Goal: Task Accomplishment & Management: Use online tool/utility

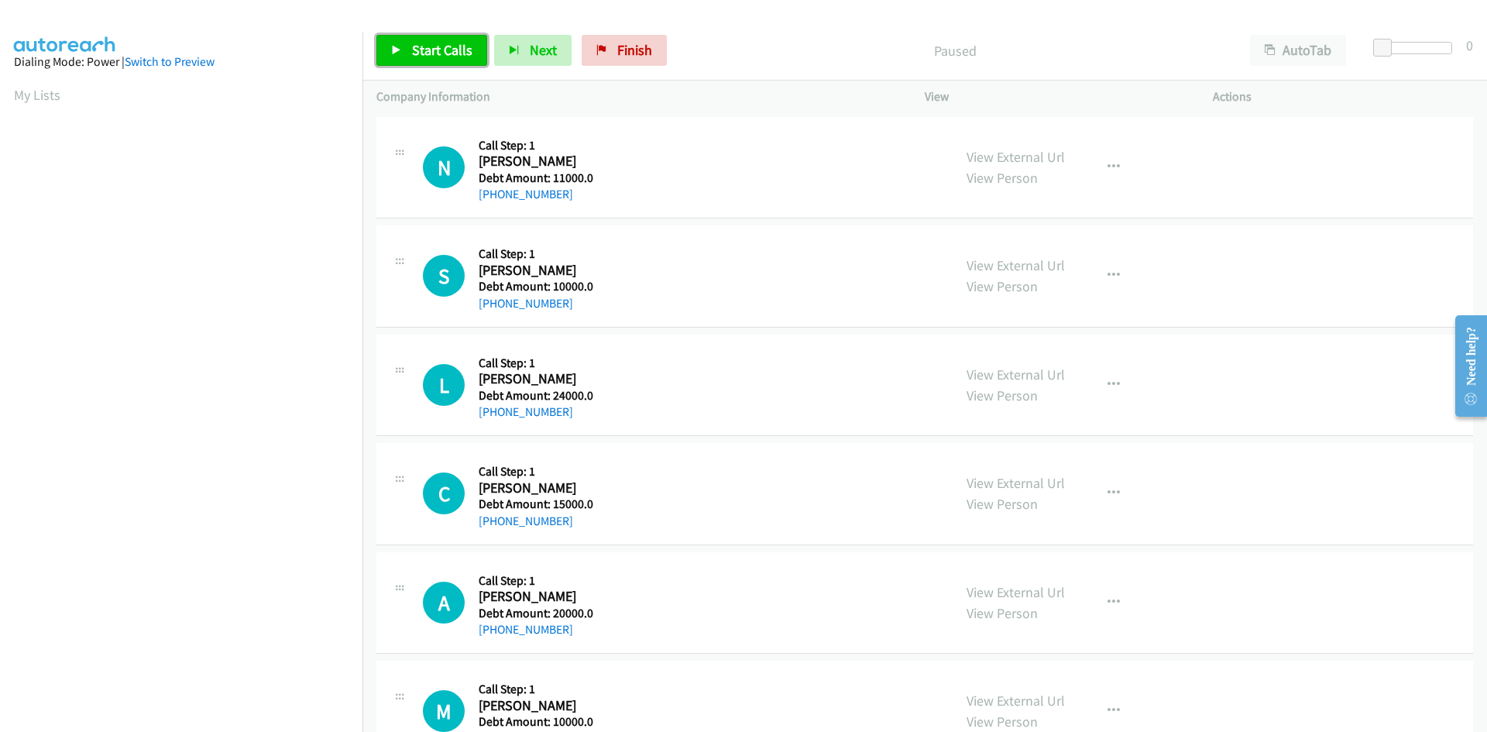
click at [438, 47] on span "Start Calls" at bounding box center [442, 50] width 60 height 18
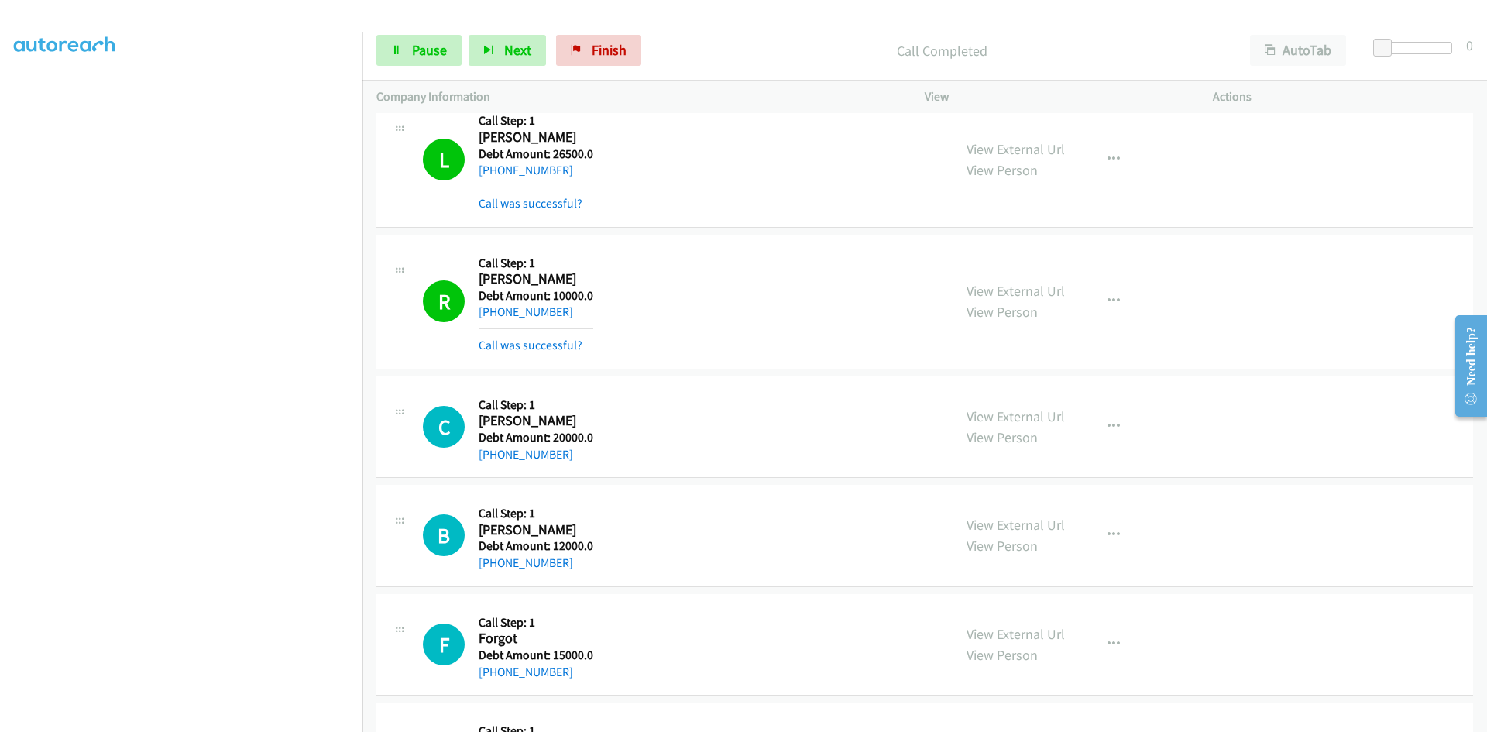
scroll to position [136, 0]
click at [403, 58] on link "Pause" at bounding box center [418, 50] width 85 height 31
click at [410, 53] on link "Start Calls" at bounding box center [431, 50] width 111 height 31
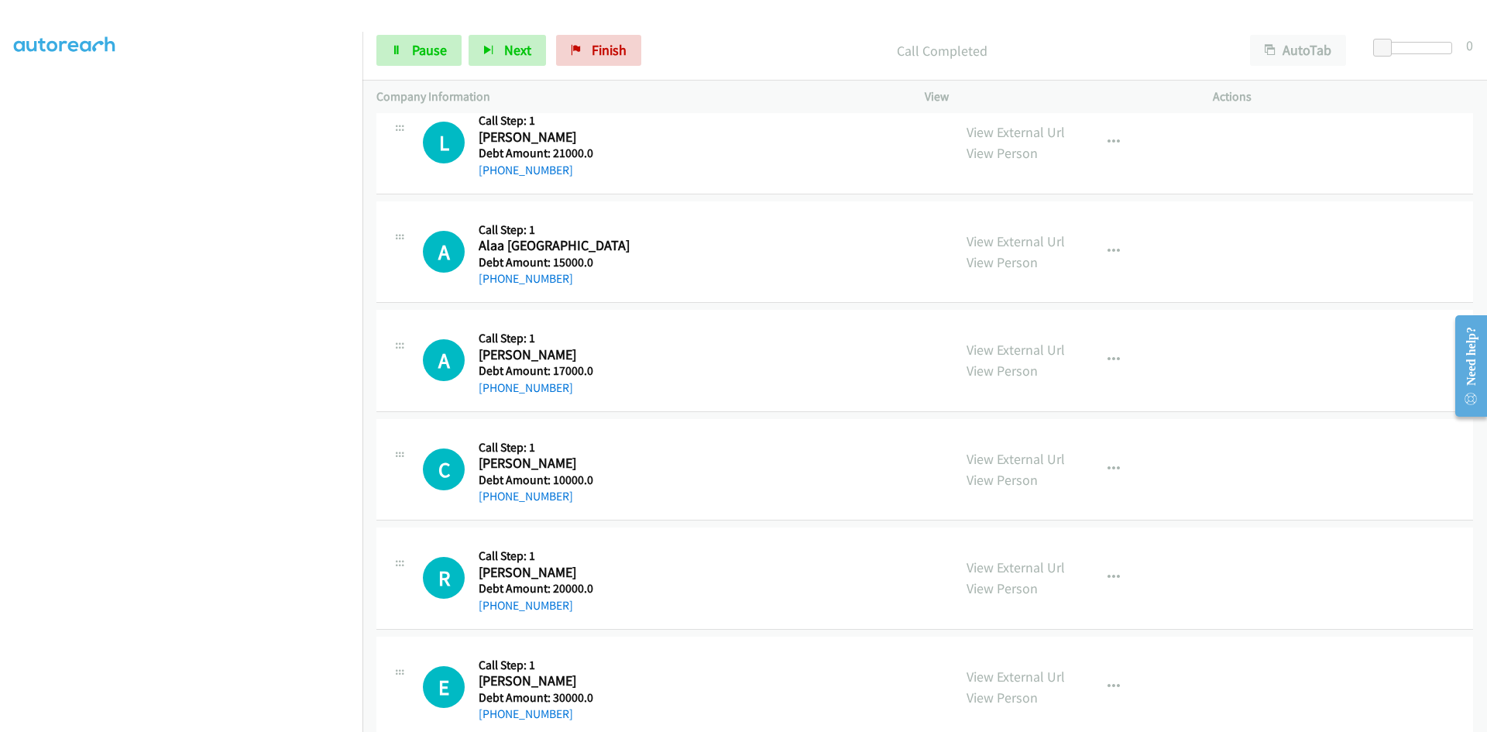
scroll to position [17047, 0]
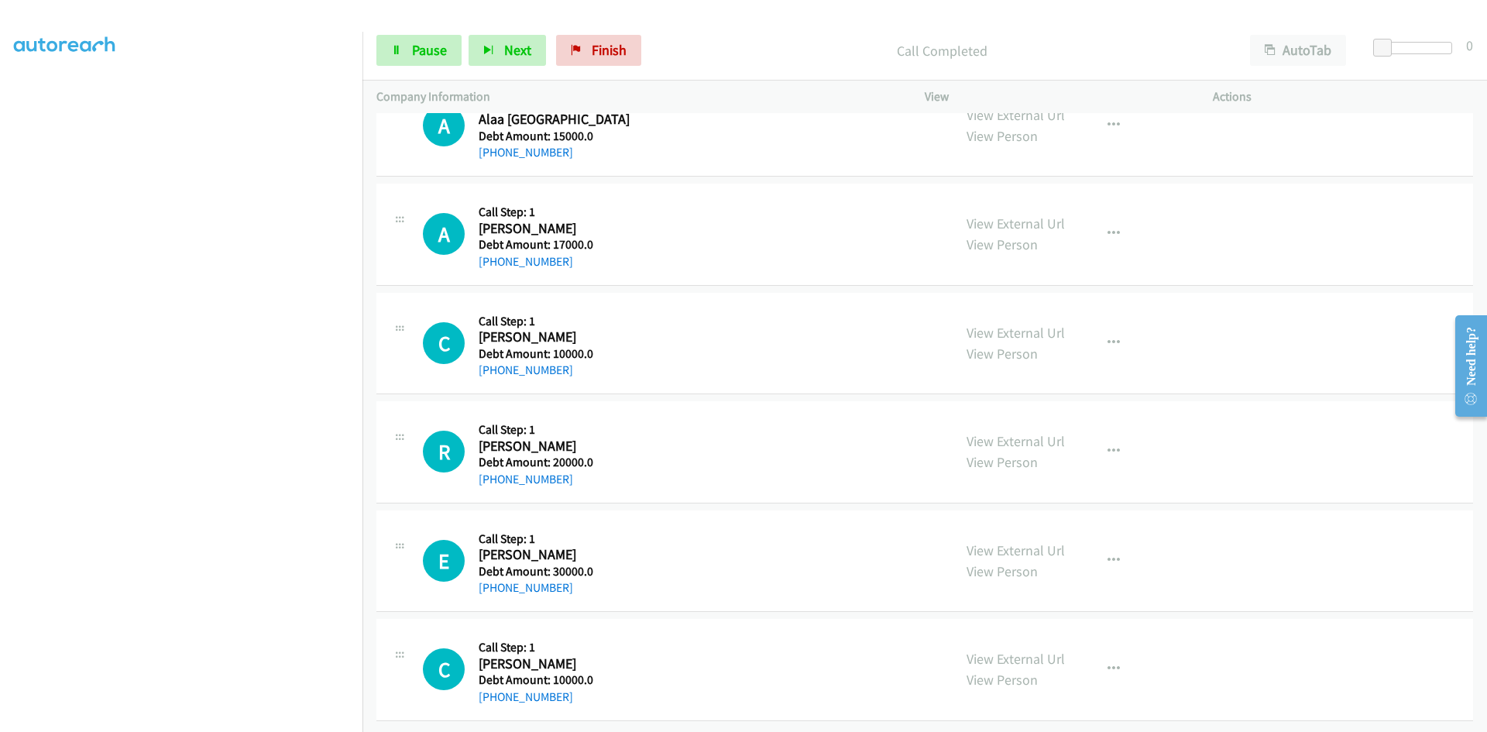
click at [3, 84] on aside "Dialing Mode: Power | Switch to Preview My Lists" at bounding box center [181, 334] width 362 height 857
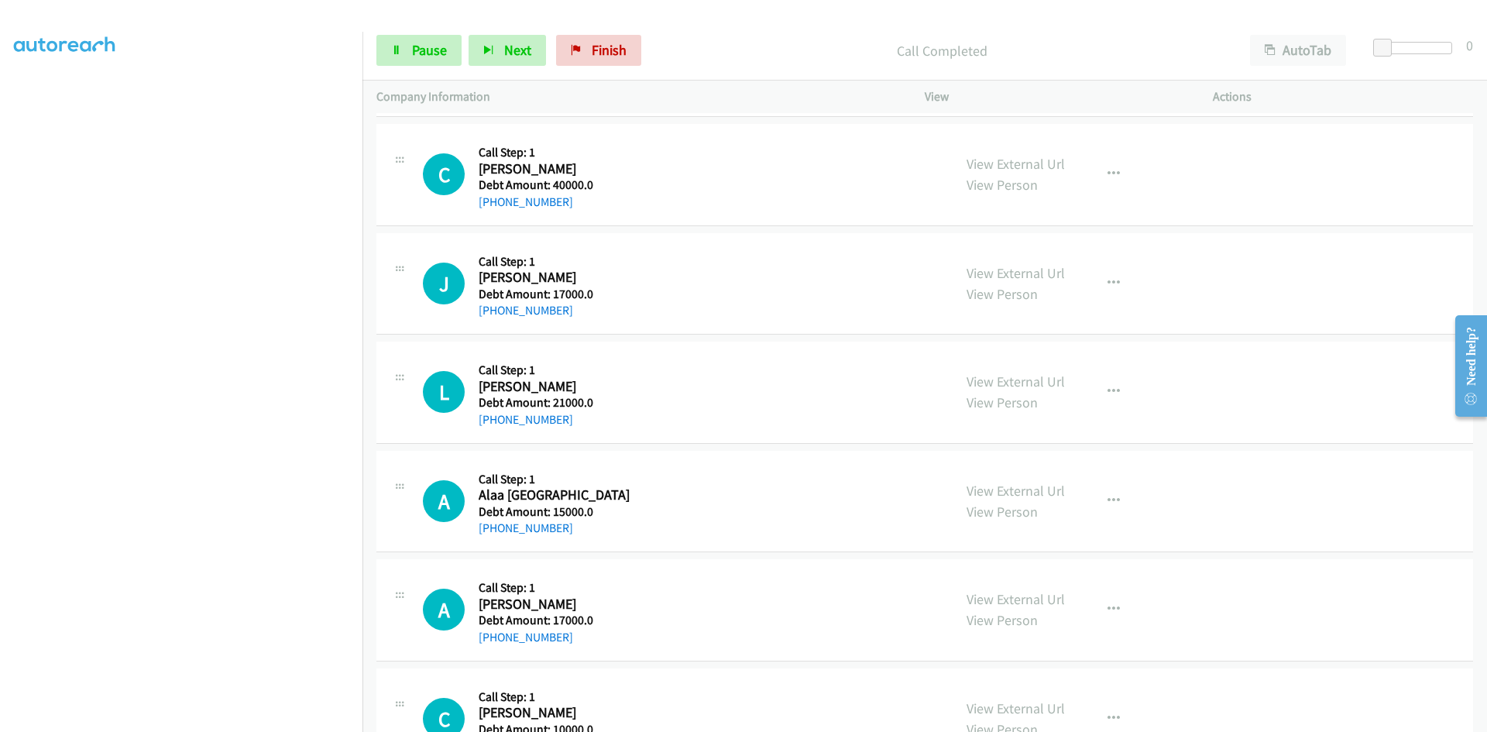
scroll to position [16273, 0]
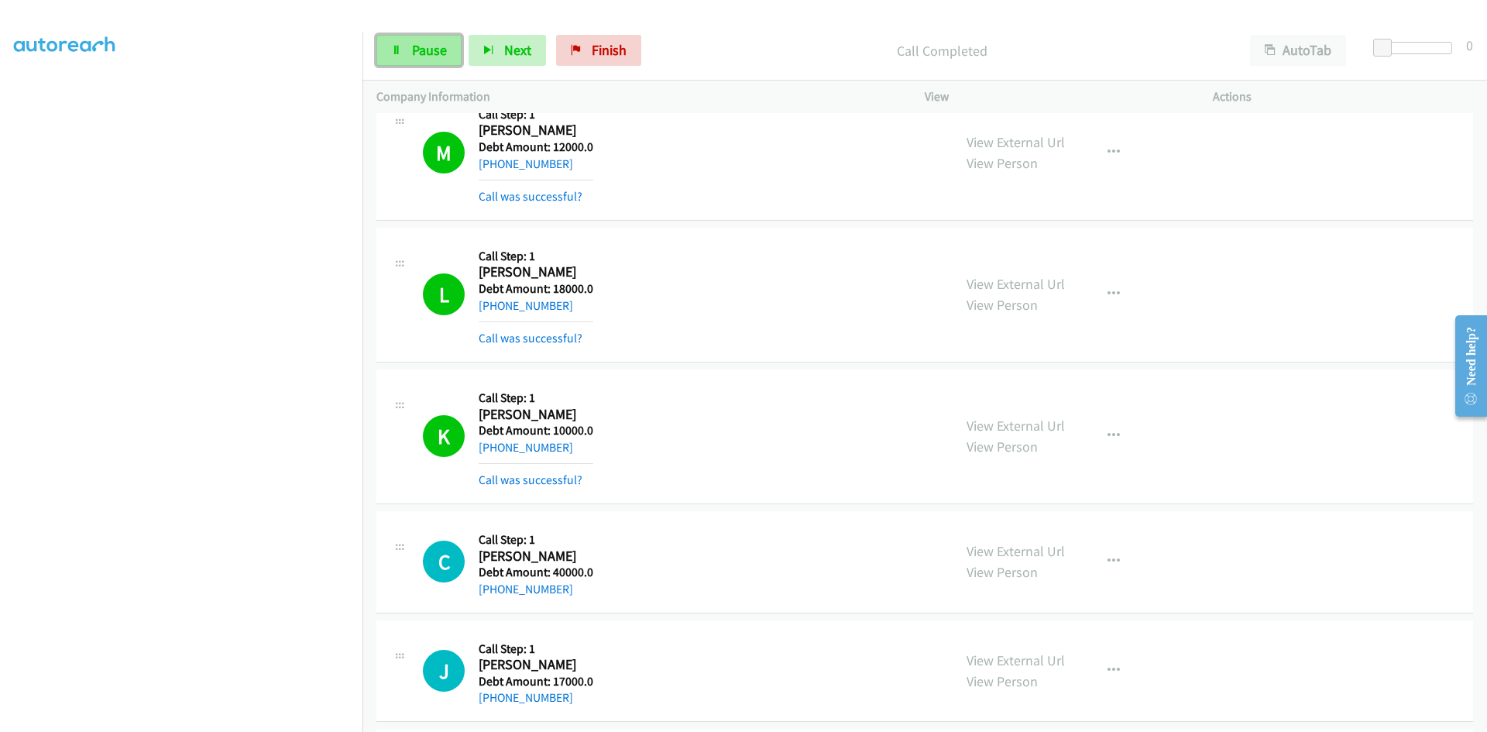
drag, startPoint x: 416, startPoint y: 51, endPoint x: 390, endPoint y: 51, distance: 26.3
click at [416, 51] on span "Pause" at bounding box center [429, 50] width 35 height 18
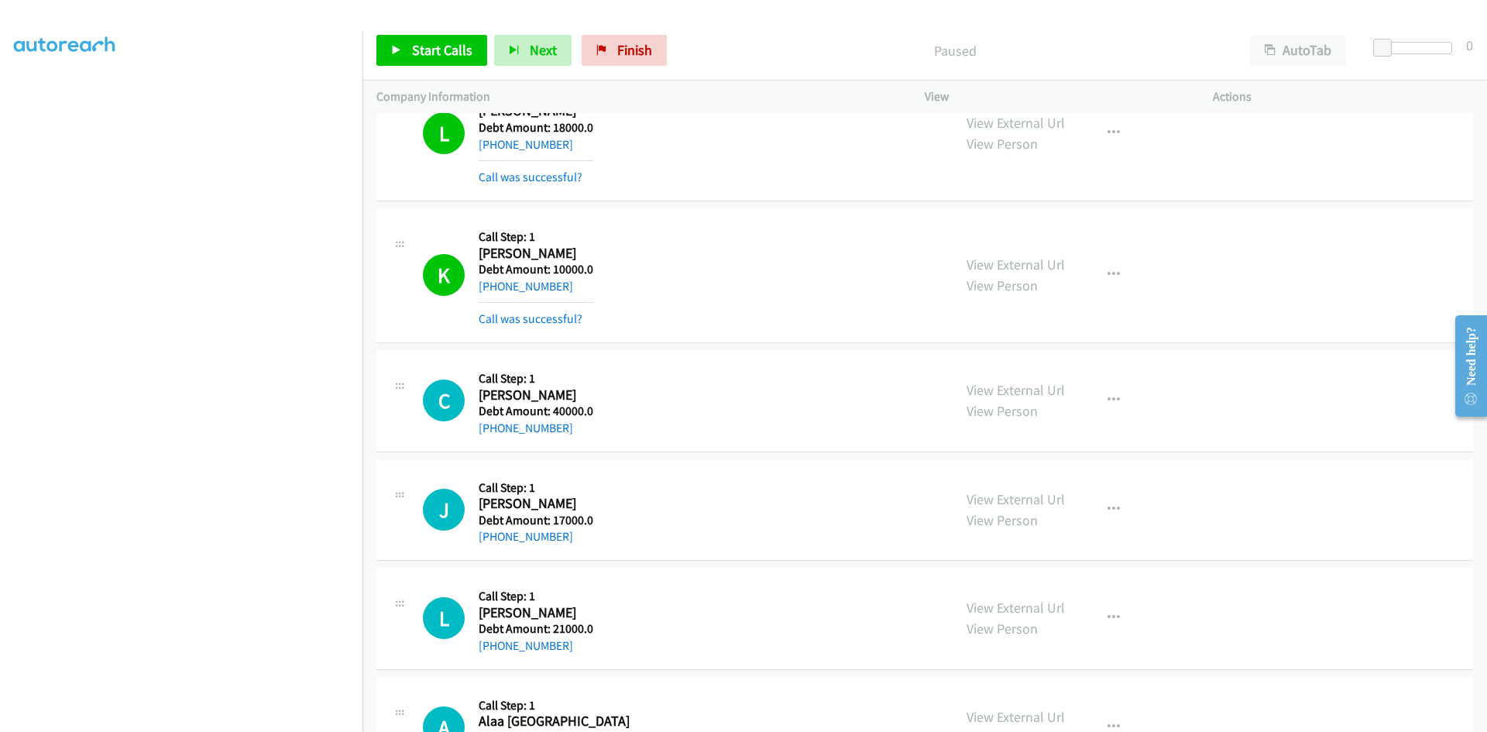
scroll to position [16582, 0]
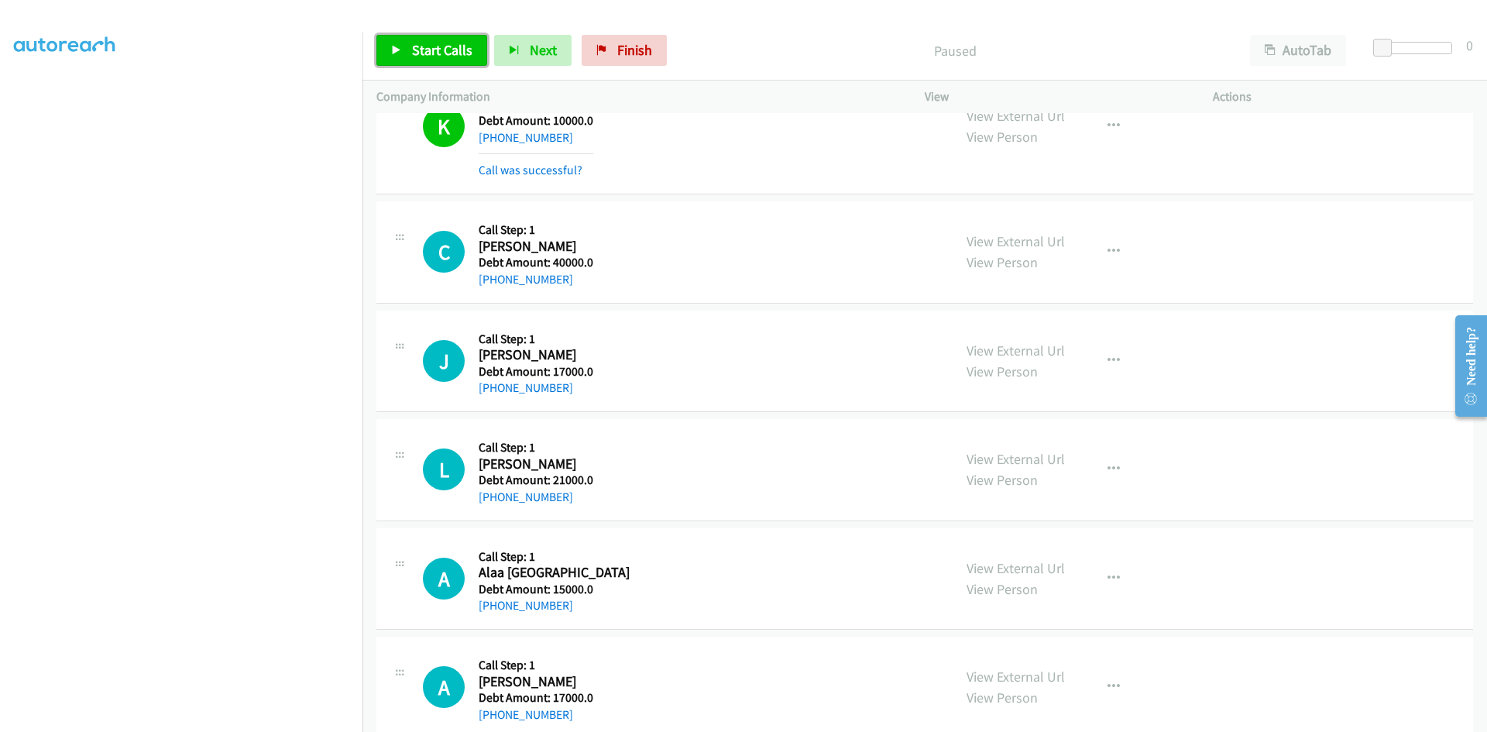
click at [432, 46] on span "Start Calls" at bounding box center [442, 50] width 60 height 18
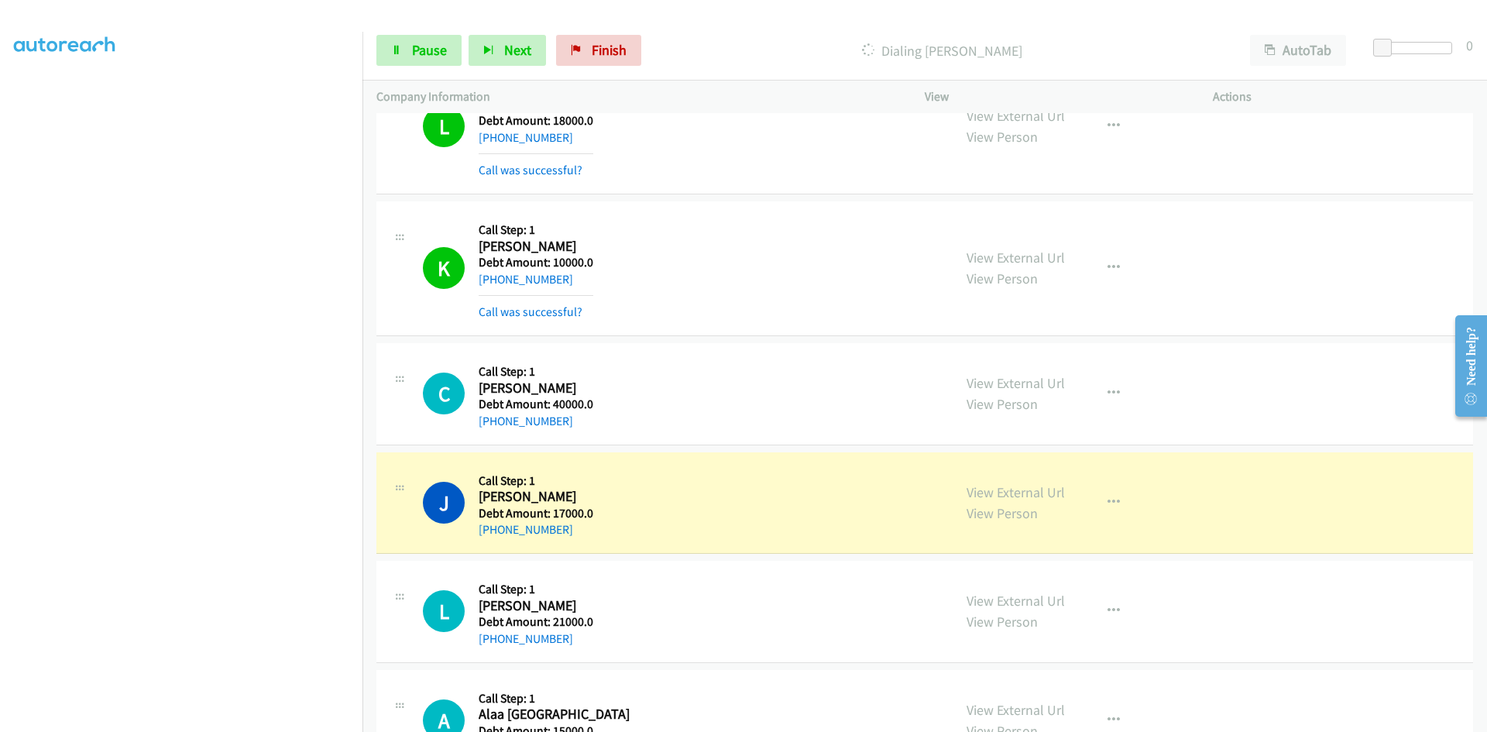
scroll to position [16427, 0]
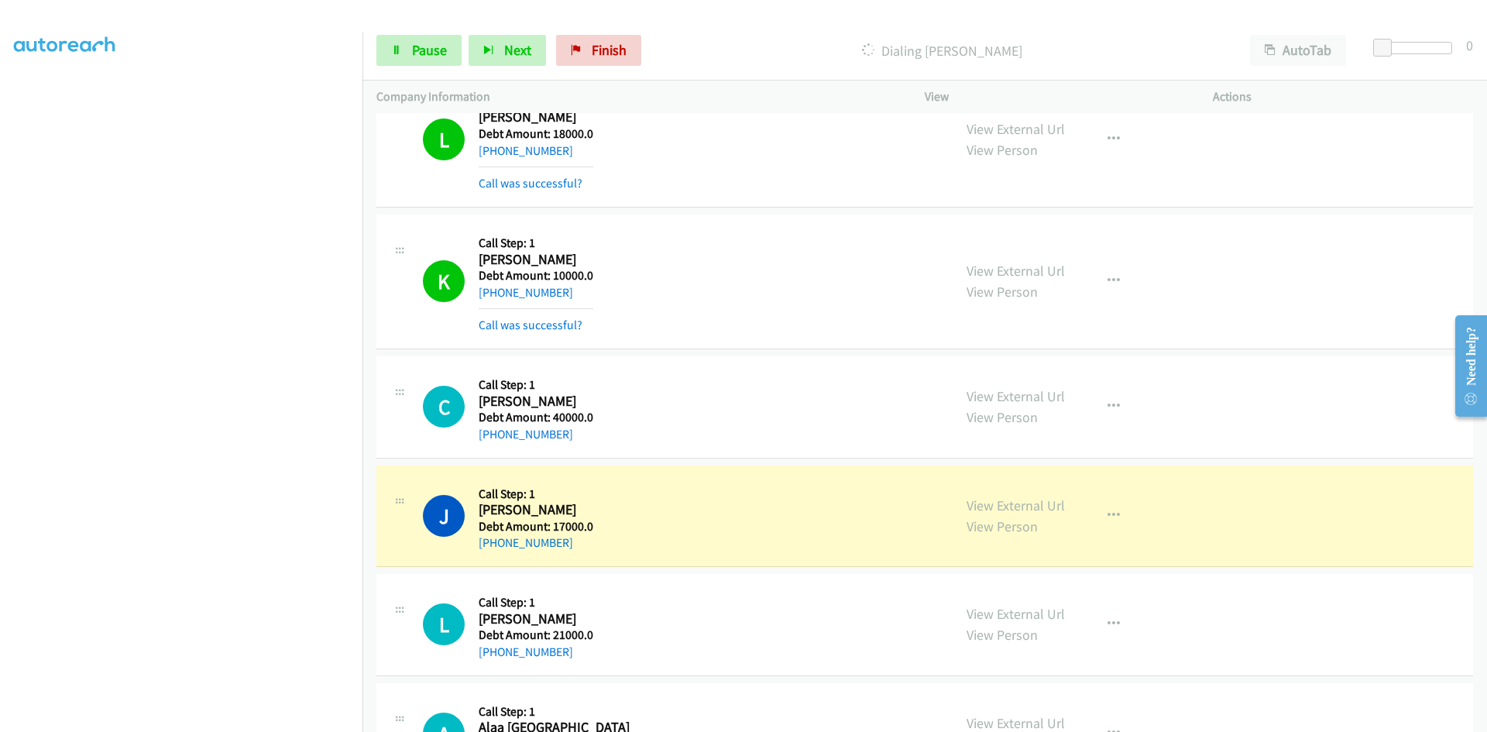
click at [527, 413] on h5 "Debt Amount: 40000.0" at bounding box center [536, 417] width 115 height 15
click at [630, 408] on div "C Callback Scheduled Call Step: 1 Curtis Pettersen America/Los_Angeles Debt Amo…" at bounding box center [681, 407] width 516 height 74
click at [558, 287] on link "+1 301-693-3893" at bounding box center [526, 292] width 94 height 15
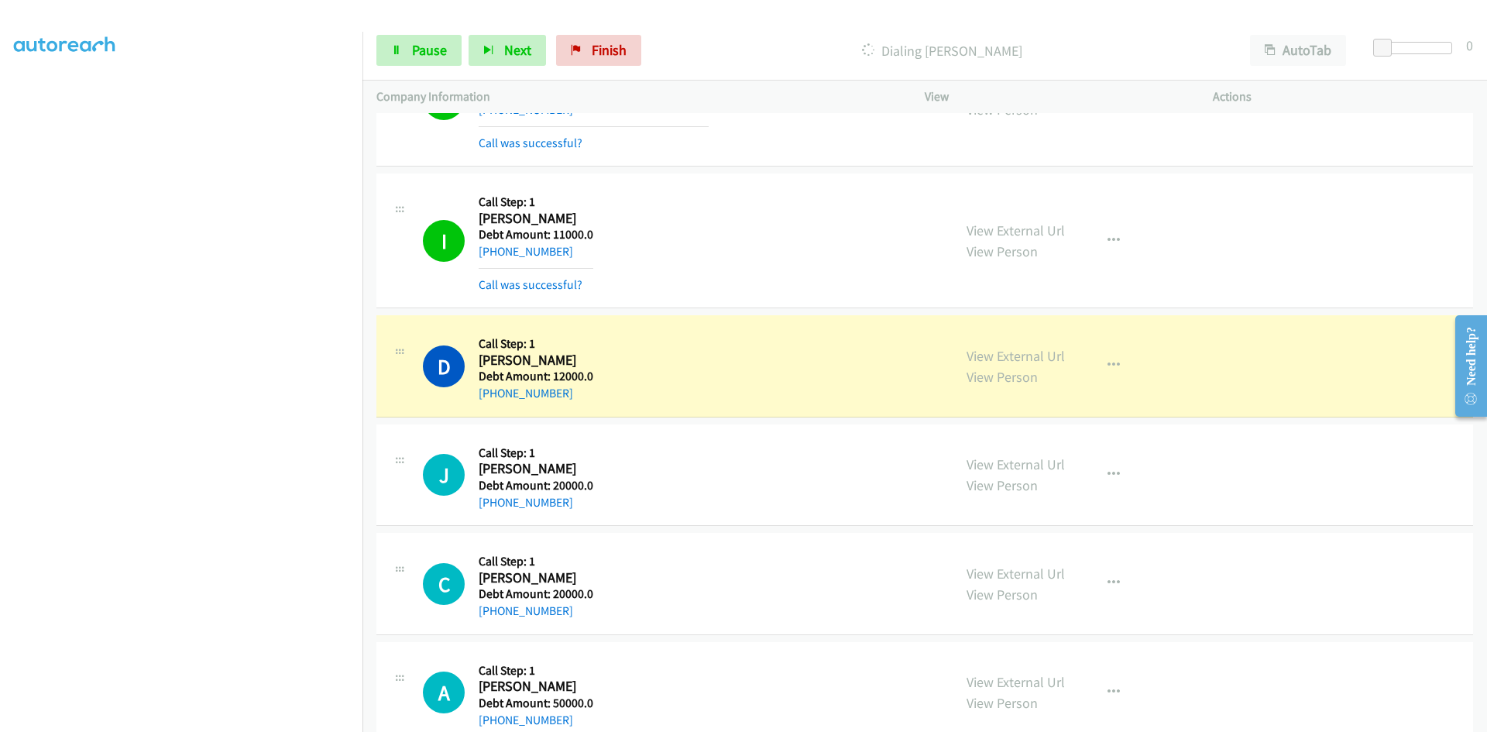
scroll to position [22158, 0]
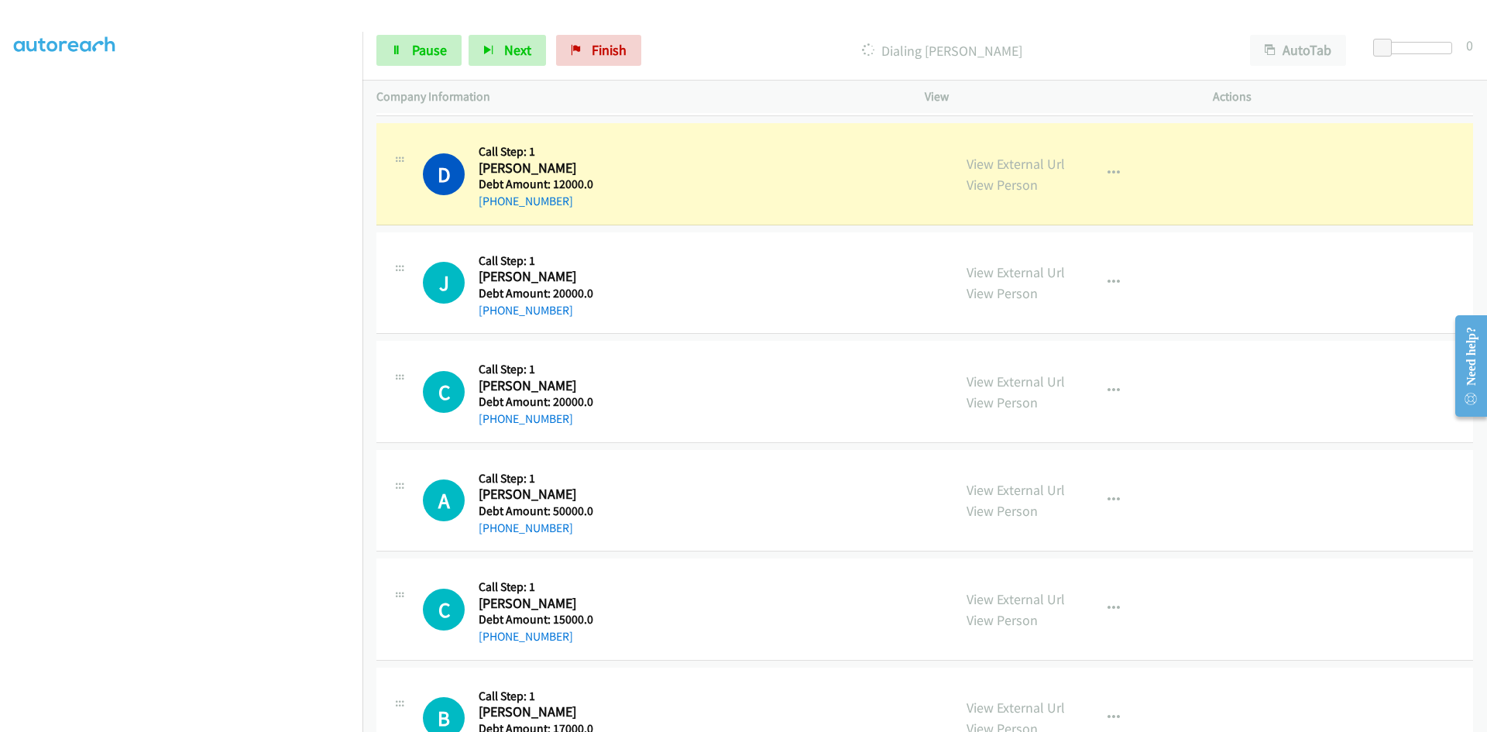
click at [524, 160] on h2 "Doris Boateng" at bounding box center [536, 169] width 115 height 18
click at [523, 179] on h5 "Debt Amount: 12000.0" at bounding box center [536, 184] width 115 height 15
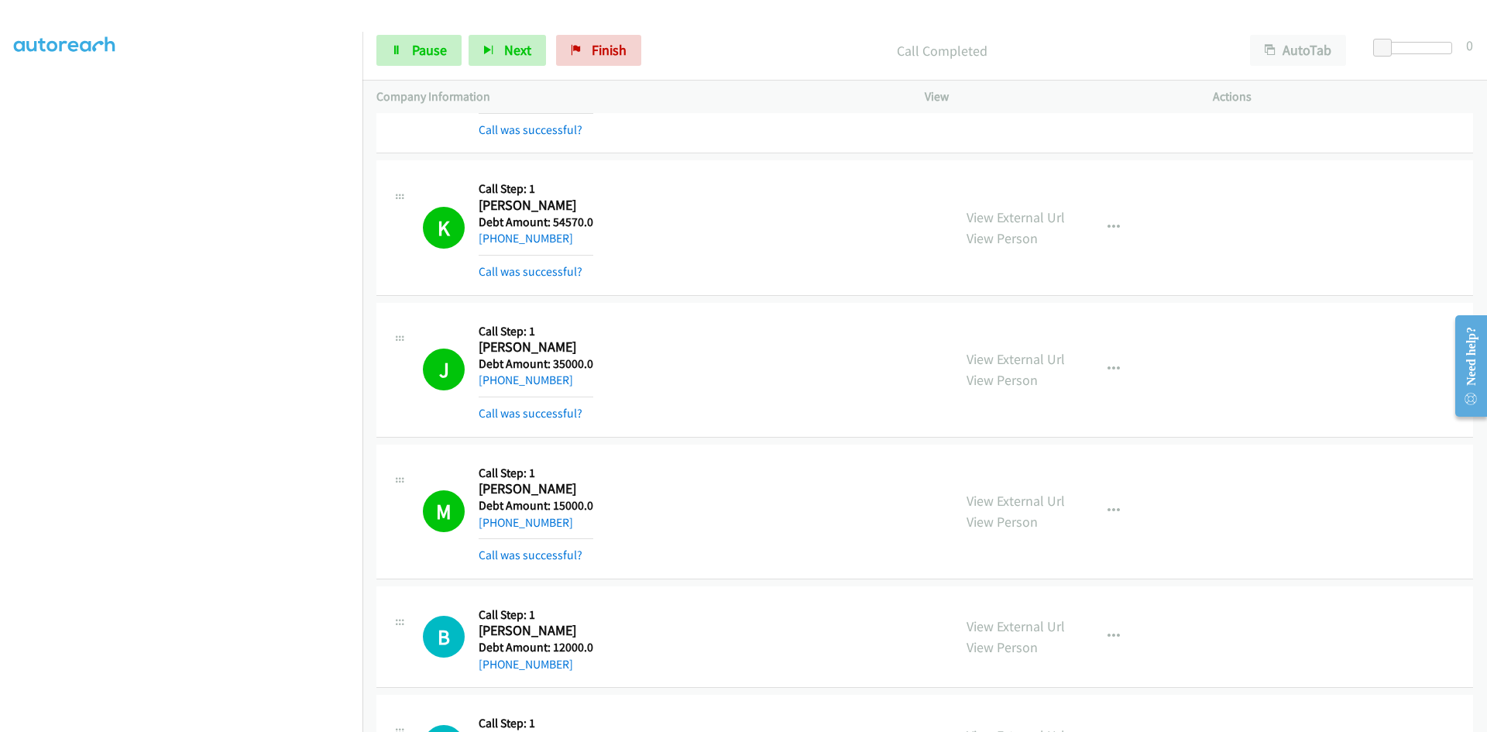
scroll to position [23784, 0]
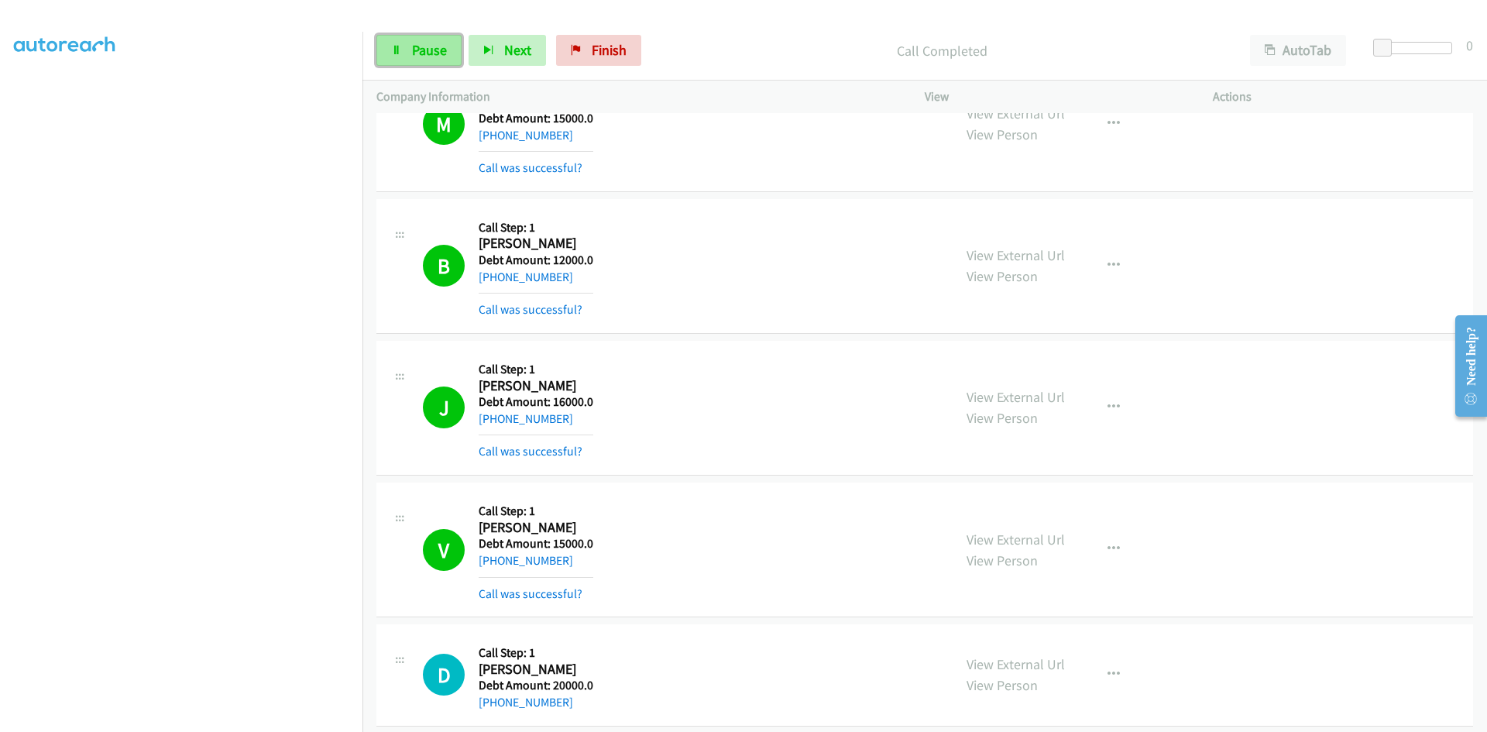
click at [404, 52] on link "Pause" at bounding box center [418, 50] width 85 height 31
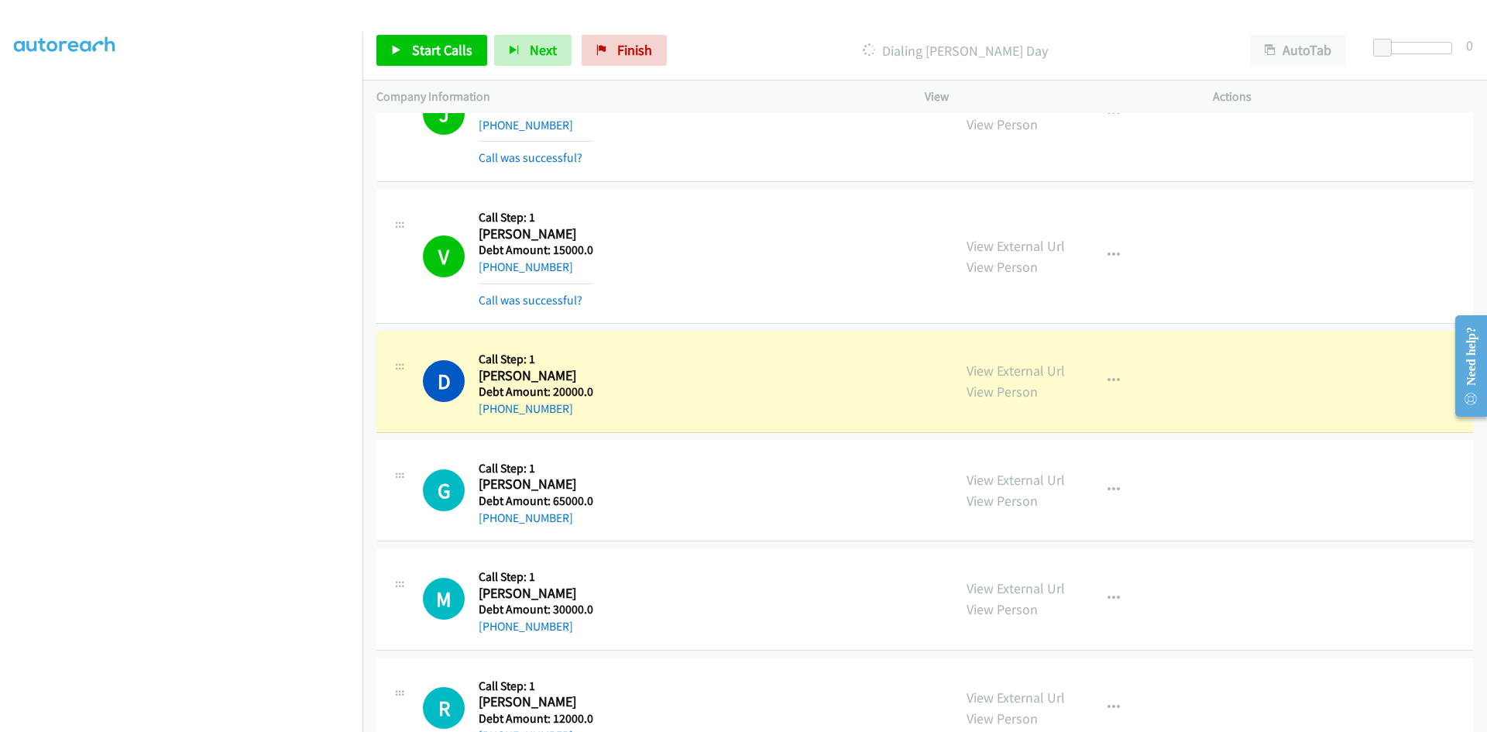
scroll to position [24094, 0]
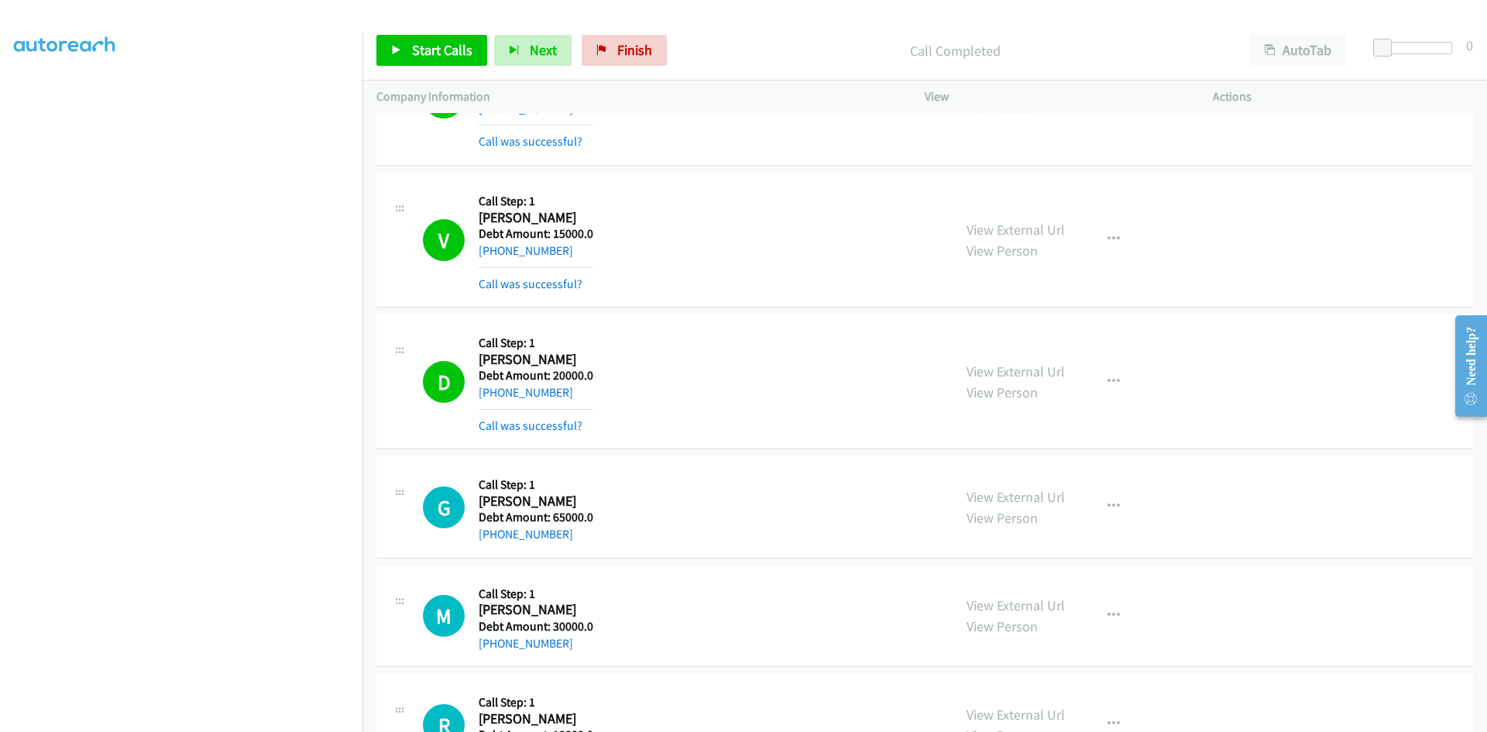
click at [3, 92] on aside "Dialing Mode: Power | Switch to Preview My Lists" at bounding box center [181, 334] width 362 height 857
click at [450, 51] on span "Start Calls" at bounding box center [442, 50] width 60 height 18
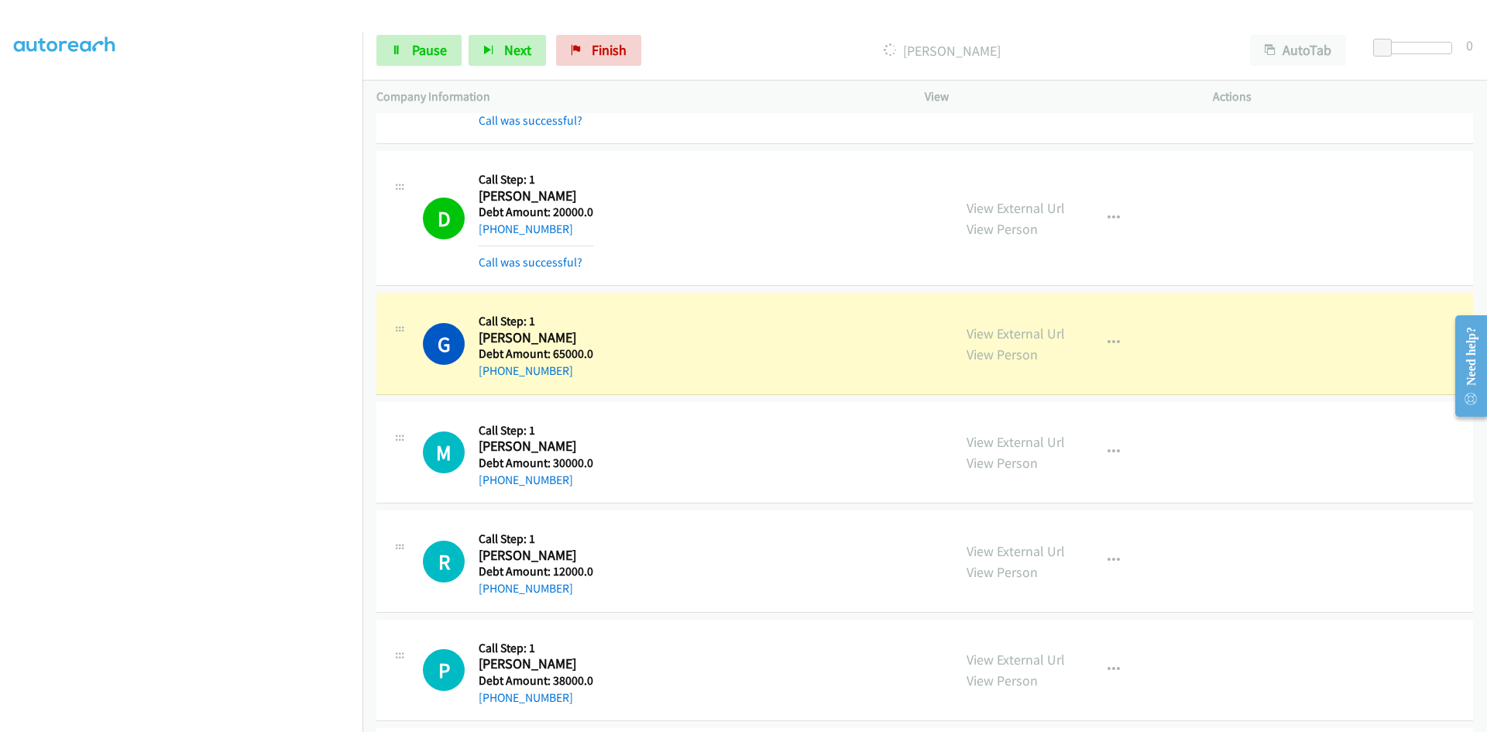
scroll to position [24249, 0]
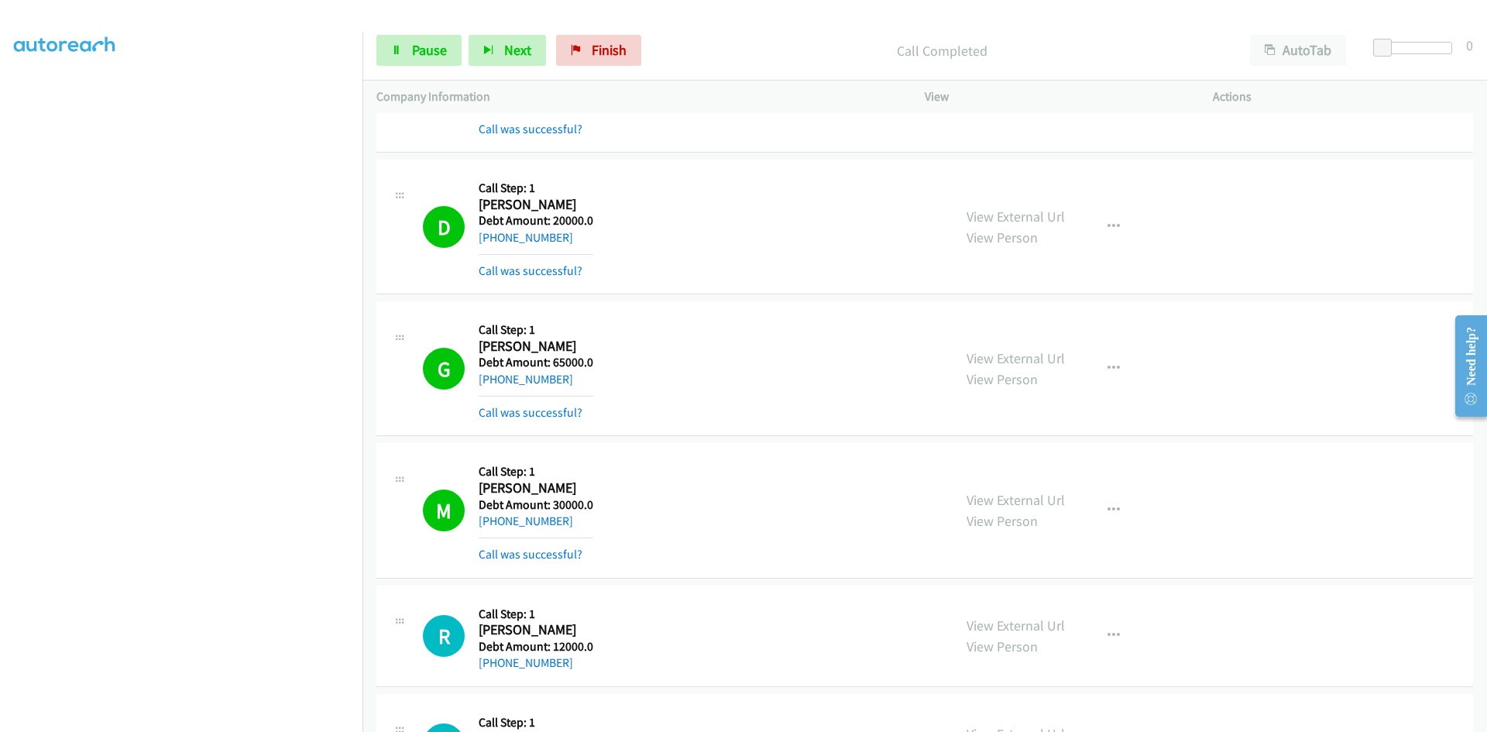
click at [3, 93] on aside "Dialing Mode: Power | Switch to Preview My Lists" at bounding box center [181, 356] width 362 height 857
click at [3, 91] on aside "Dialing Mode: Power | Switch to Preview My Lists" at bounding box center [181, 356] width 362 height 857
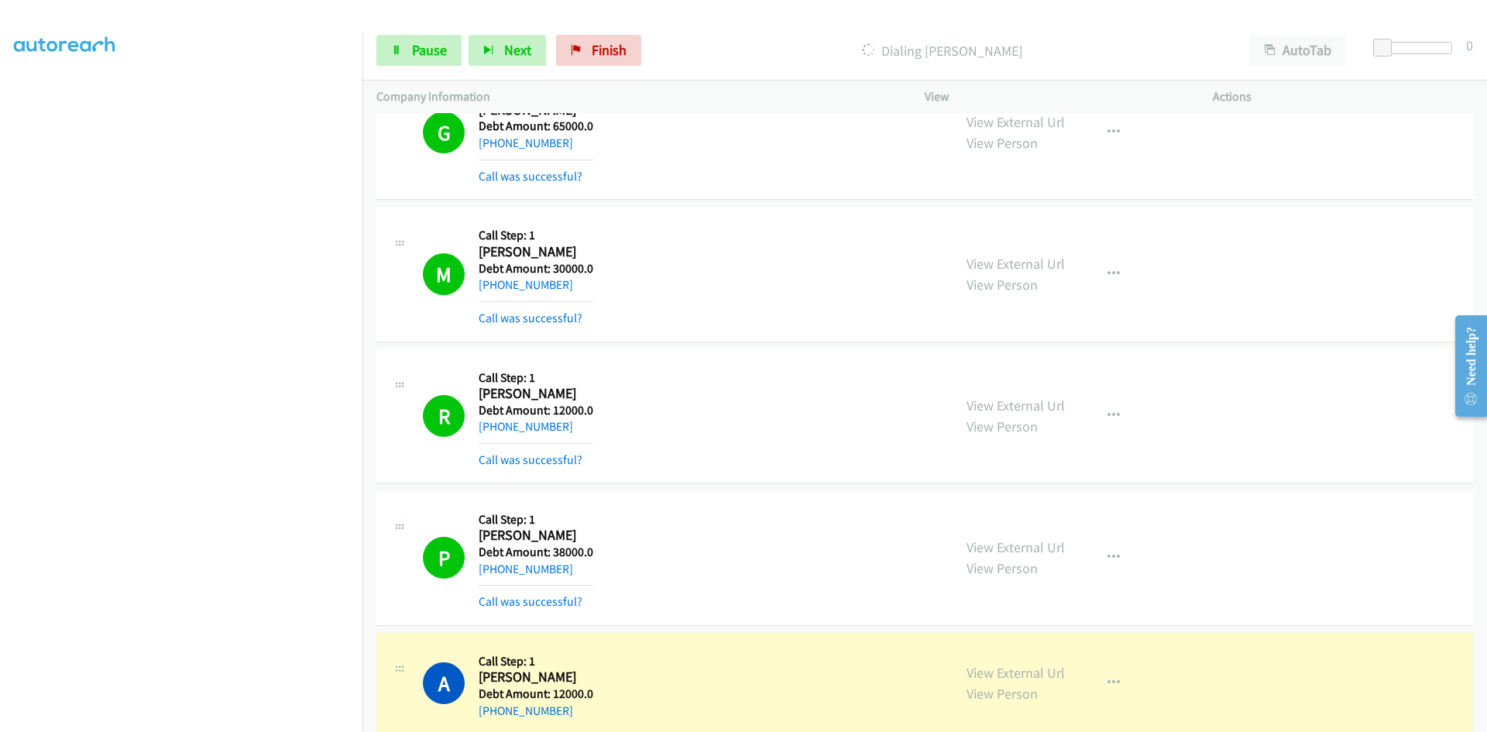
scroll to position [24403, 0]
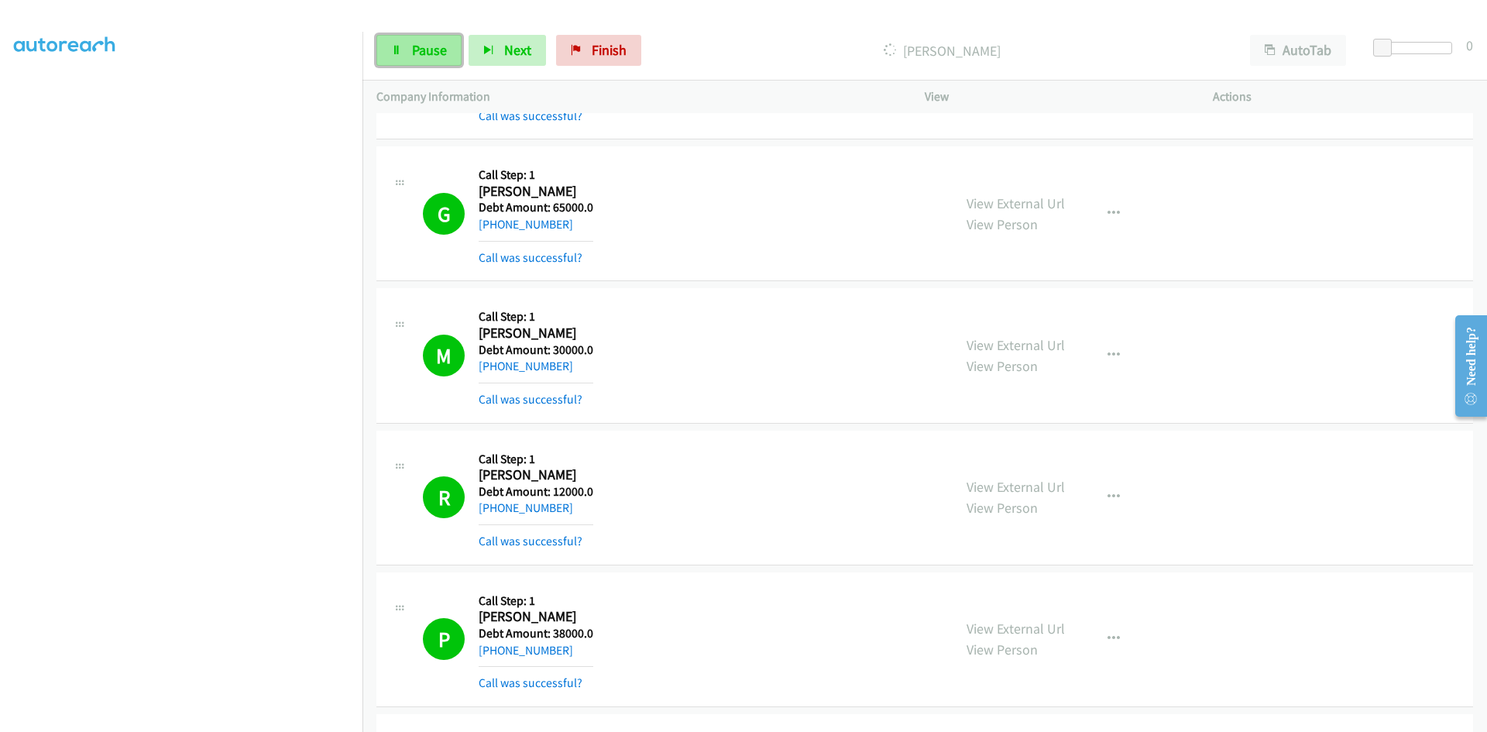
click at [428, 39] on link "Pause" at bounding box center [418, 50] width 85 height 31
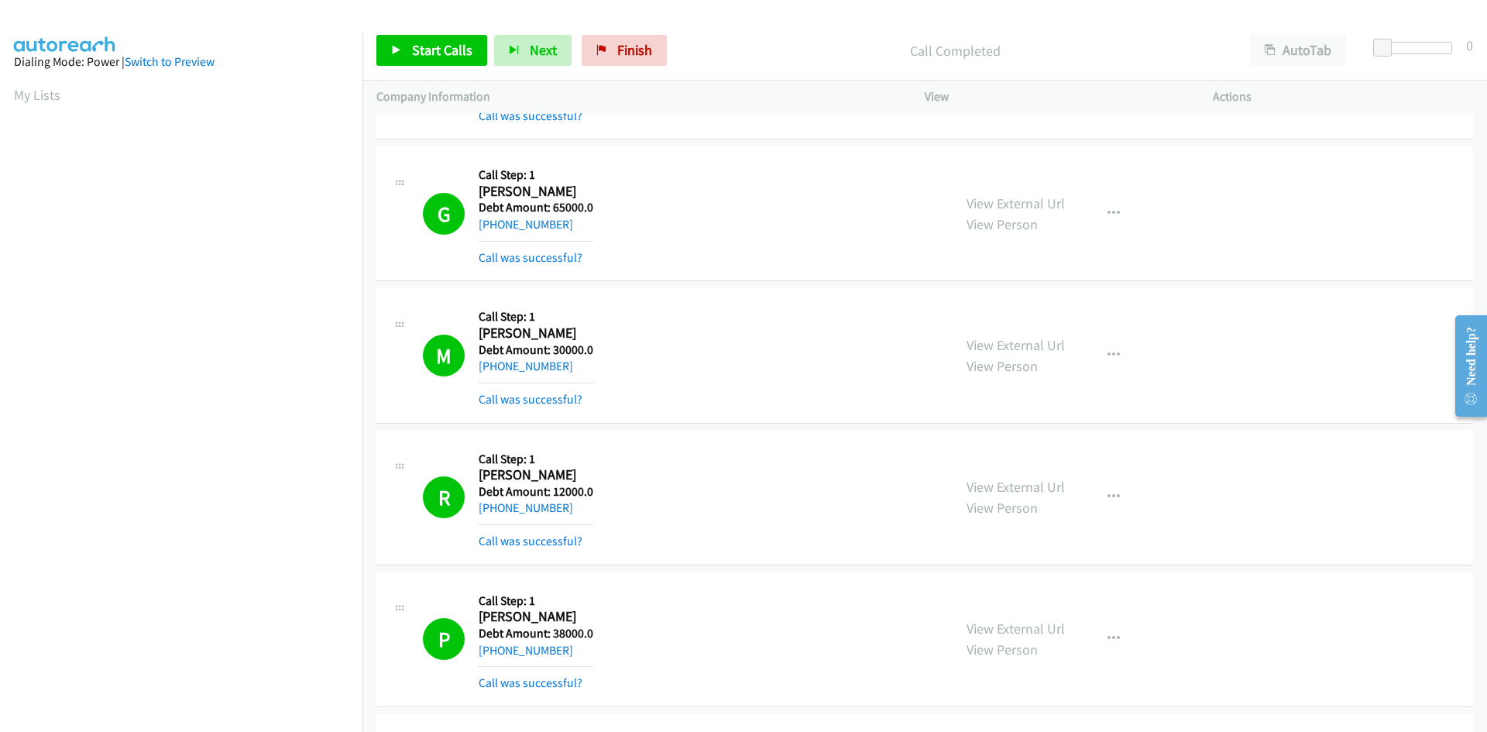
click at [8, 89] on aside "Dialing Mode: Power | Switch to Preview My Lists" at bounding box center [181, 460] width 362 height 857
click at [406, 43] on link "Start Calls" at bounding box center [431, 50] width 111 height 31
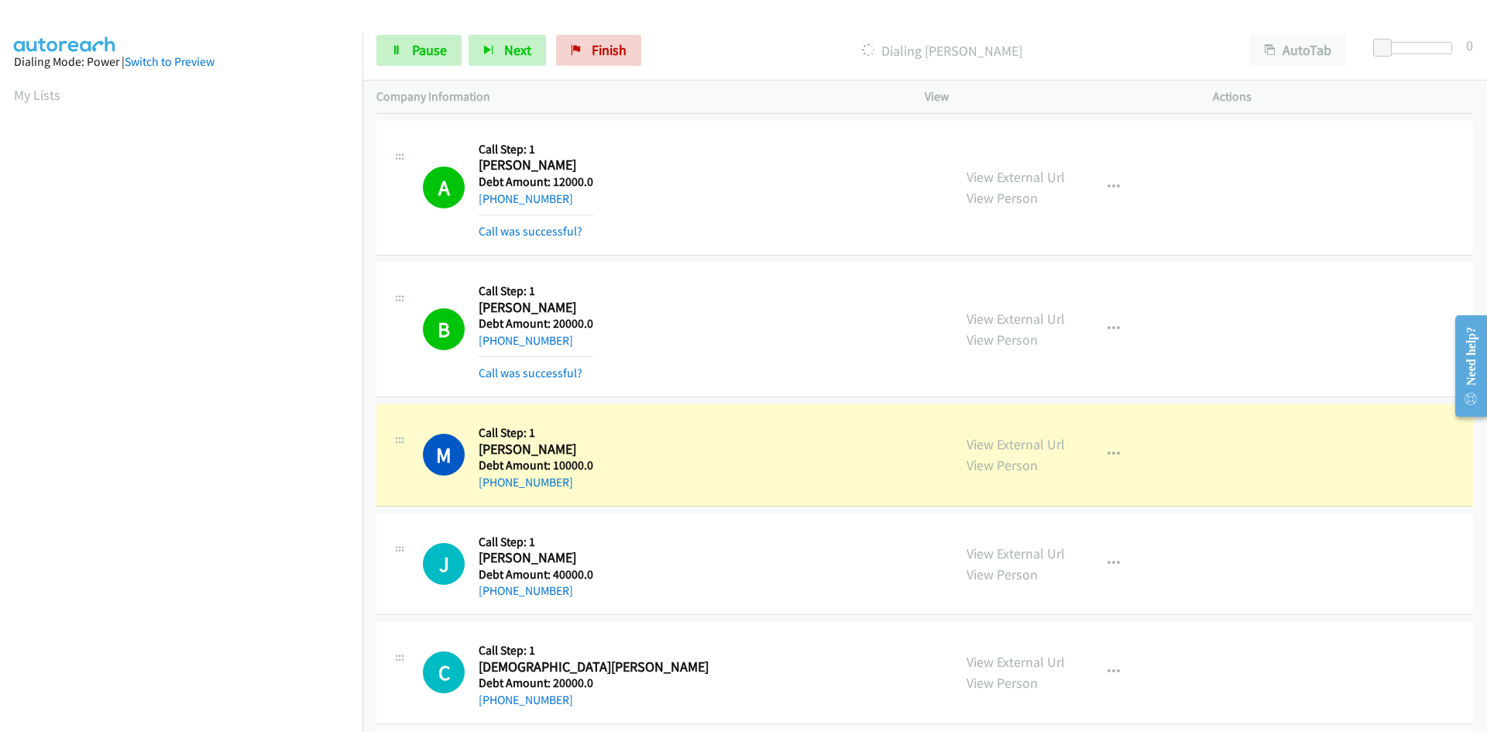
scroll to position [136, 0]
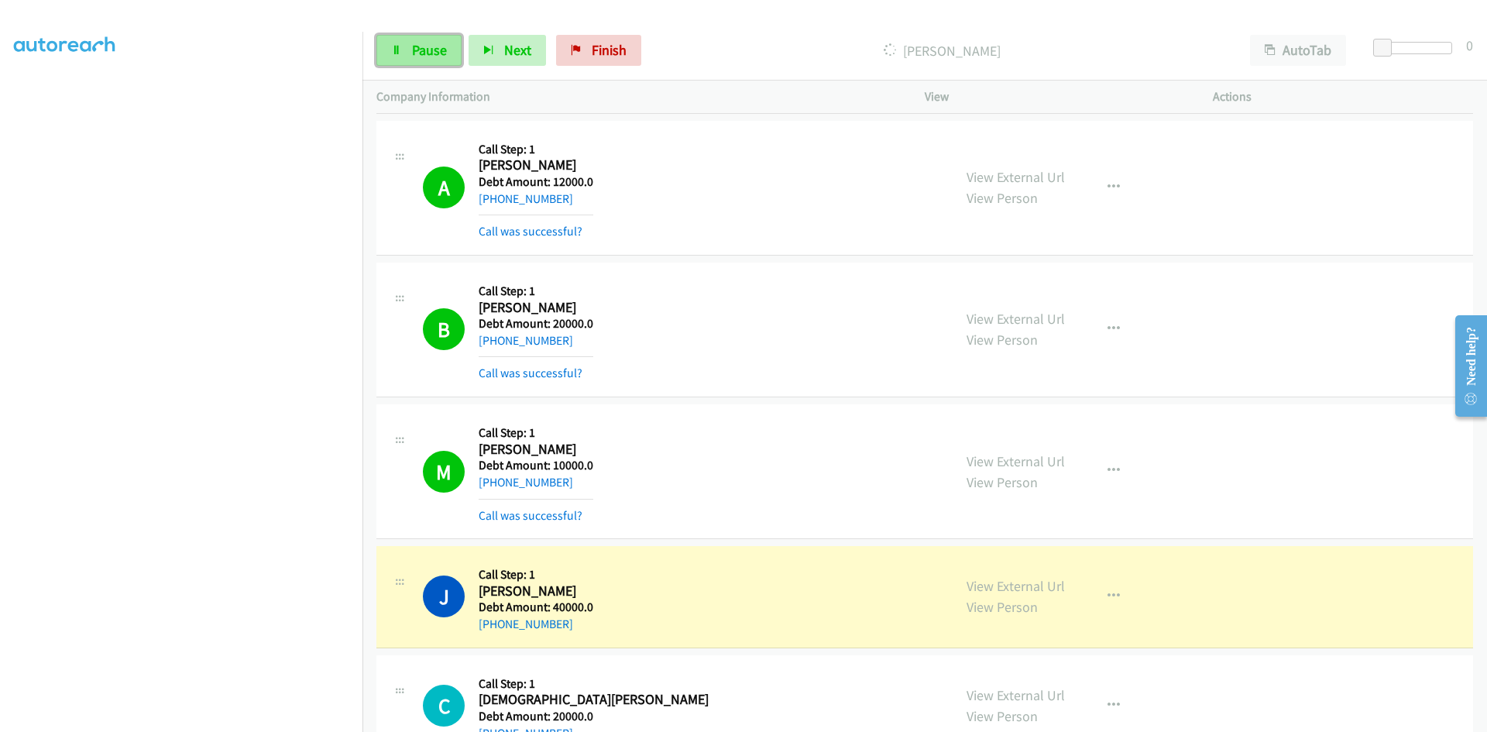
click at [404, 53] on link "Pause" at bounding box center [418, 50] width 85 height 31
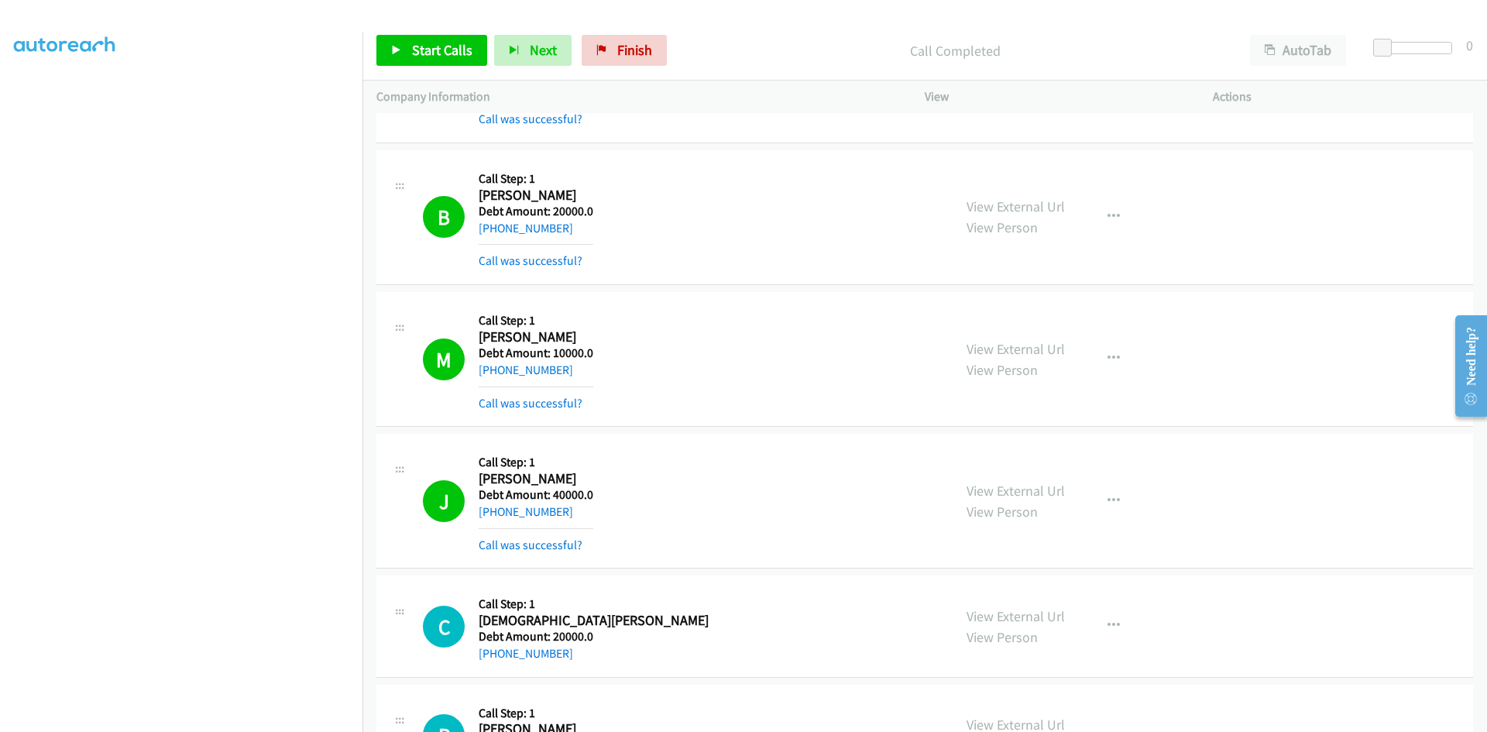
scroll to position [24997, 0]
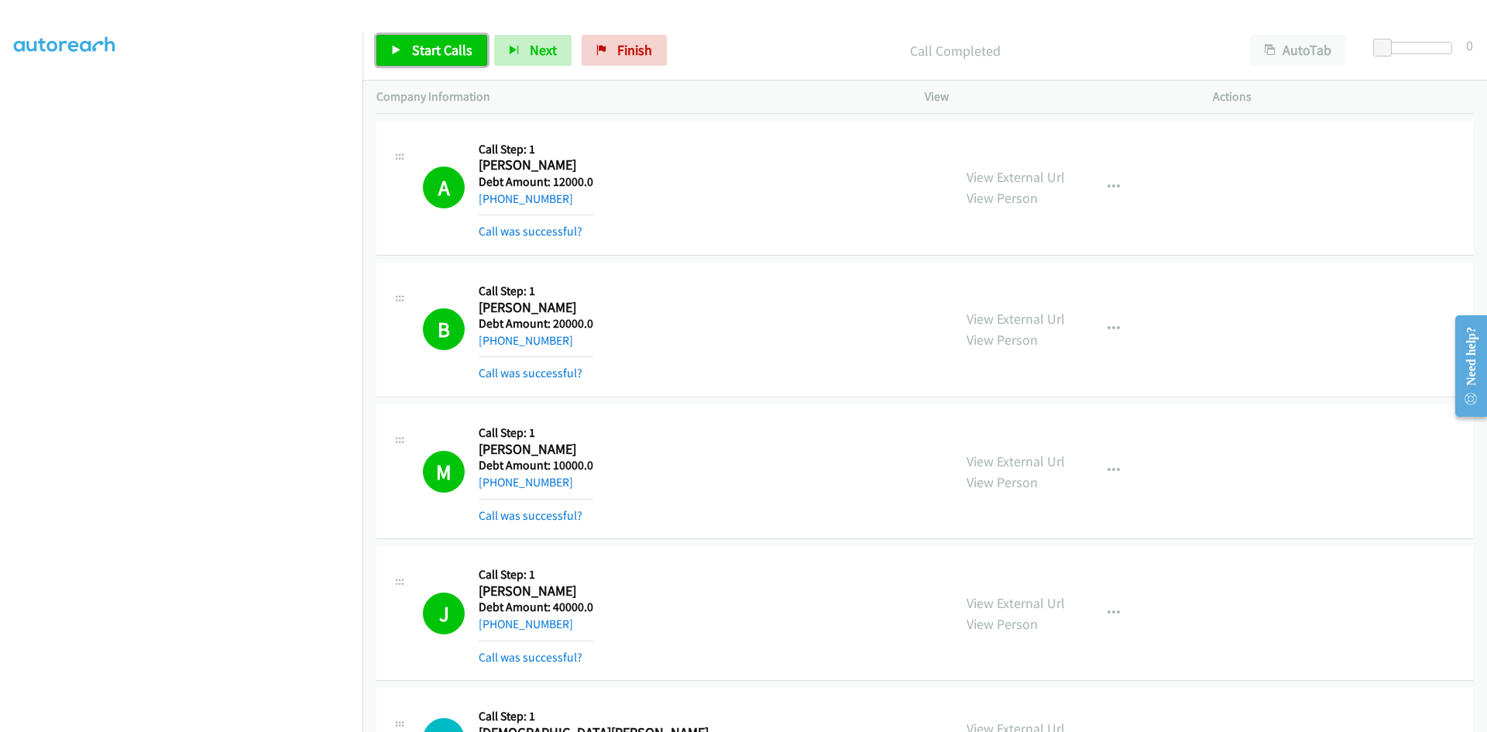
click at [428, 46] on span "Start Calls" at bounding box center [442, 50] width 60 height 18
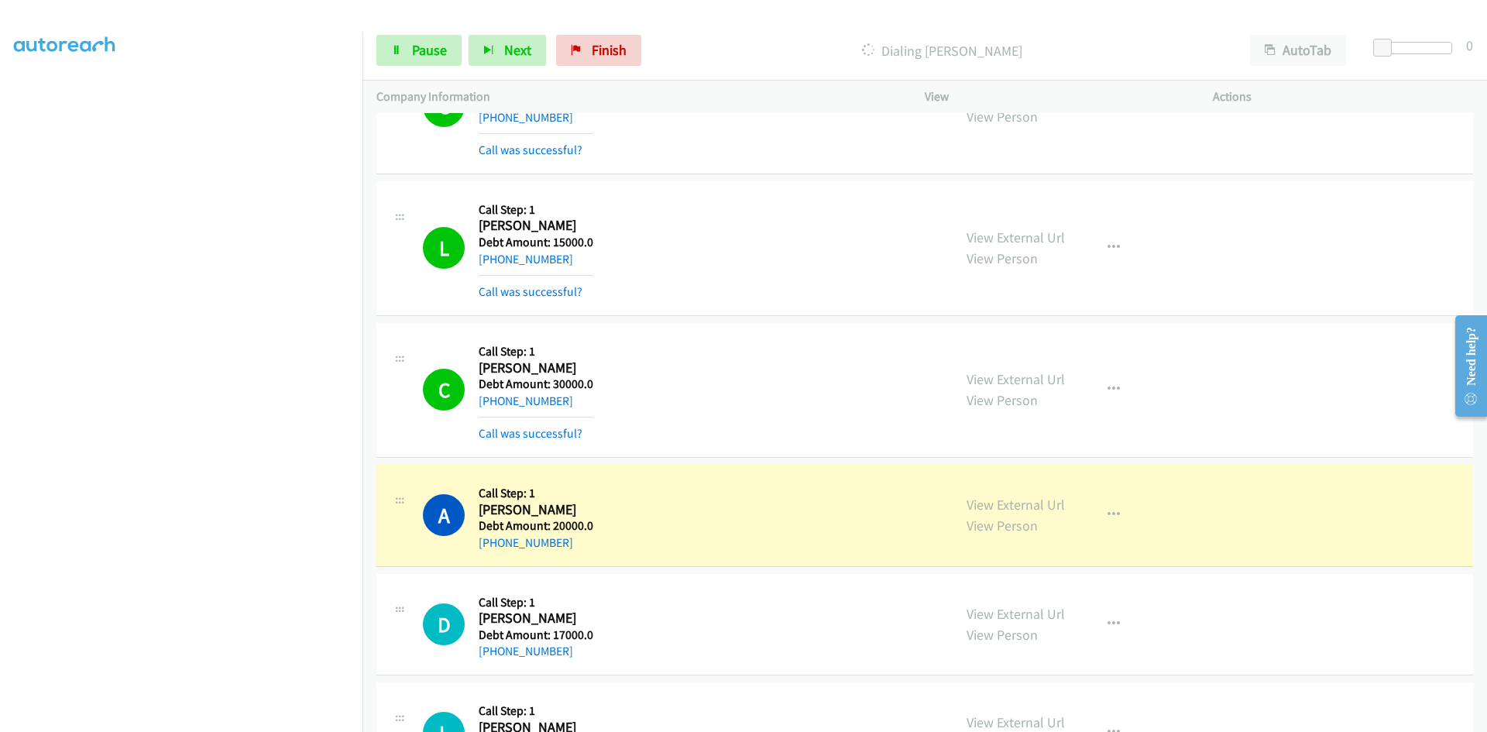
scroll to position [27320, 0]
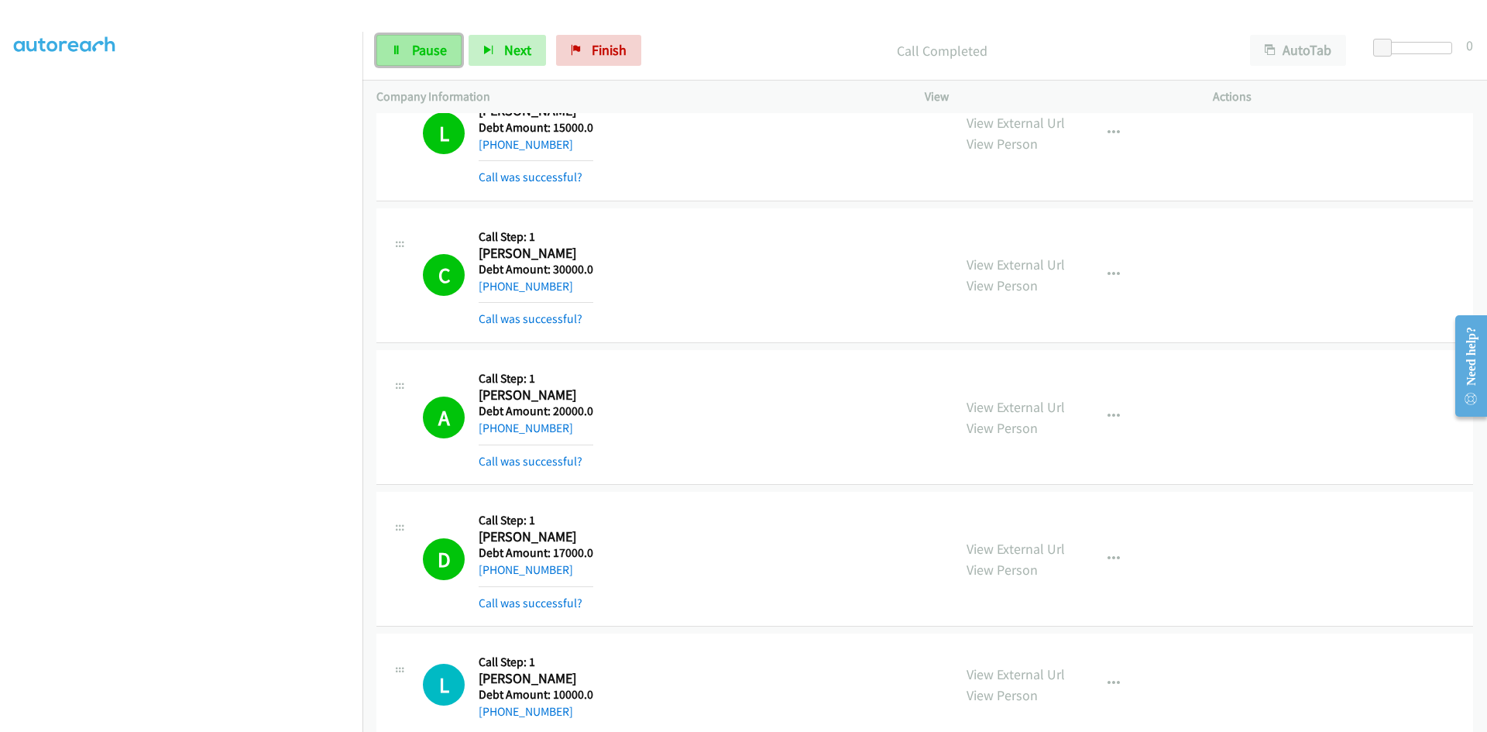
click at [412, 47] on span "Pause" at bounding box center [429, 50] width 35 height 18
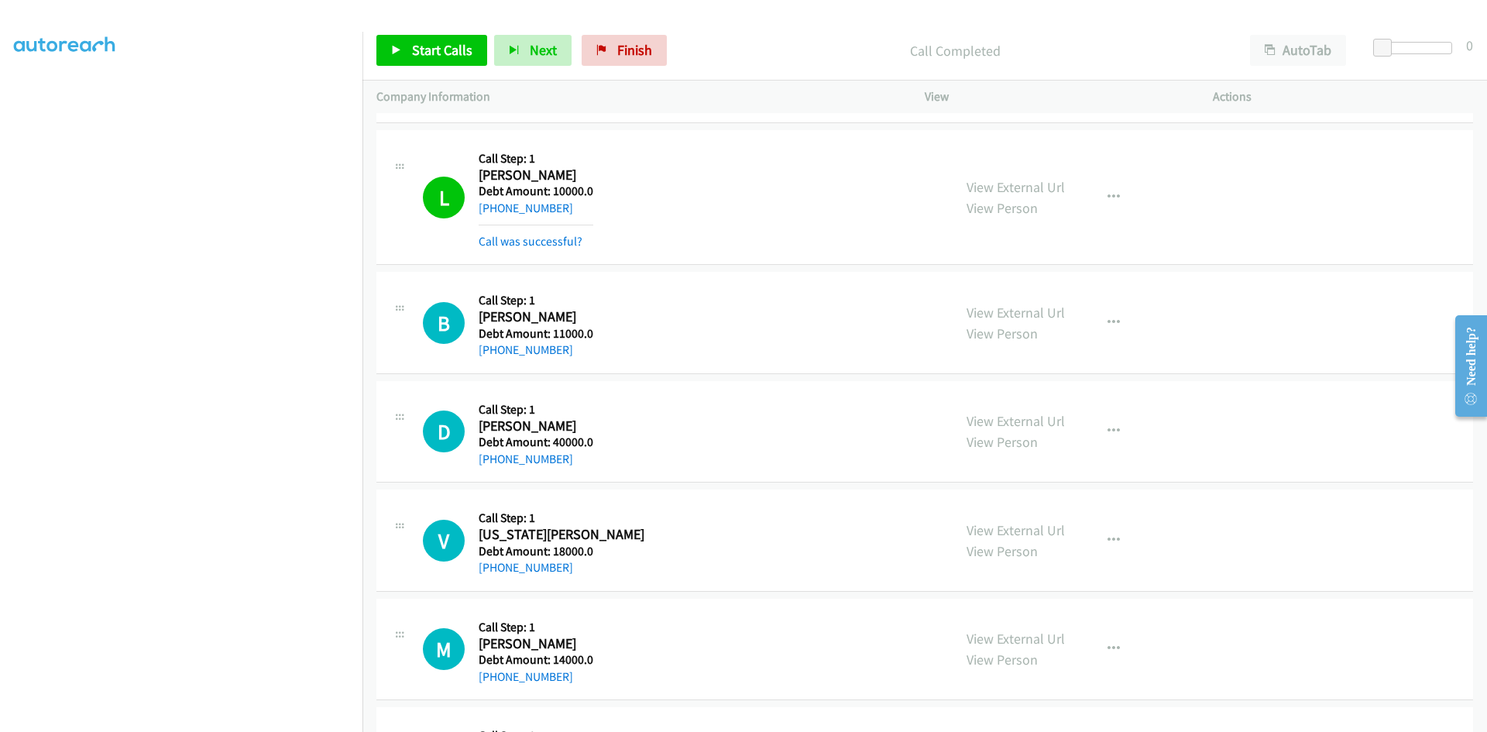
scroll to position [27629, 0]
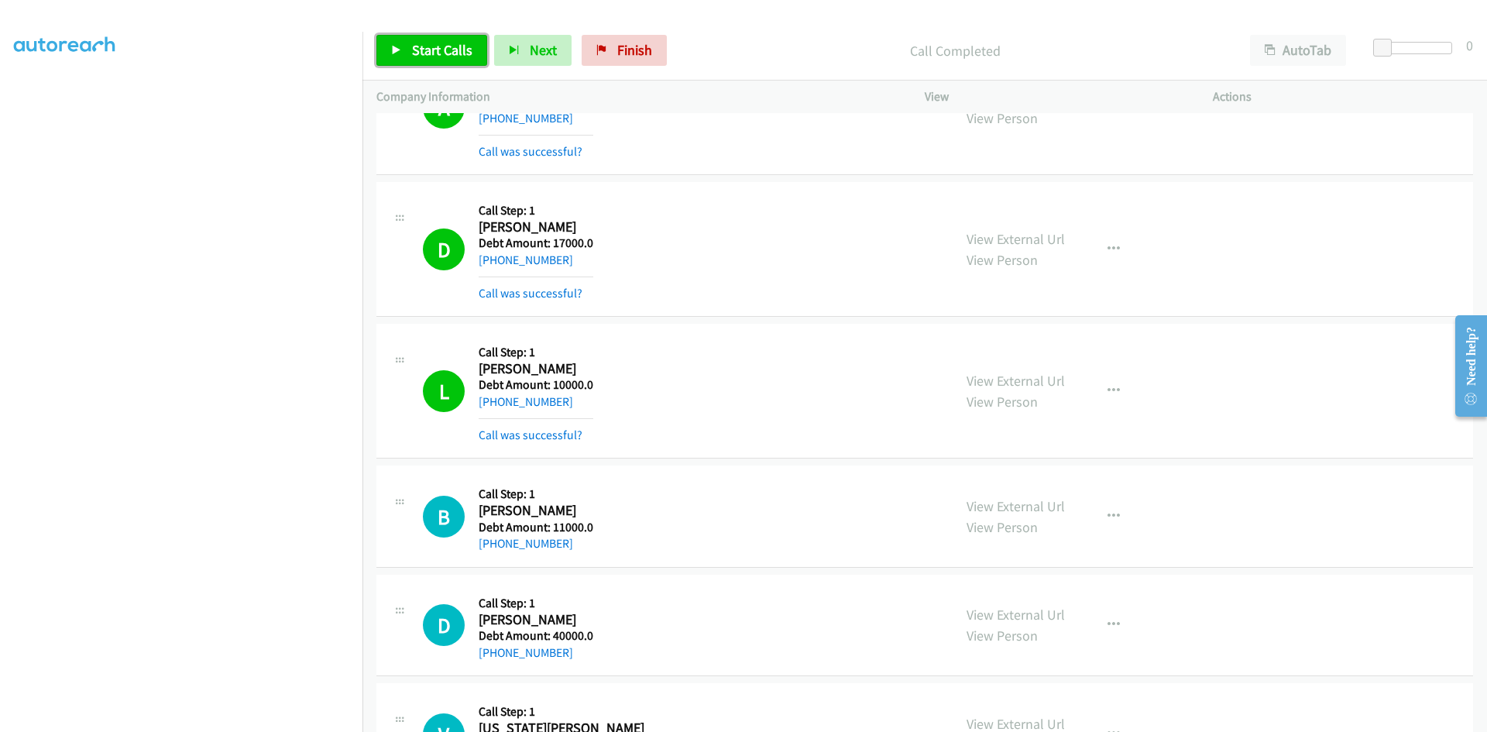
click at [434, 42] on span "Start Calls" at bounding box center [442, 50] width 60 height 18
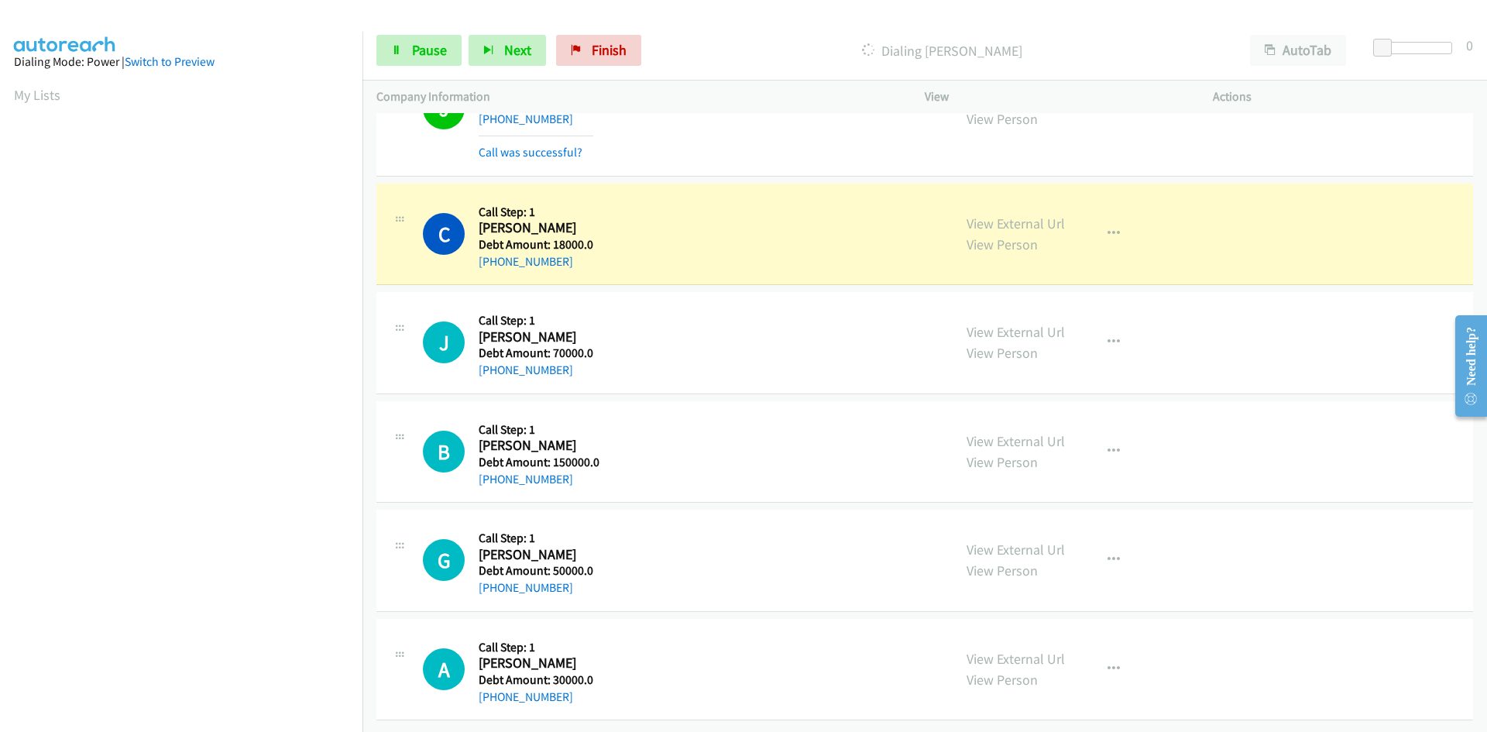
scroll to position [137, 0]
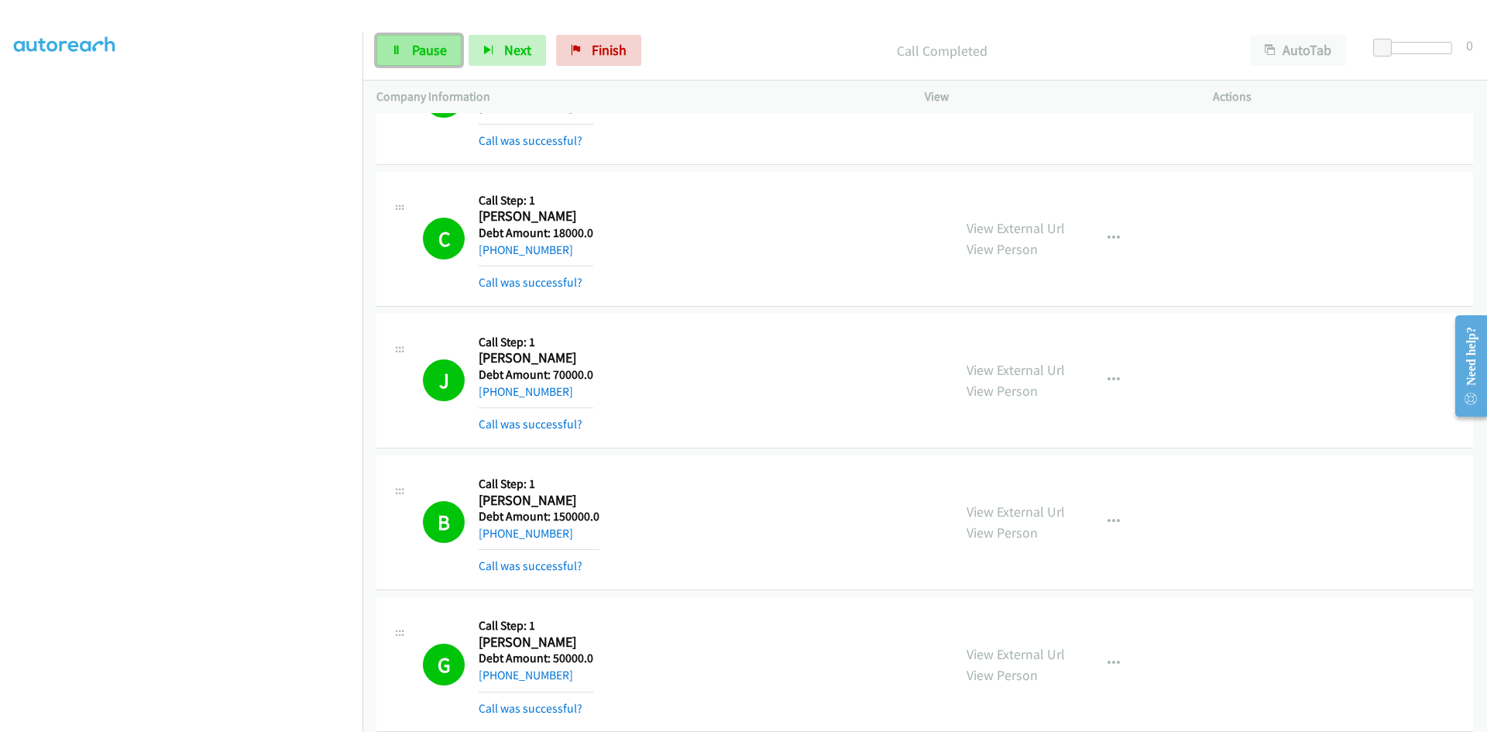
click at [400, 48] on icon at bounding box center [396, 51] width 11 height 11
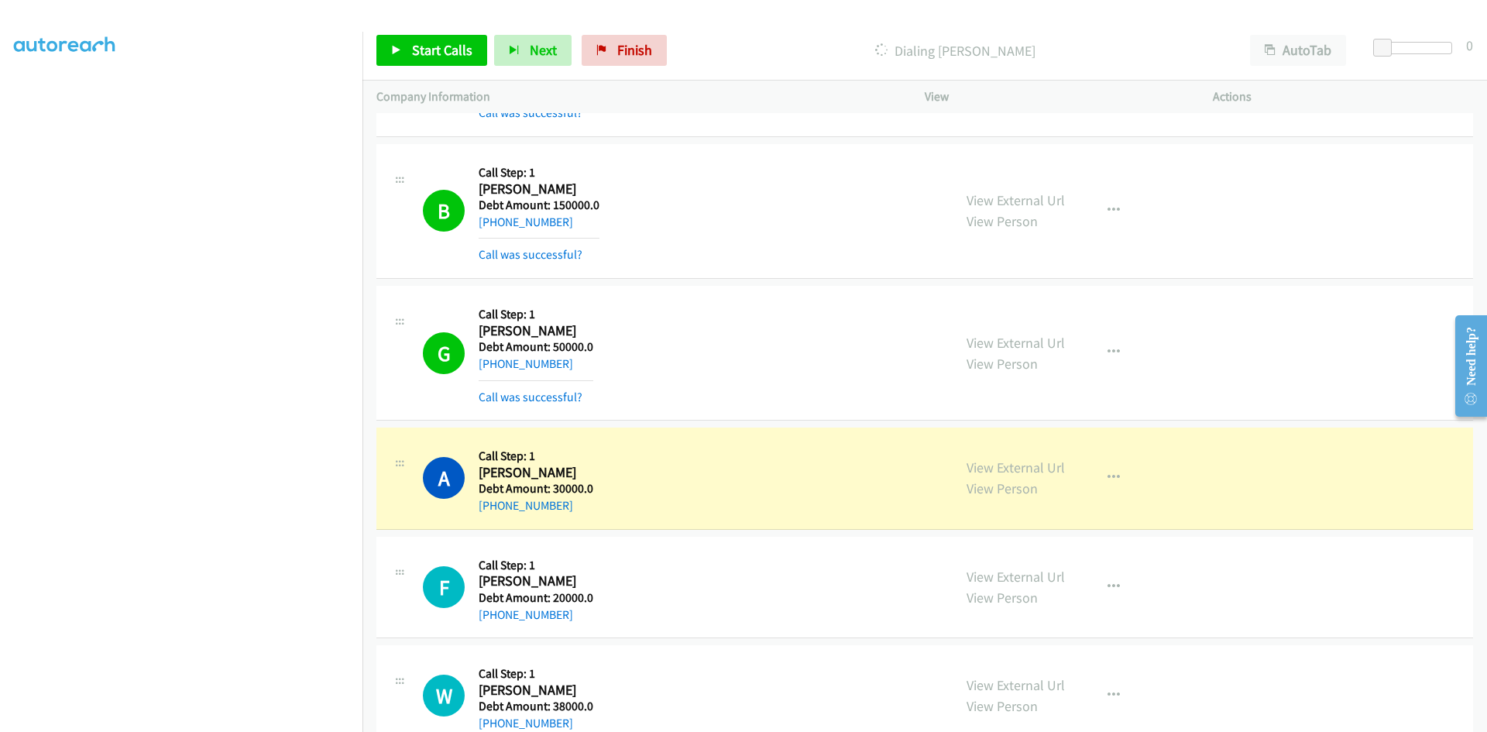
scroll to position [29806, 0]
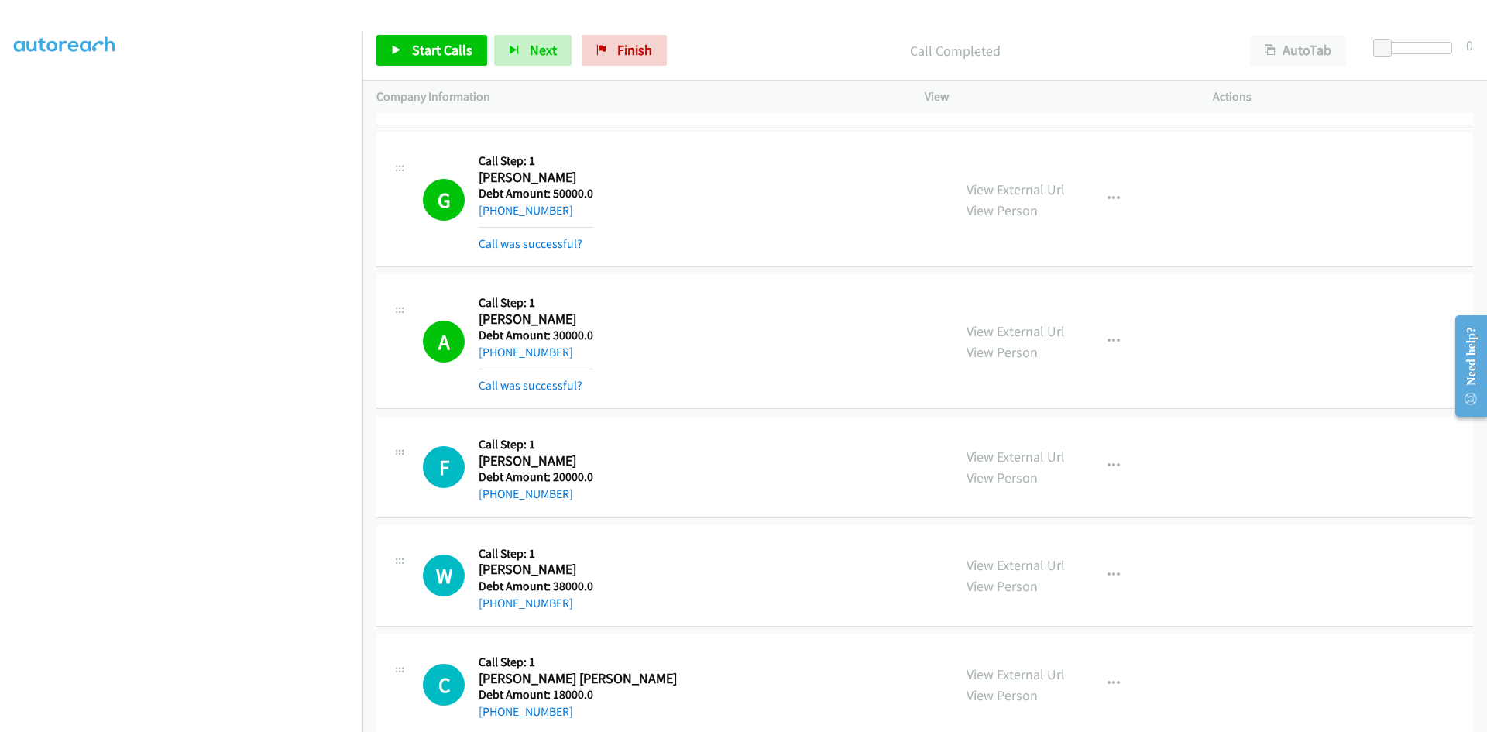
click at [1341, 335] on div "A Callback Scheduled Call Step: 1 Adrian Edwards America/New_York Debt Amount: …" at bounding box center [924, 341] width 1097 height 135
click at [1245, 468] on div "View External Url View Person View External Url Schedule/Manage Callback Skip C…" at bounding box center [1103, 467] width 302 height 74
click at [437, 52] on span "Start Calls" at bounding box center [442, 50] width 60 height 18
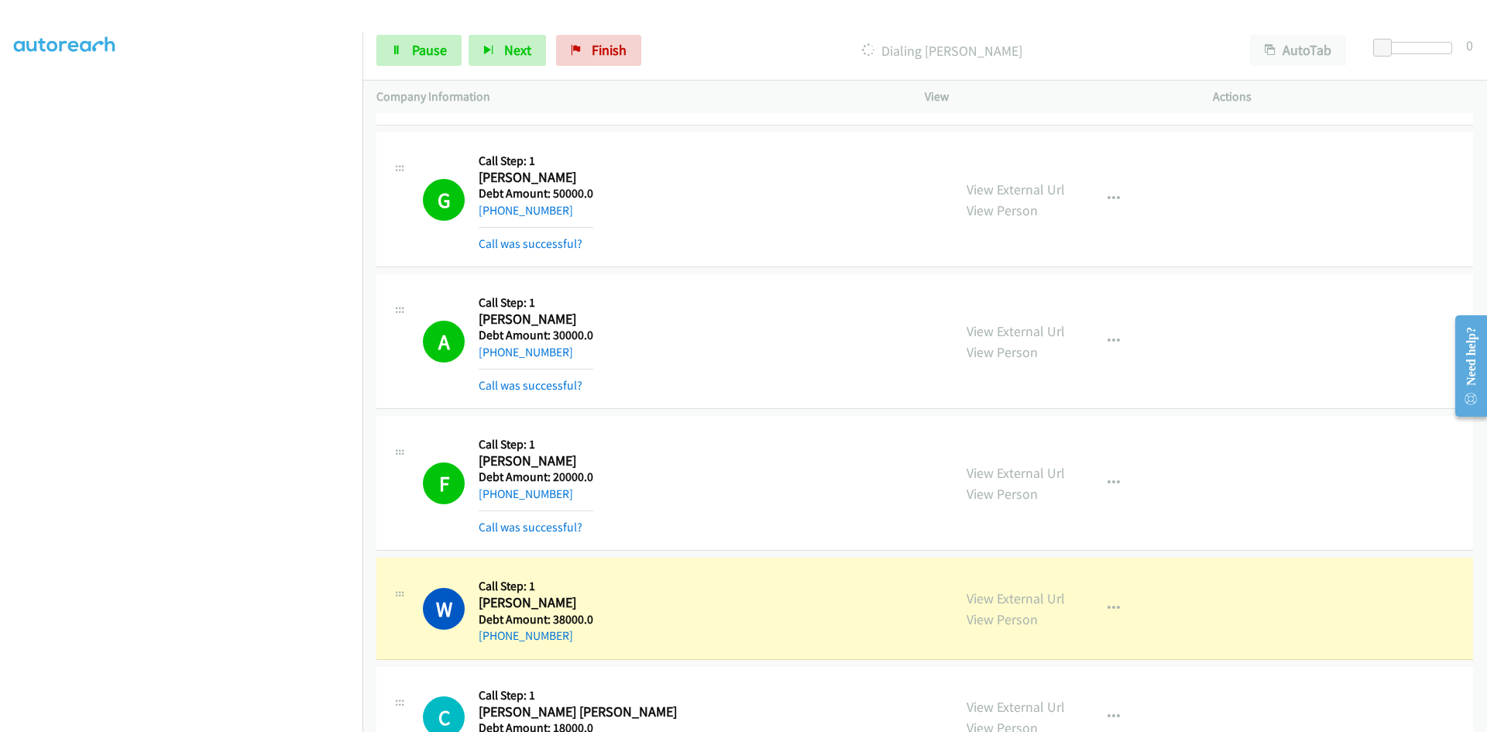
scroll to position [136, 0]
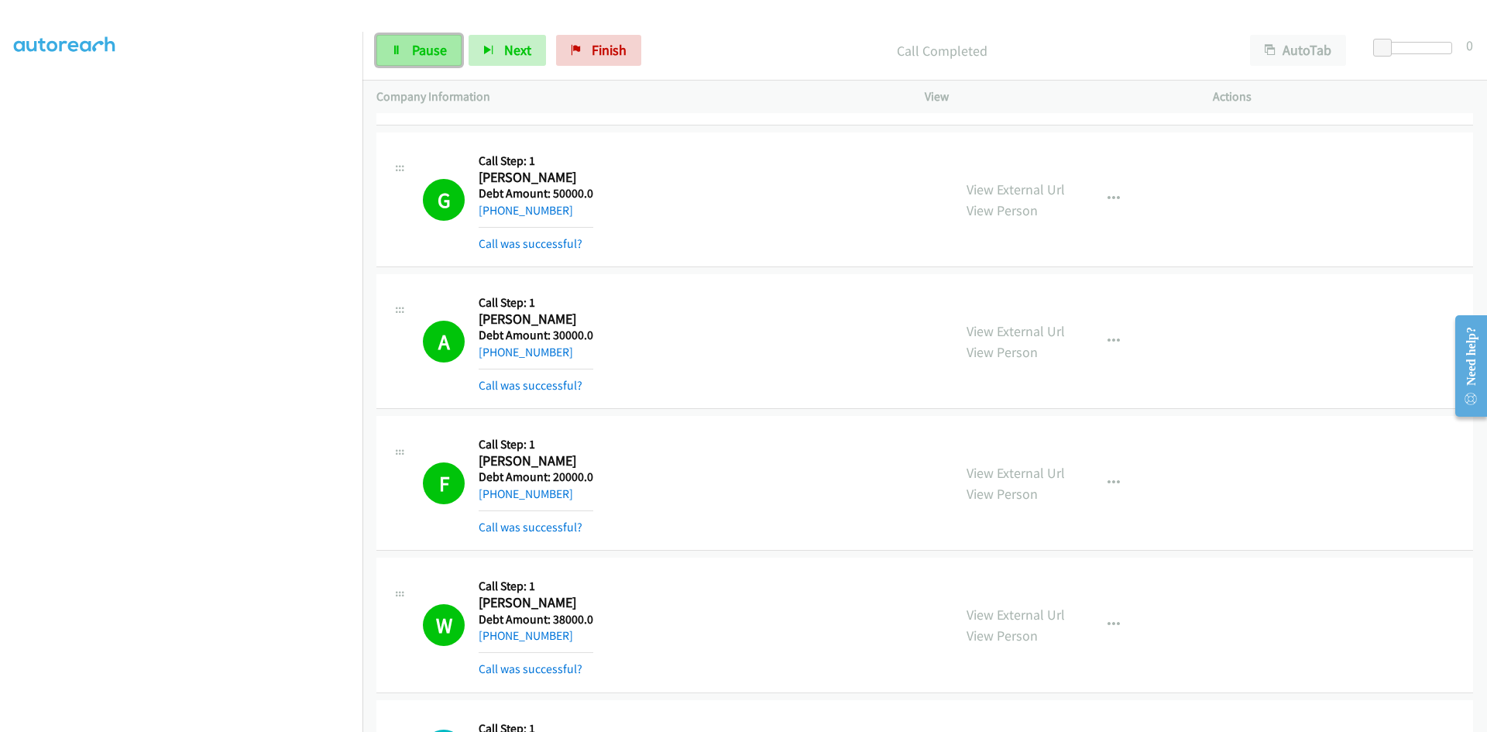
click at [394, 46] on icon at bounding box center [396, 51] width 11 height 11
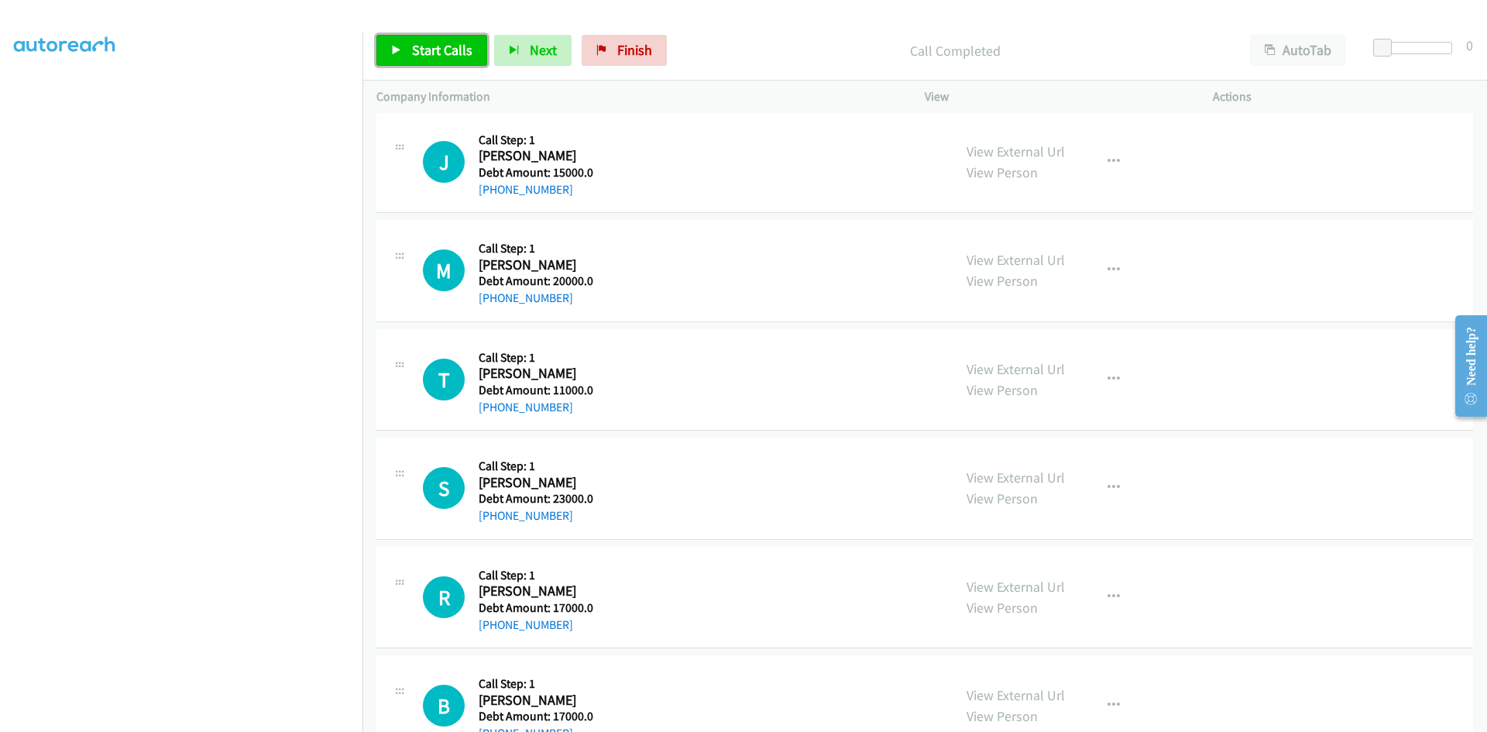
click at [466, 50] on span "Start Calls" at bounding box center [442, 50] width 60 height 18
click at [418, 52] on span "Pause" at bounding box center [429, 50] width 35 height 18
click at [427, 49] on span "Start Calls" at bounding box center [442, 50] width 60 height 18
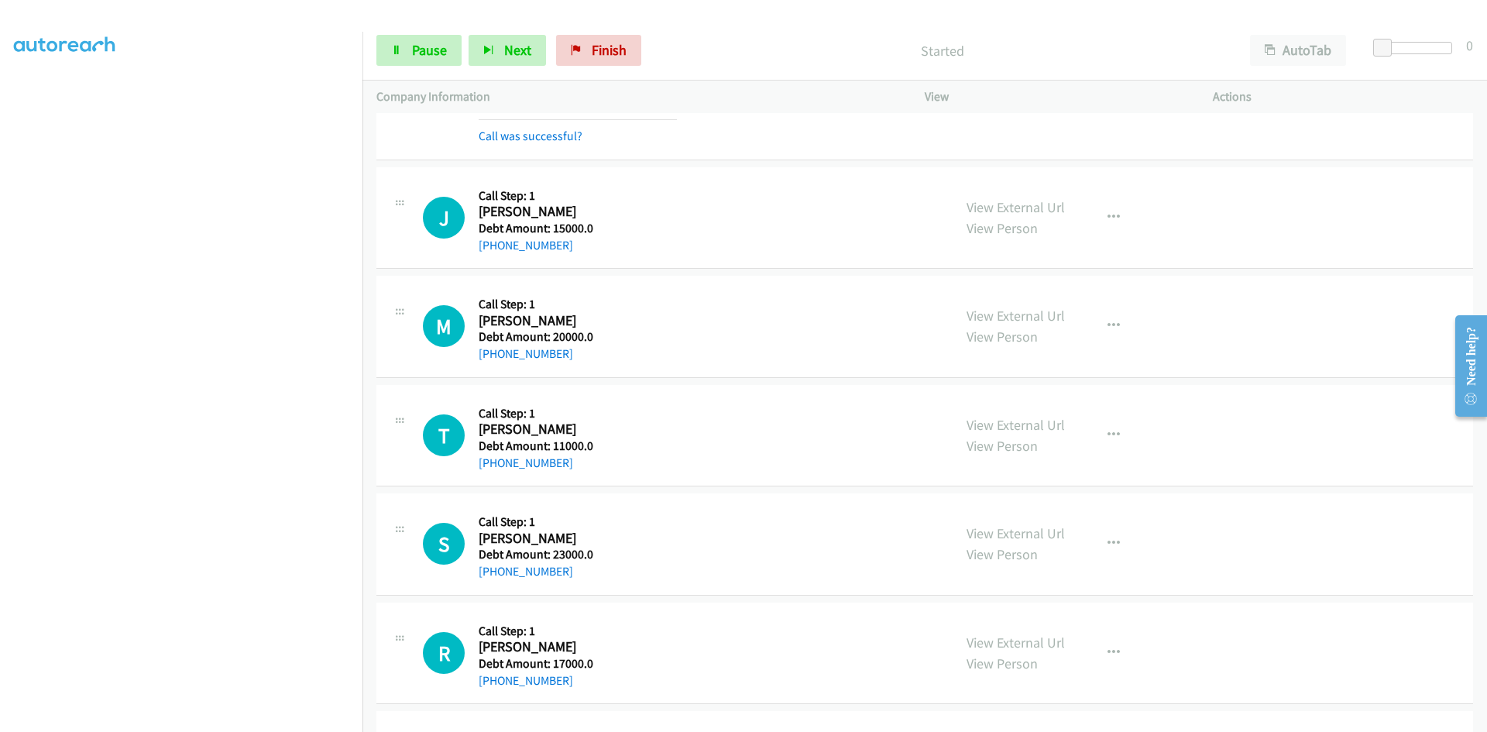
scroll to position [30536, 0]
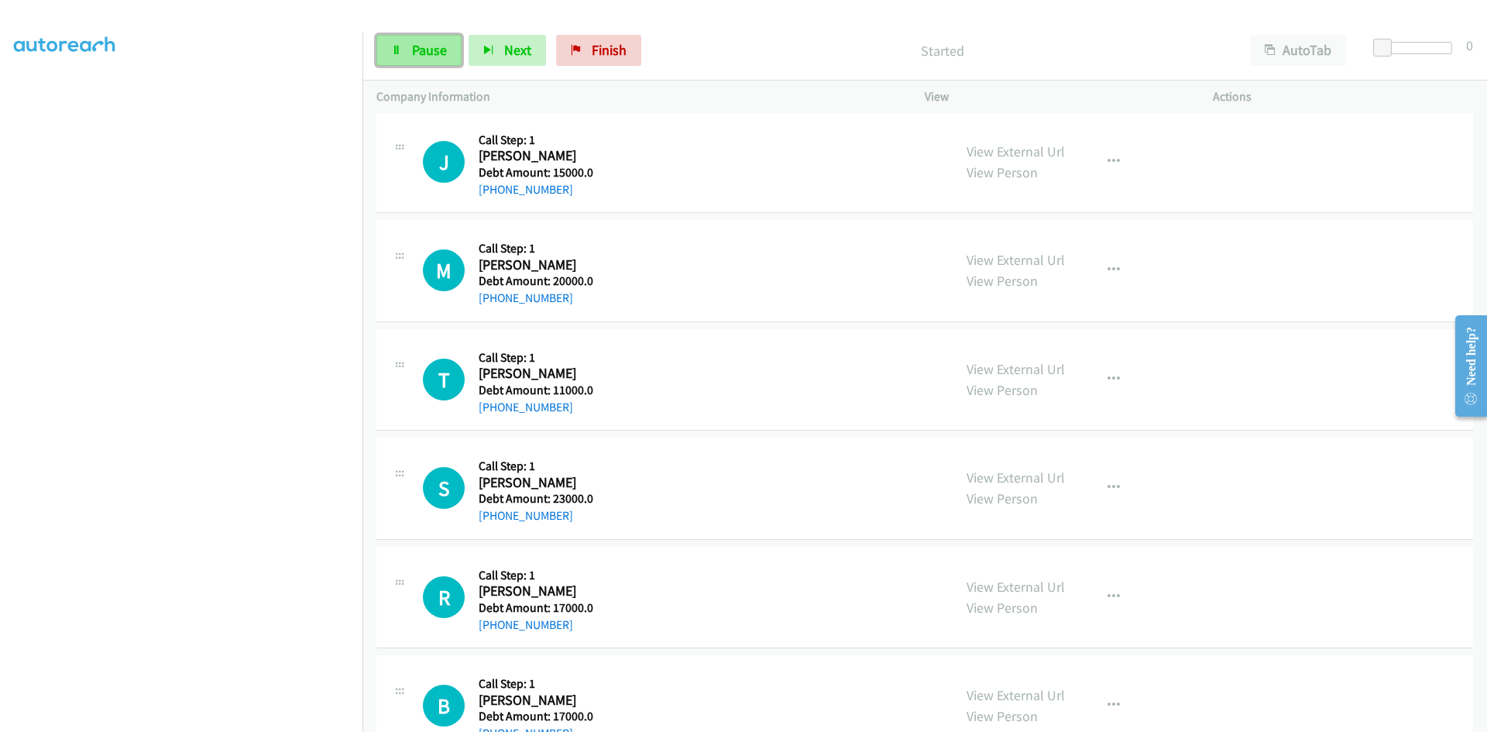
click at [435, 53] on span "Pause" at bounding box center [429, 50] width 35 height 18
click at [390, 47] on link "Start Calls" at bounding box center [431, 50] width 111 height 31
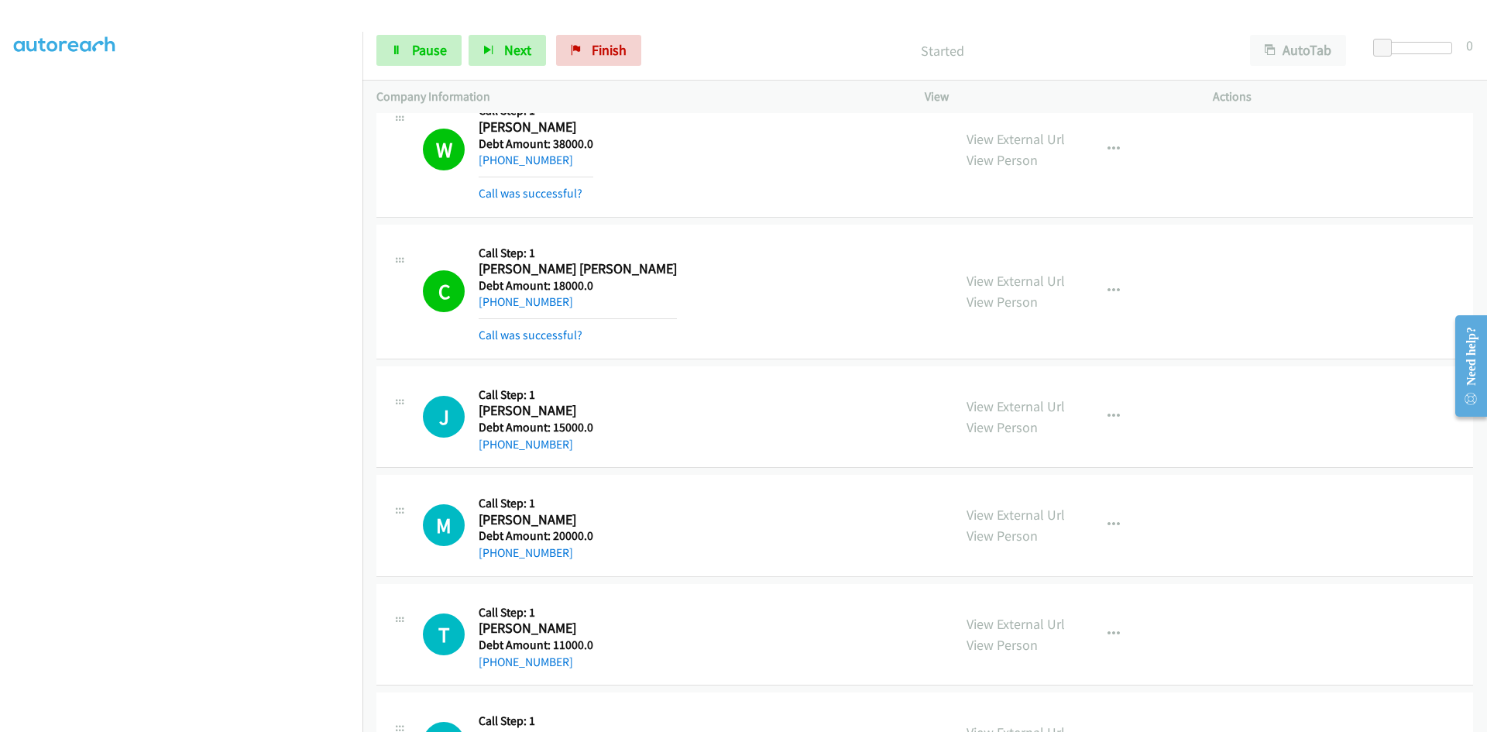
scroll to position [30072, 0]
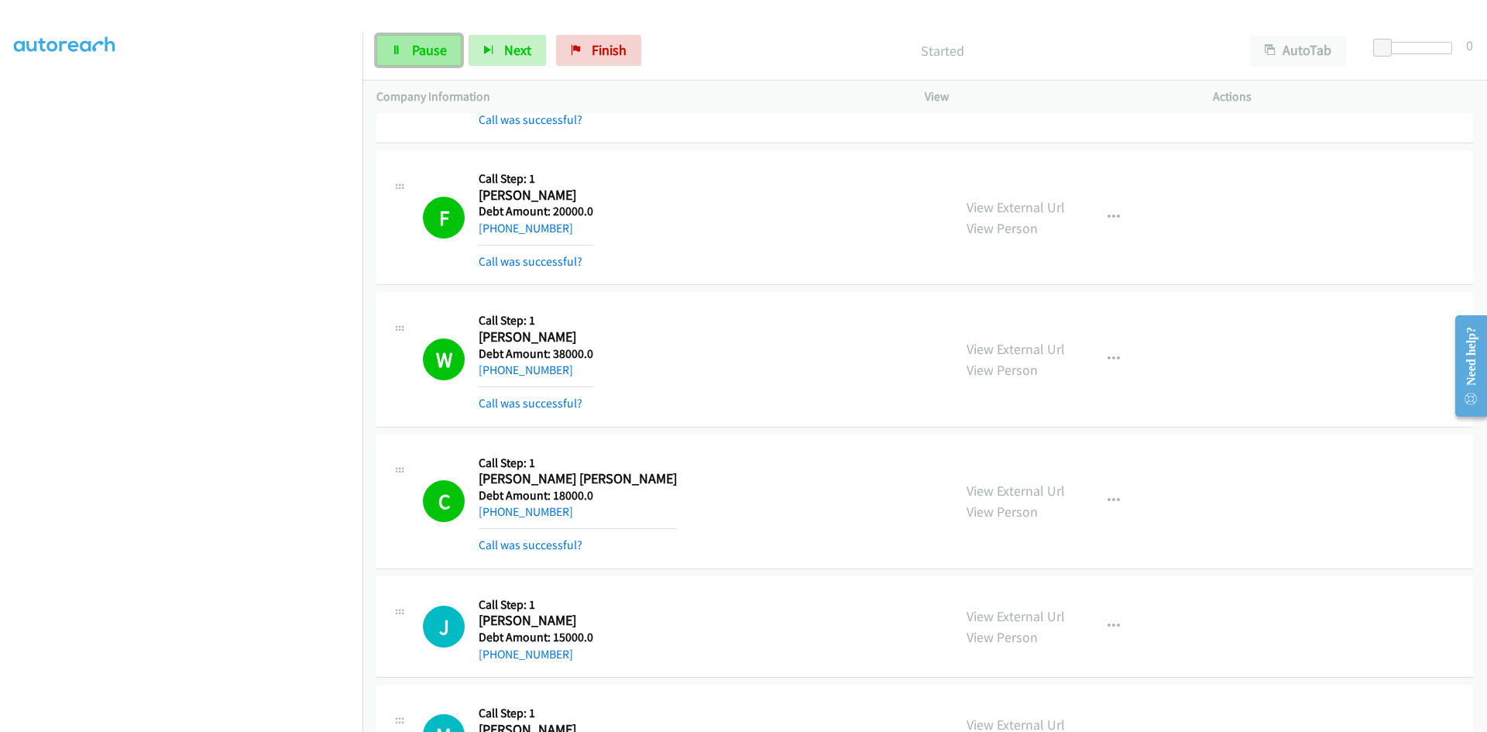
click at [427, 55] on span "Pause" at bounding box center [429, 50] width 35 height 18
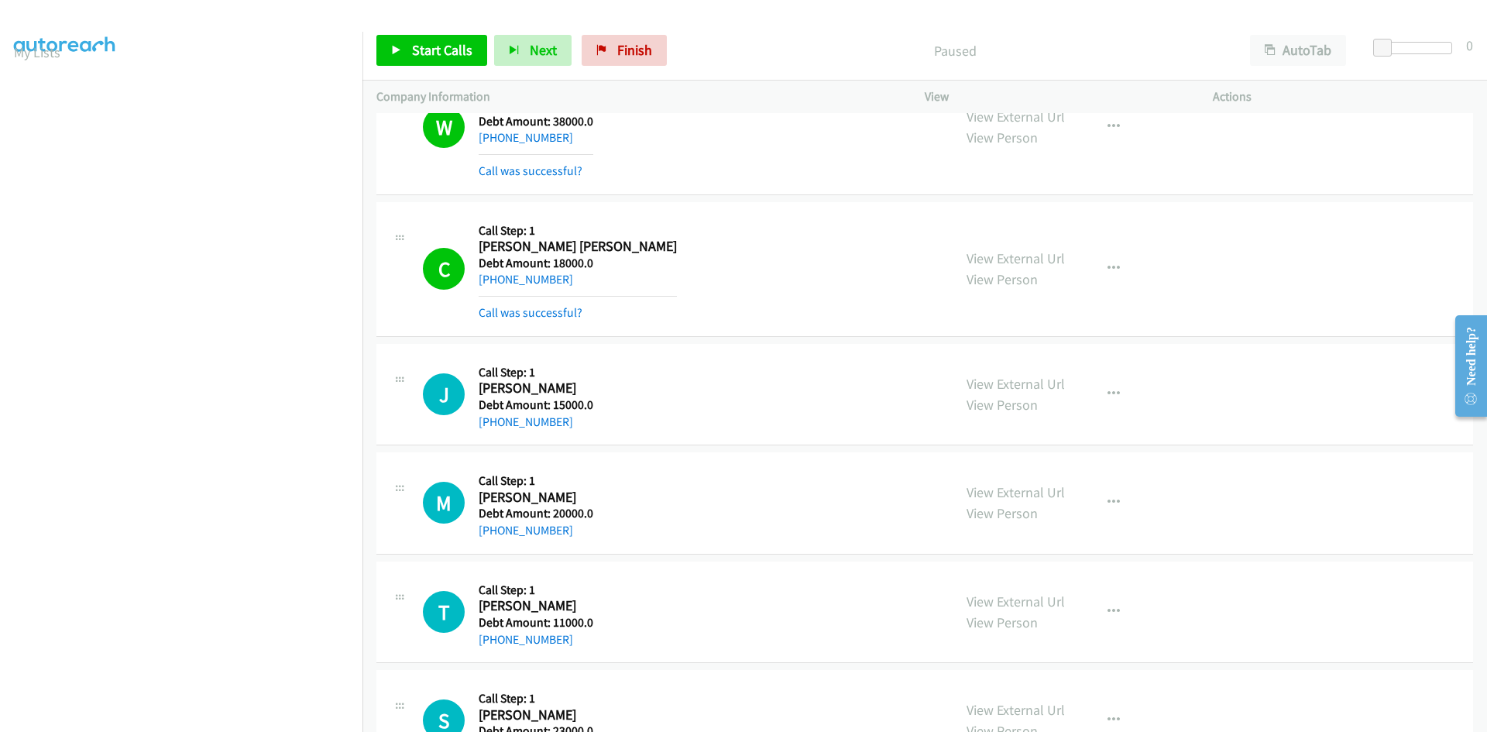
scroll to position [0, 0]
click at [448, 52] on span "Start Calls" at bounding box center [442, 50] width 60 height 18
click at [426, 46] on span "Pause" at bounding box center [429, 50] width 35 height 18
click at [427, 45] on span "Start Calls" at bounding box center [442, 50] width 60 height 18
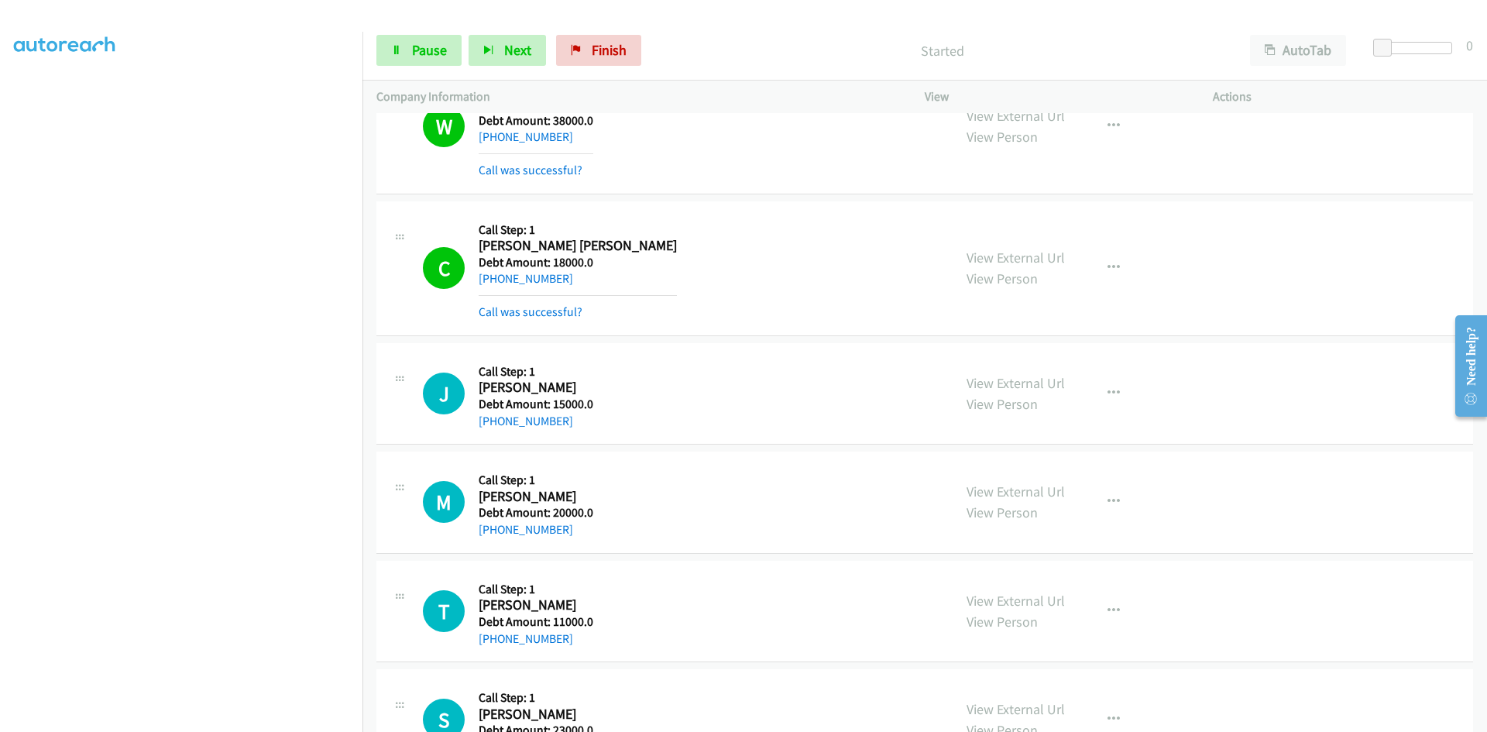
scroll to position [30304, 0]
click at [425, 50] on span "Pause" at bounding box center [429, 50] width 35 height 18
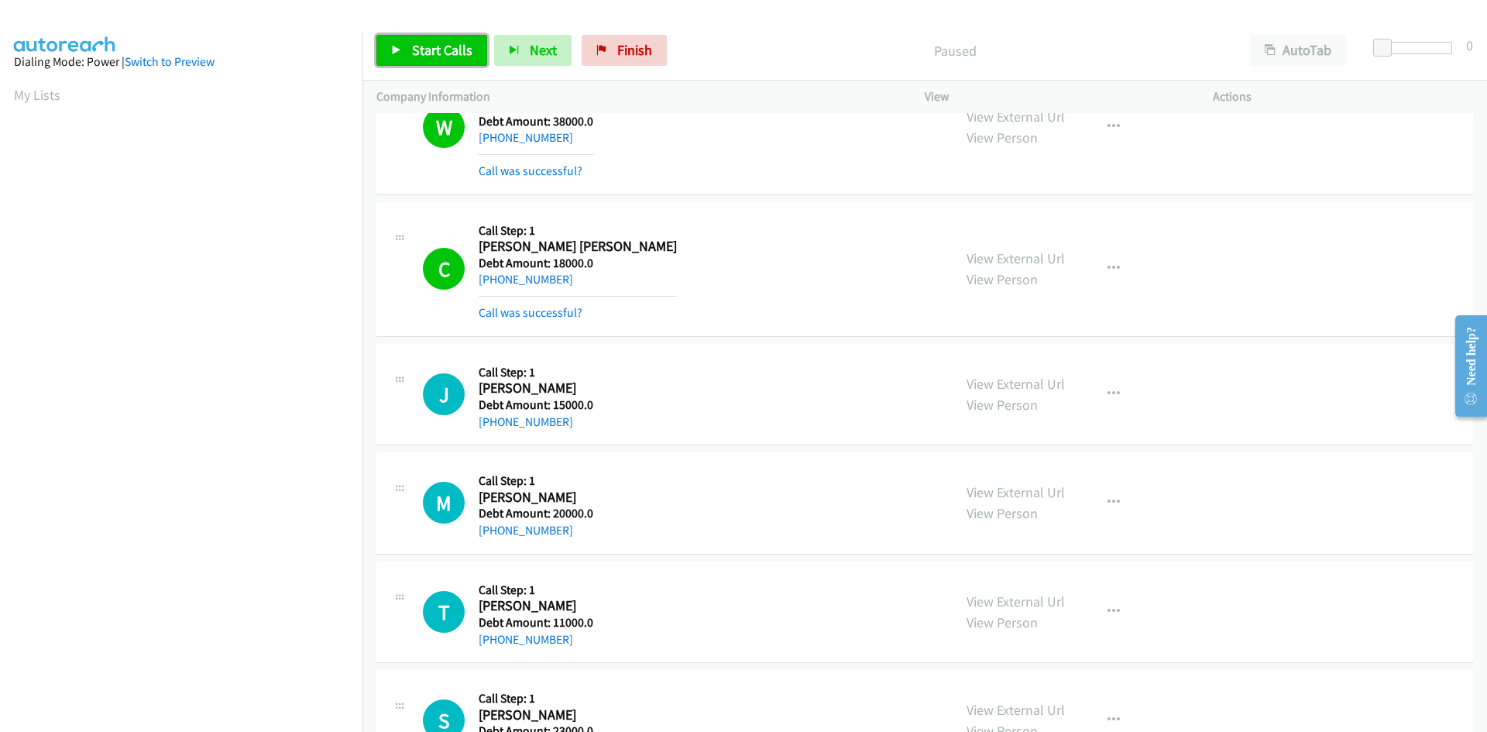
click at [444, 42] on span "Start Calls" at bounding box center [442, 50] width 60 height 18
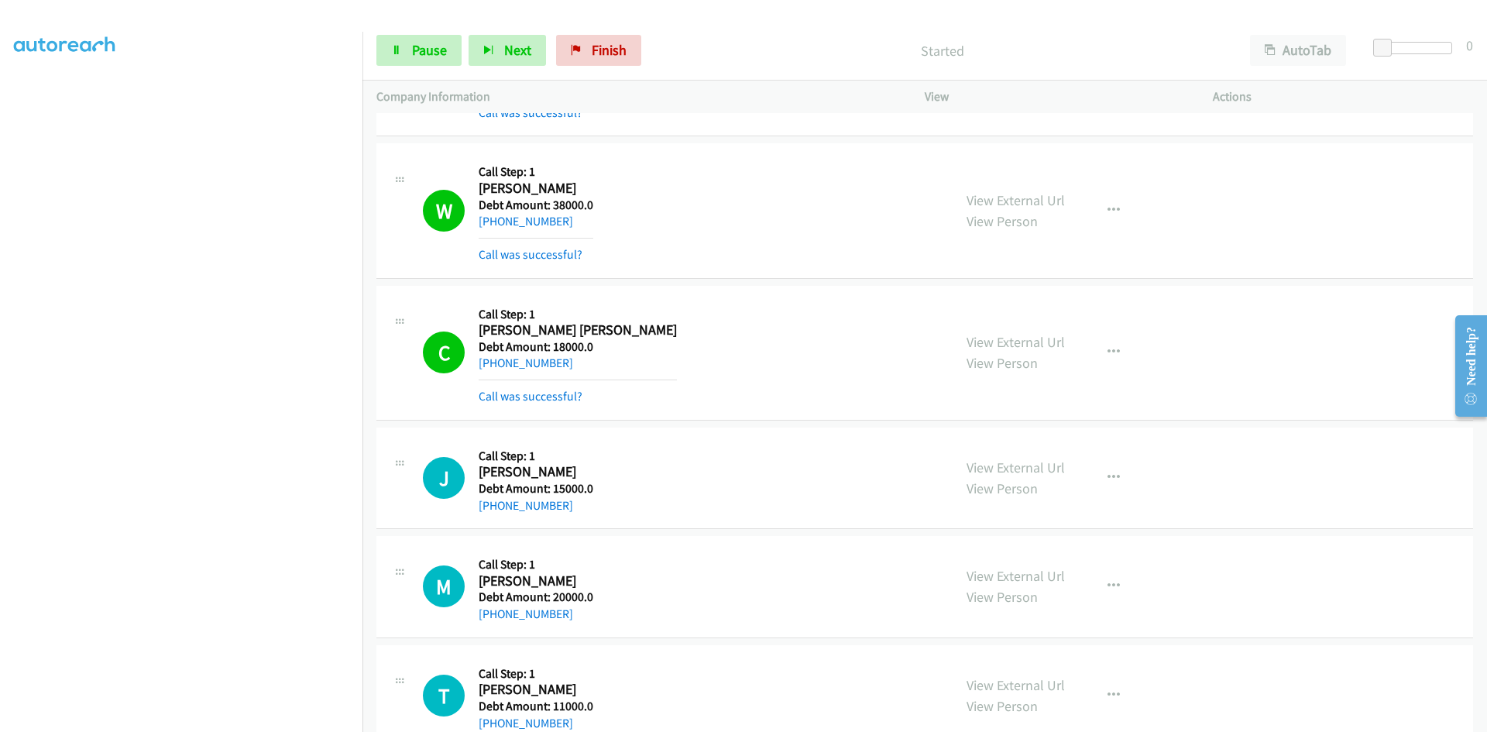
scroll to position [30227, 0]
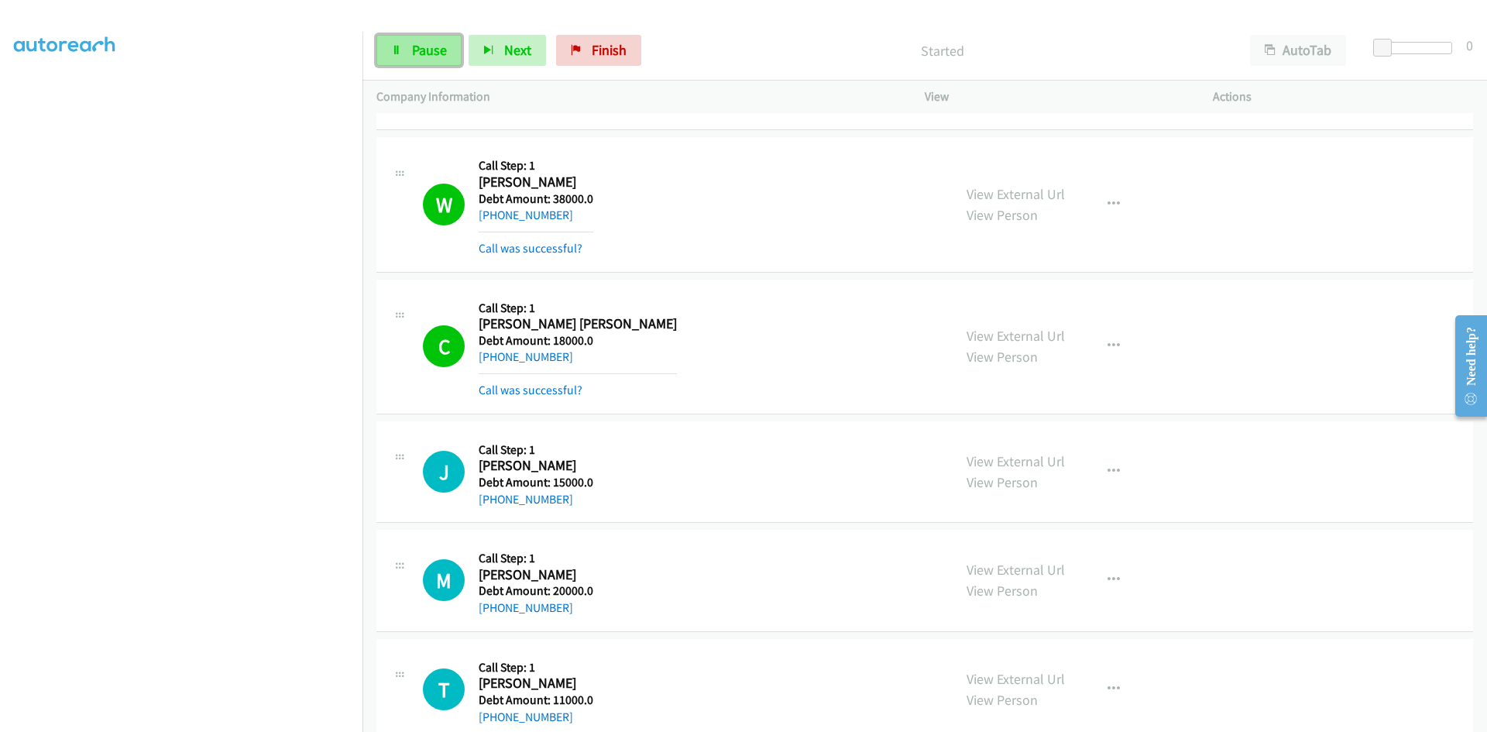
click at [398, 50] on icon at bounding box center [396, 51] width 11 height 11
click at [401, 42] on link "Start Calls" at bounding box center [431, 50] width 111 height 31
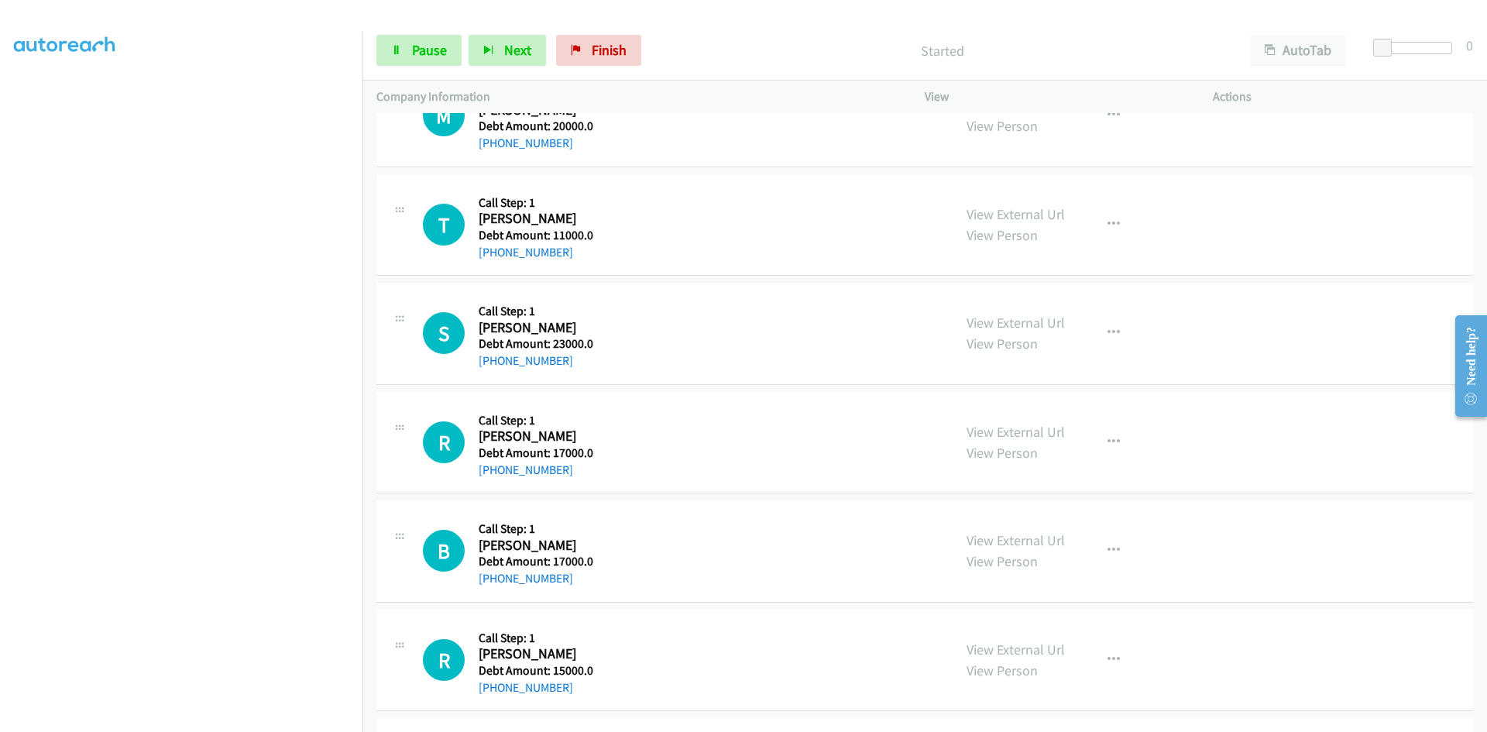
scroll to position [136, 0]
click at [400, 53] on icon at bounding box center [396, 51] width 11 height 11
click at [424, 38] on link "Pause" at bounding box center [418, 50] width 85 height 31
click at [419, 48] on span "Start Calls" at bounding box center [442, 50] width 60 height 18
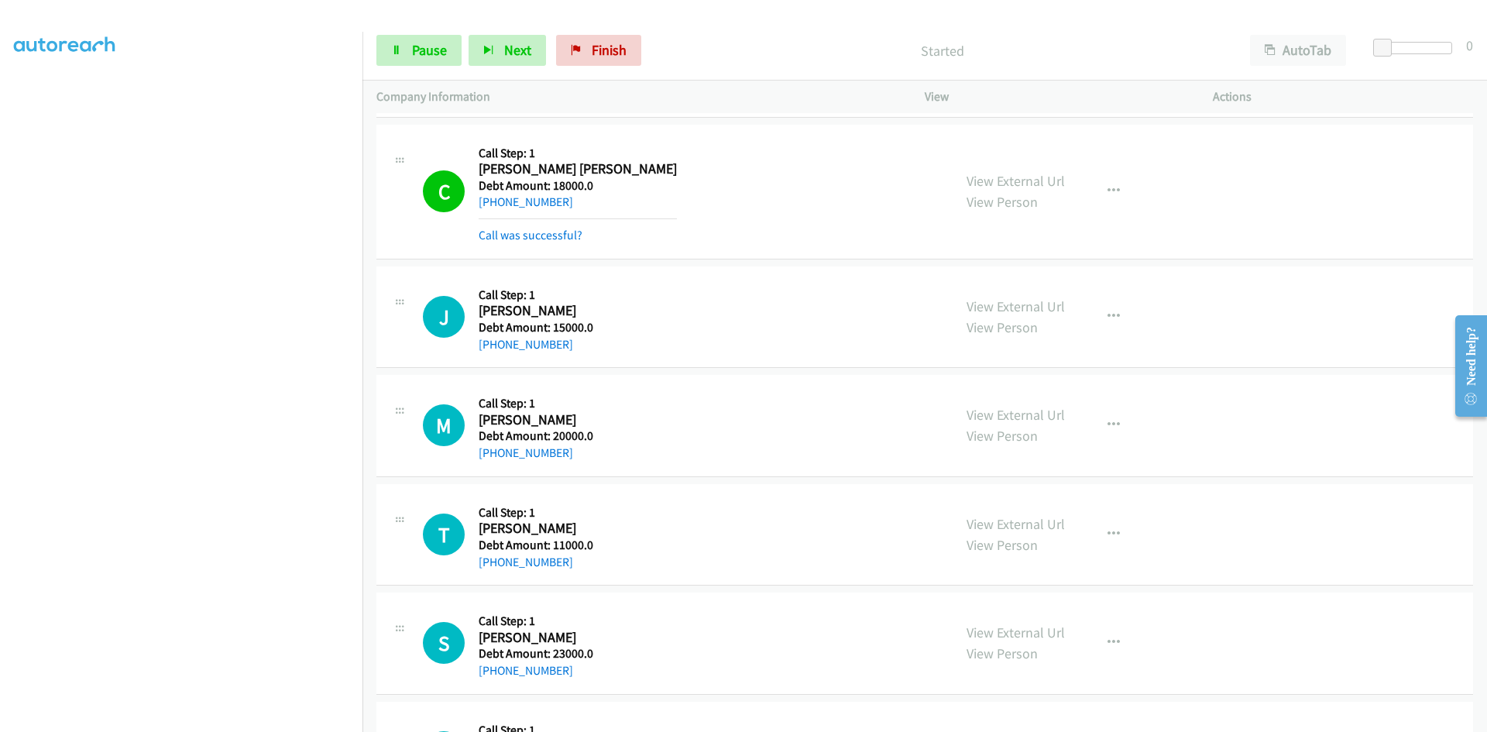
scroll to position [0, 0]
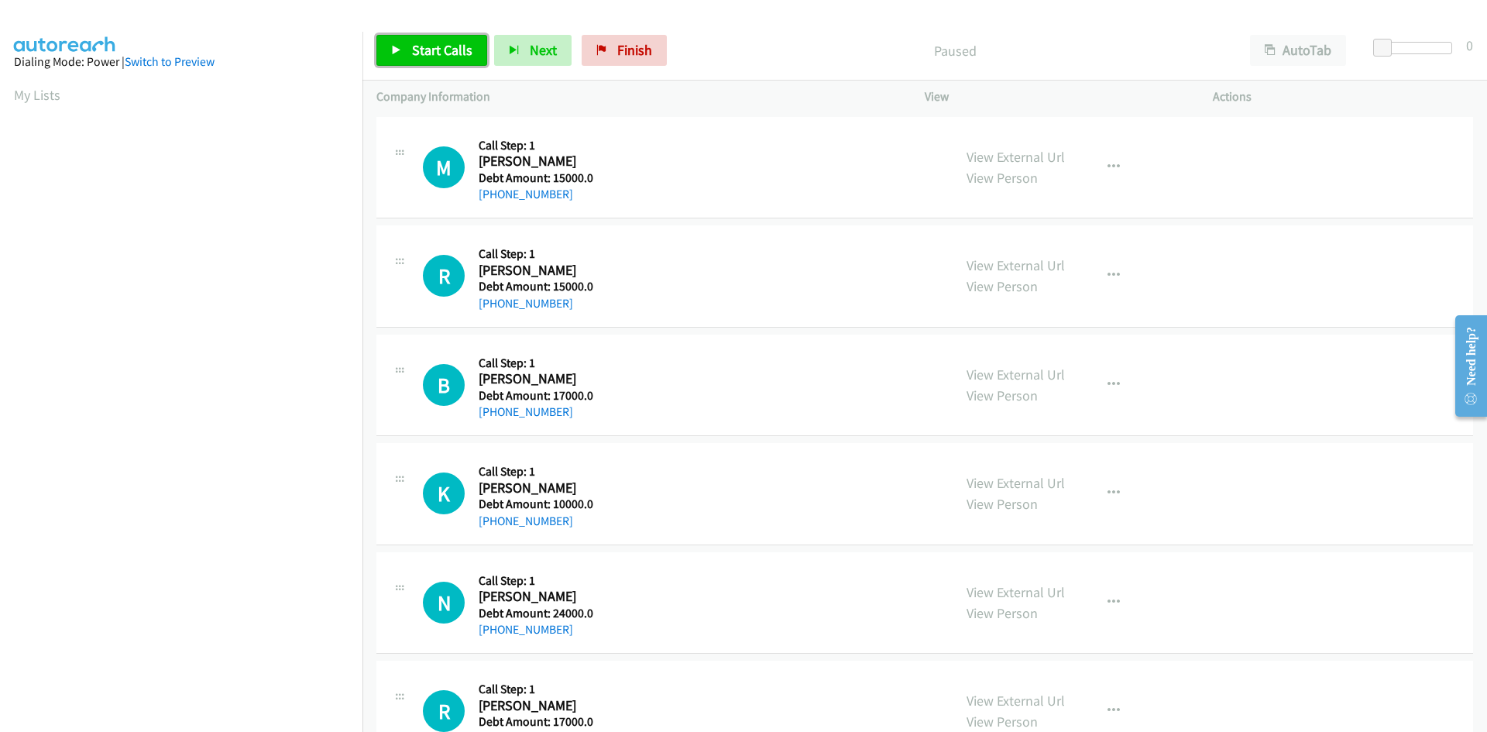
click at [431, 47] on span "Start Calls" at bounding box center [442, 50] width 60 height 18
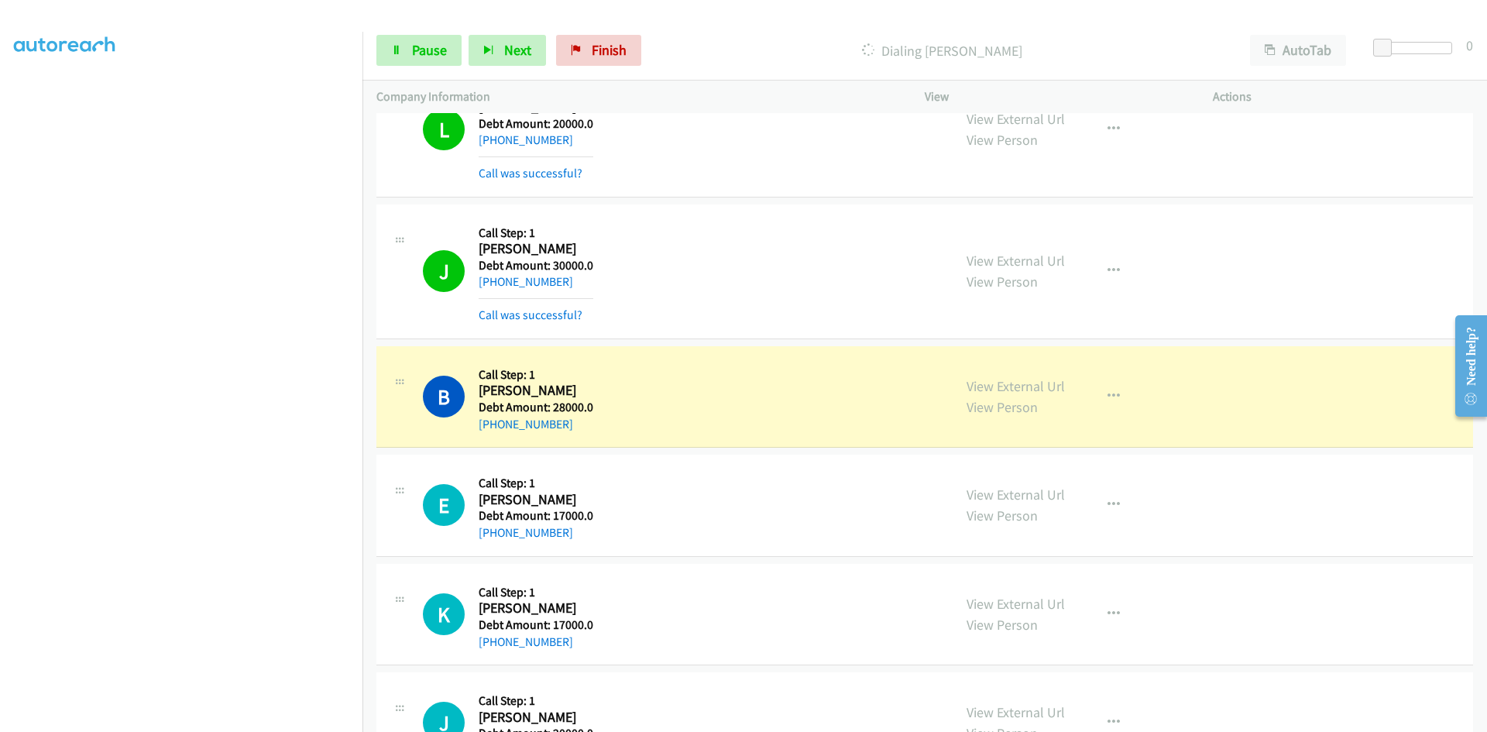
scroll to position [4477, 0]
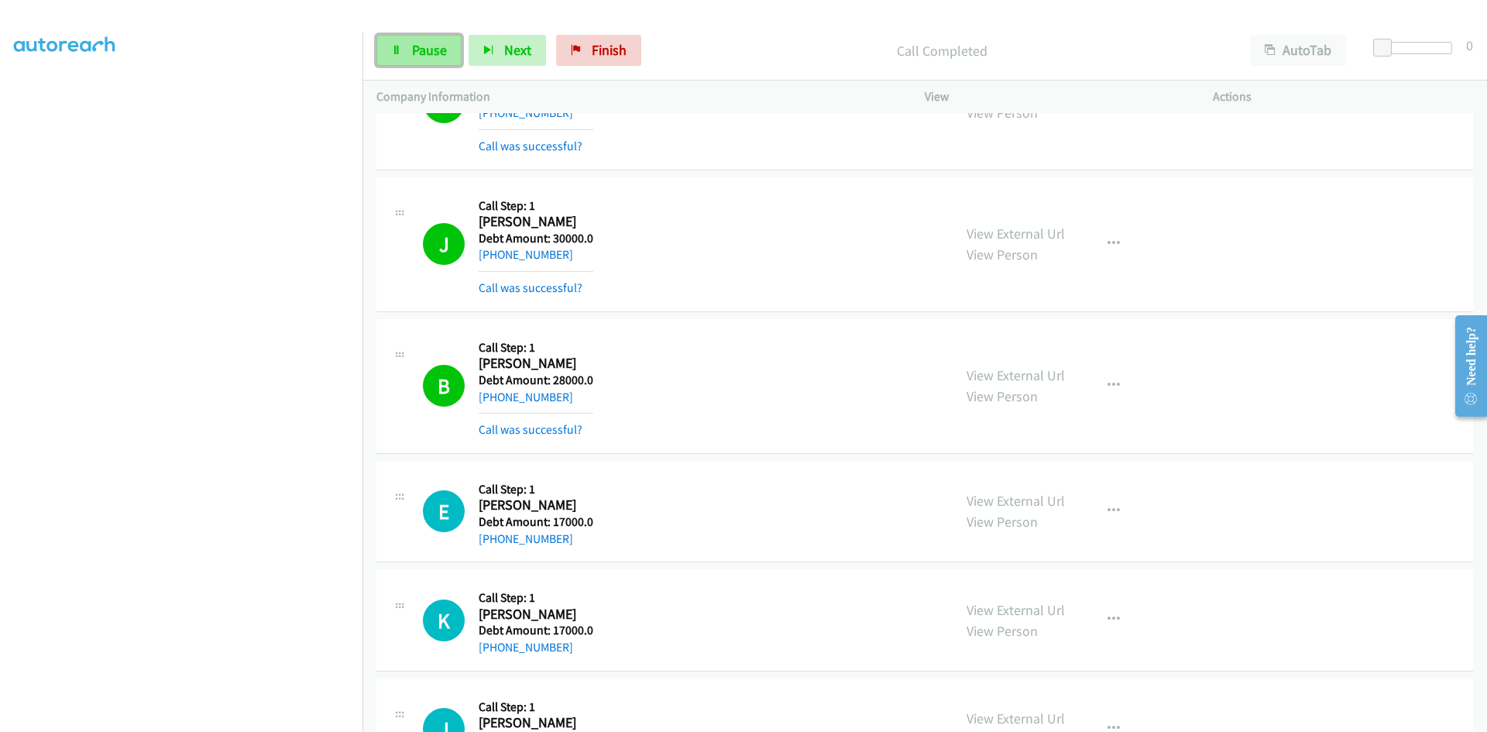
click at [397, 43] on link "Pause" at bounding box center [418, 50] width 85 height 31
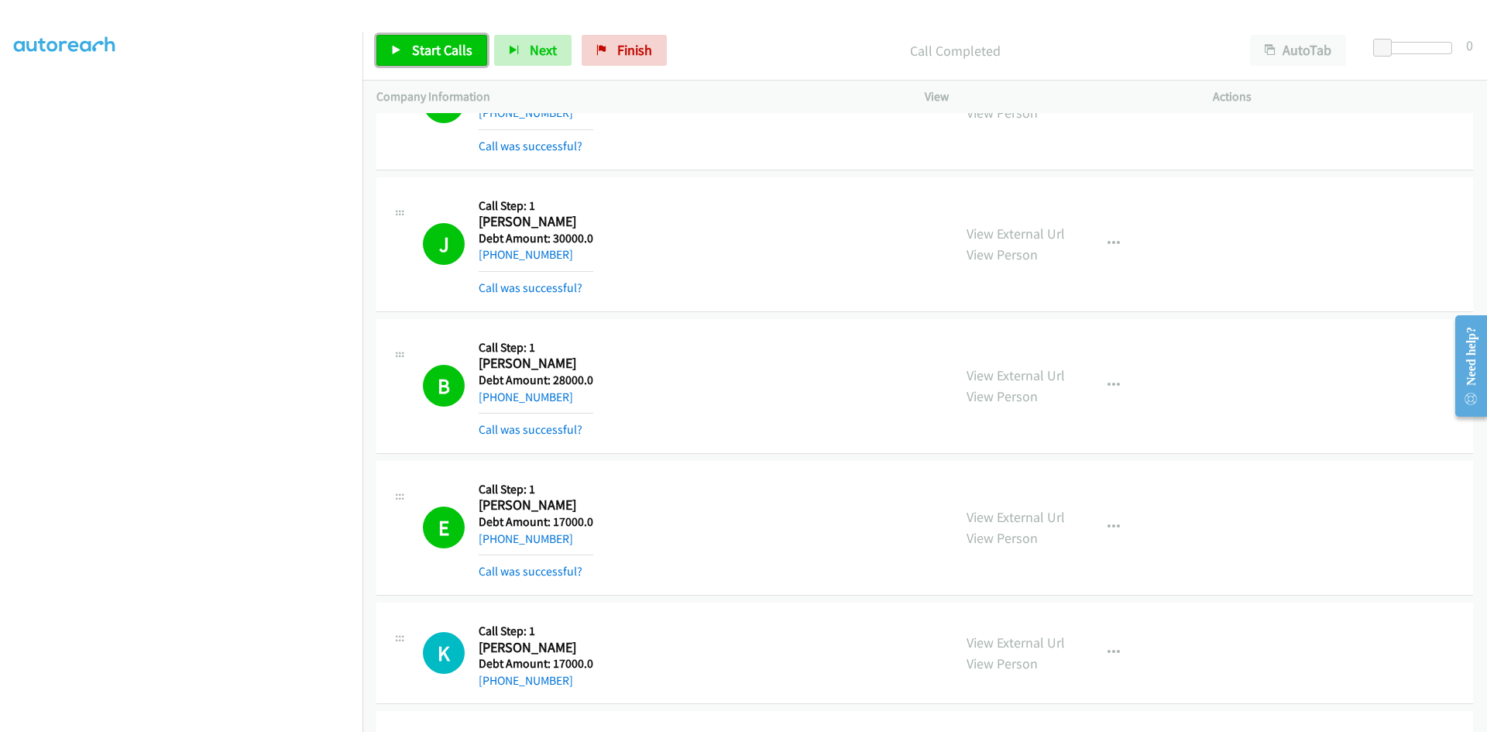
click at [455, 43] on span "Start Calls" at bounding box center [442, 50] width 60 height 18
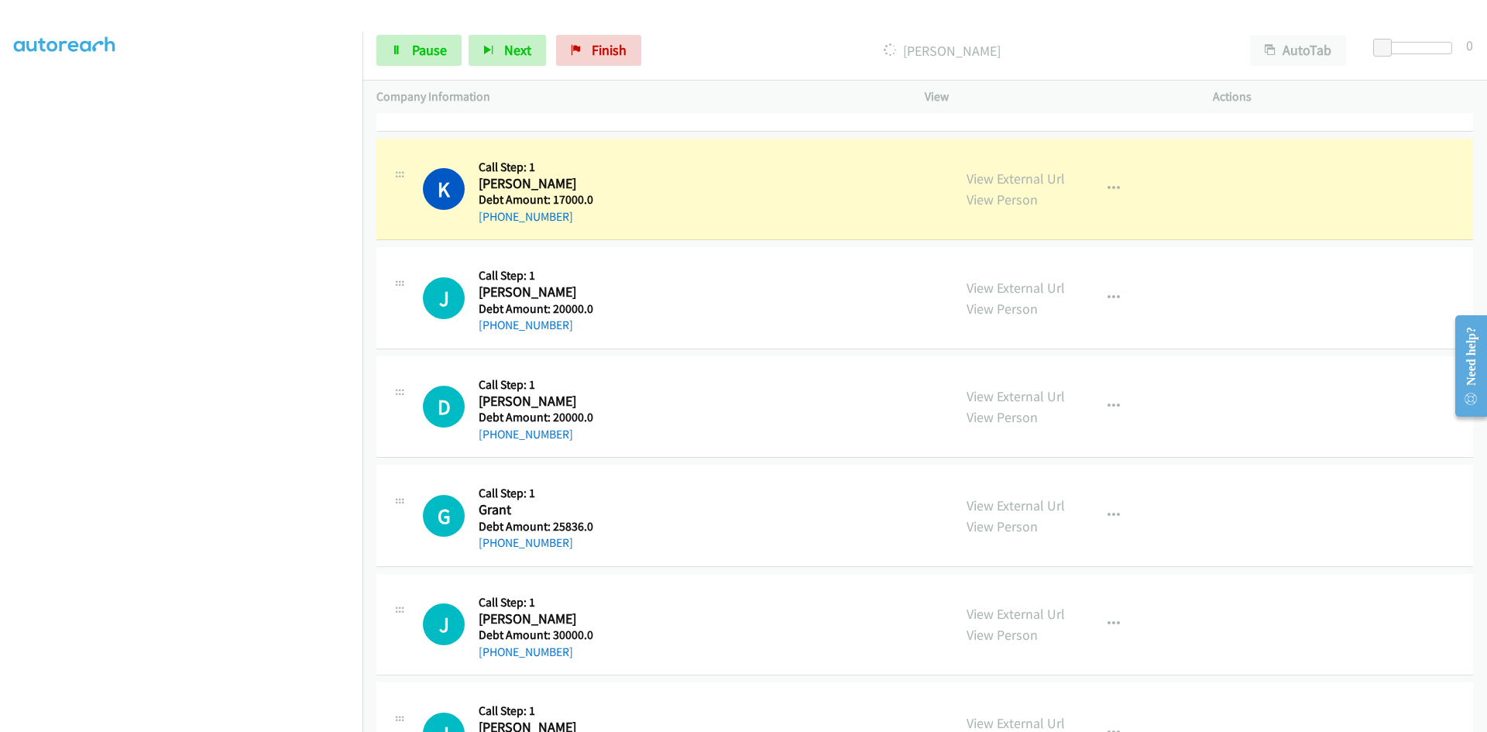
scroll to position [4942, 0]
click at [433, 54] on span "Pause" at bounding box center [429, 50] width 35 height 18
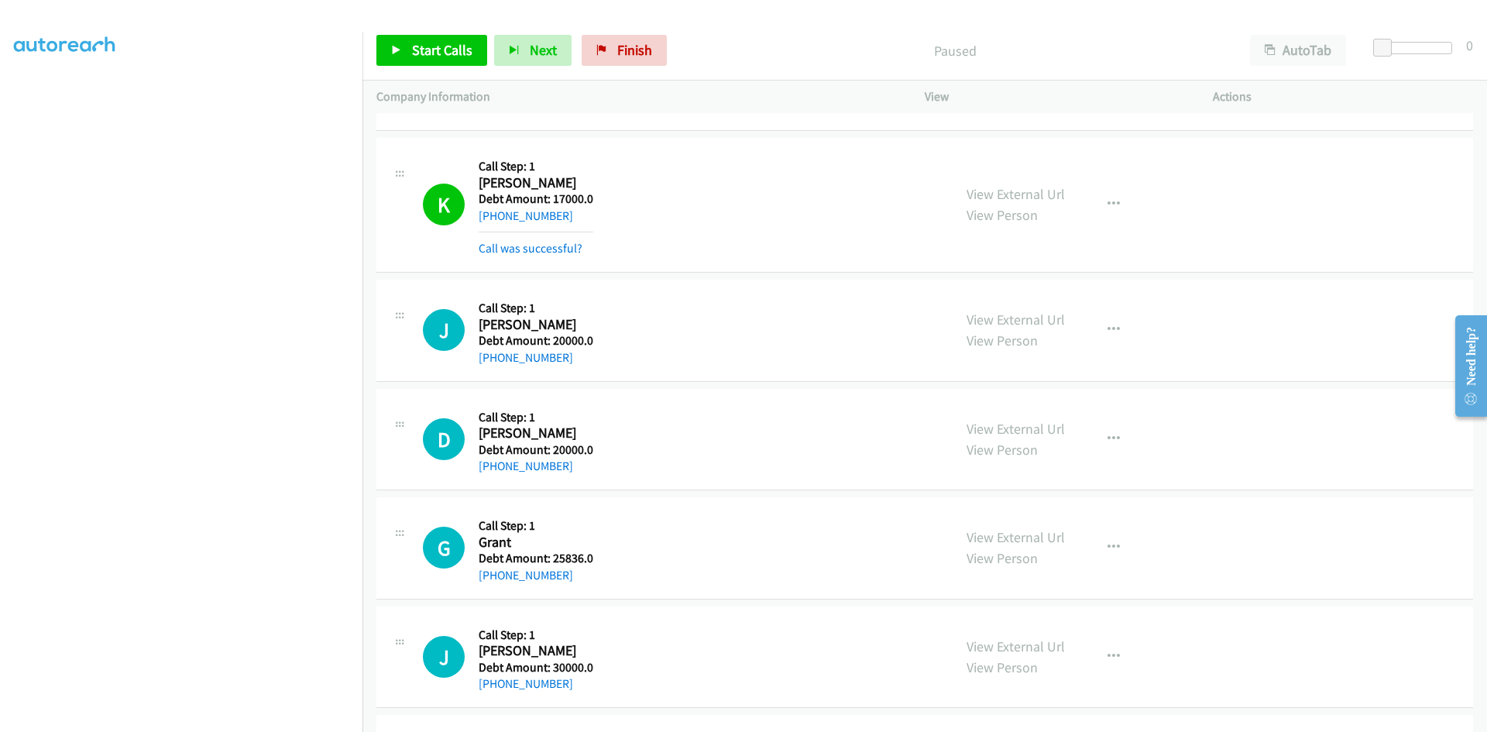
scroll to position [136, 0]
click at [433, 51] on span "Start Calls" at bounding box center [442, 50] width 60 height 18
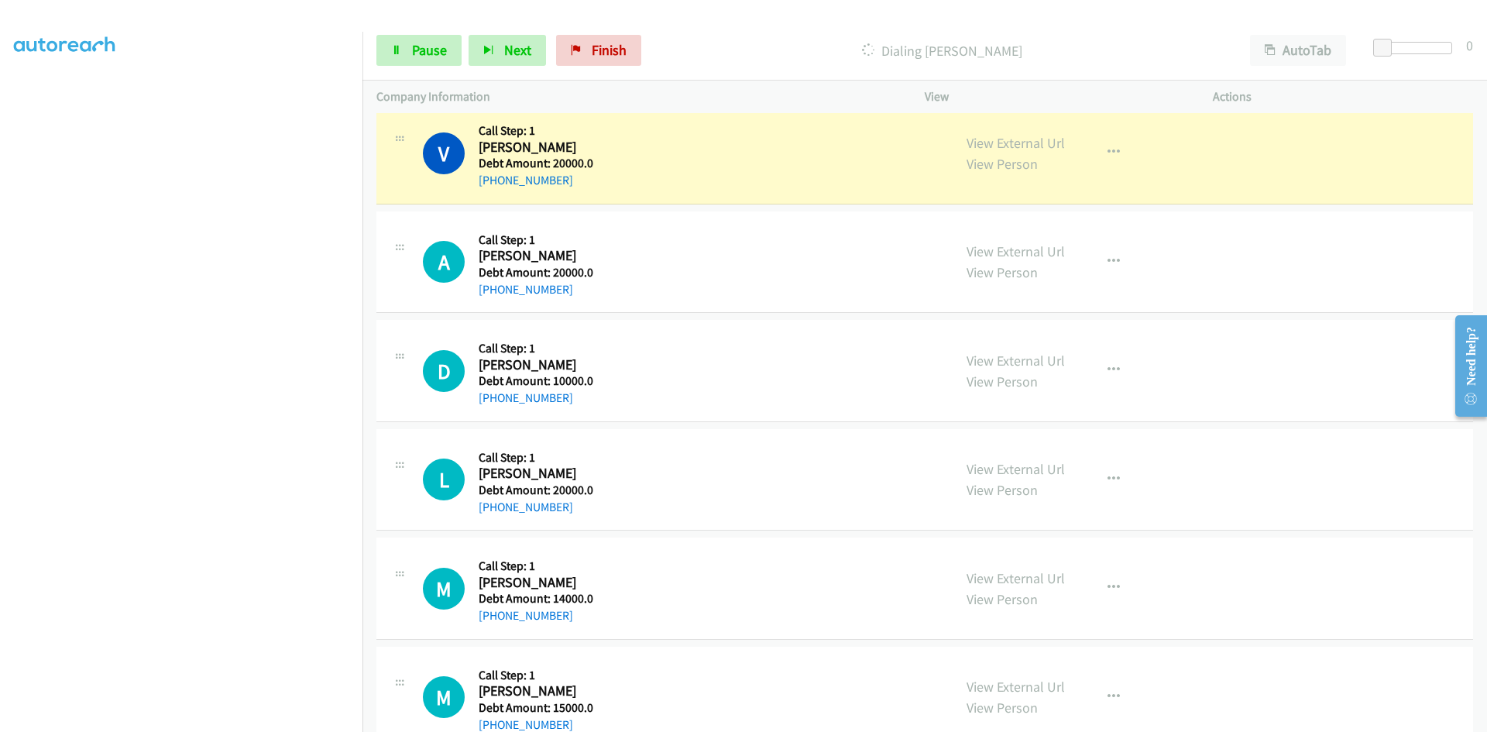
scroll to position [7186, 0]
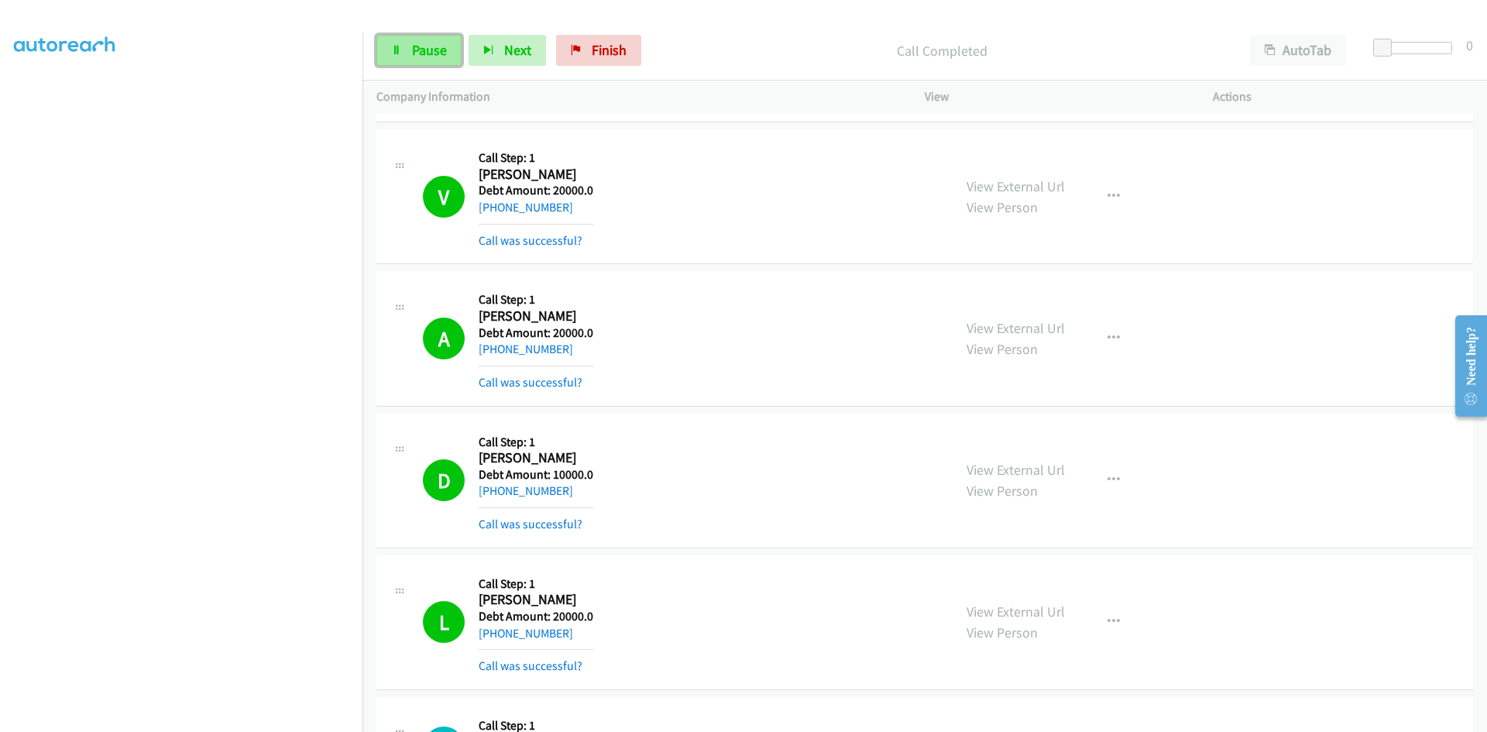
click at [413, 42] on span "Pause" at bounding box center [429, 50] width 35 height 18
click at [441, 44] on span "Start Calls" at bounding box center [442, 50] width 60 height 18
click at [438, 45] on span "Pause" at bounding box center [429, 50] width 35 height 18
click at [441, 53] on span "Start Calls" at bounding box center [442, 50] width 60 height 18
click at [415, 50] on span "Pause" at bounding box center [429, 50] width 35 height 18
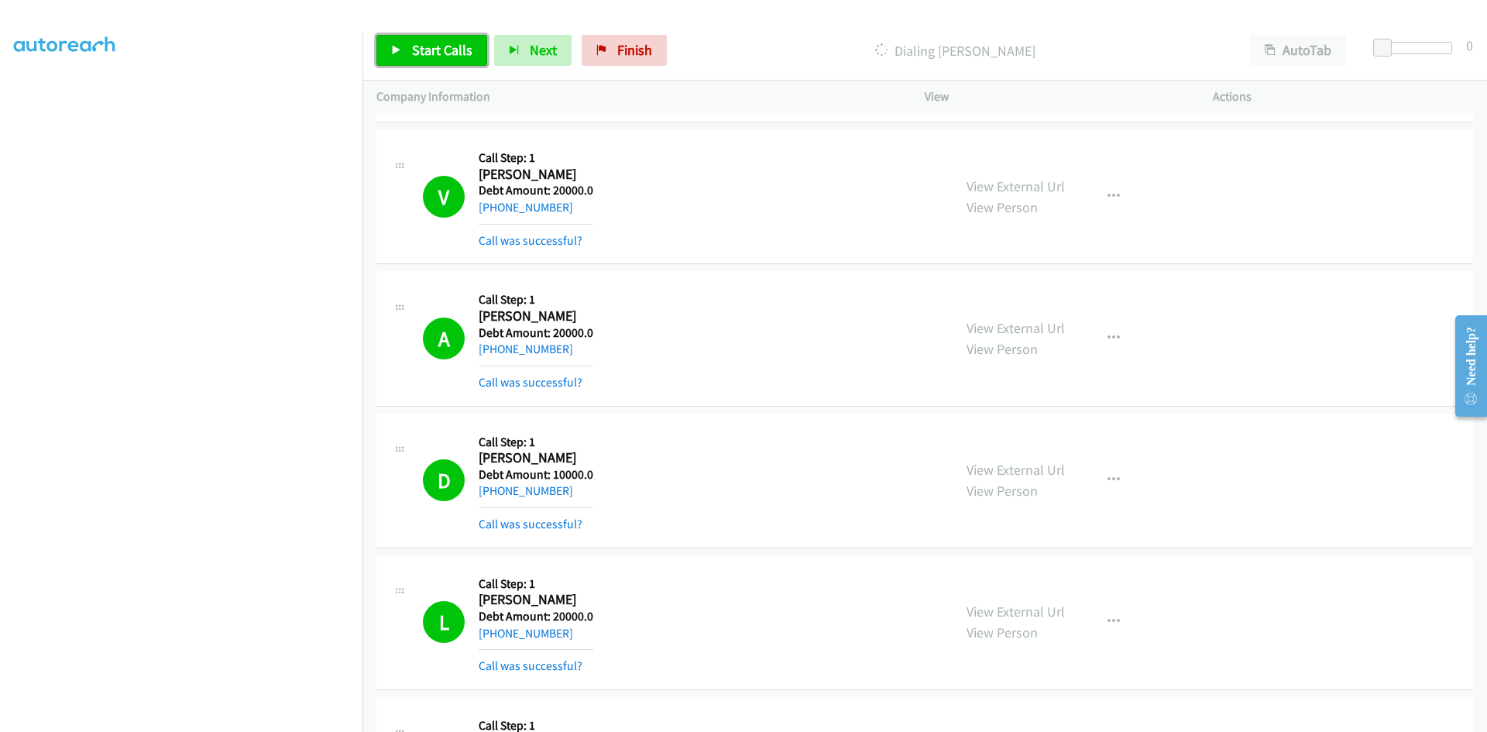
click at [410, 56] on link "Start Calls" at bounding box center [431, 50] width 111 height 31
click at [413, 50] on span "Pause" at bounding box center [429, 50] width 35 height 18
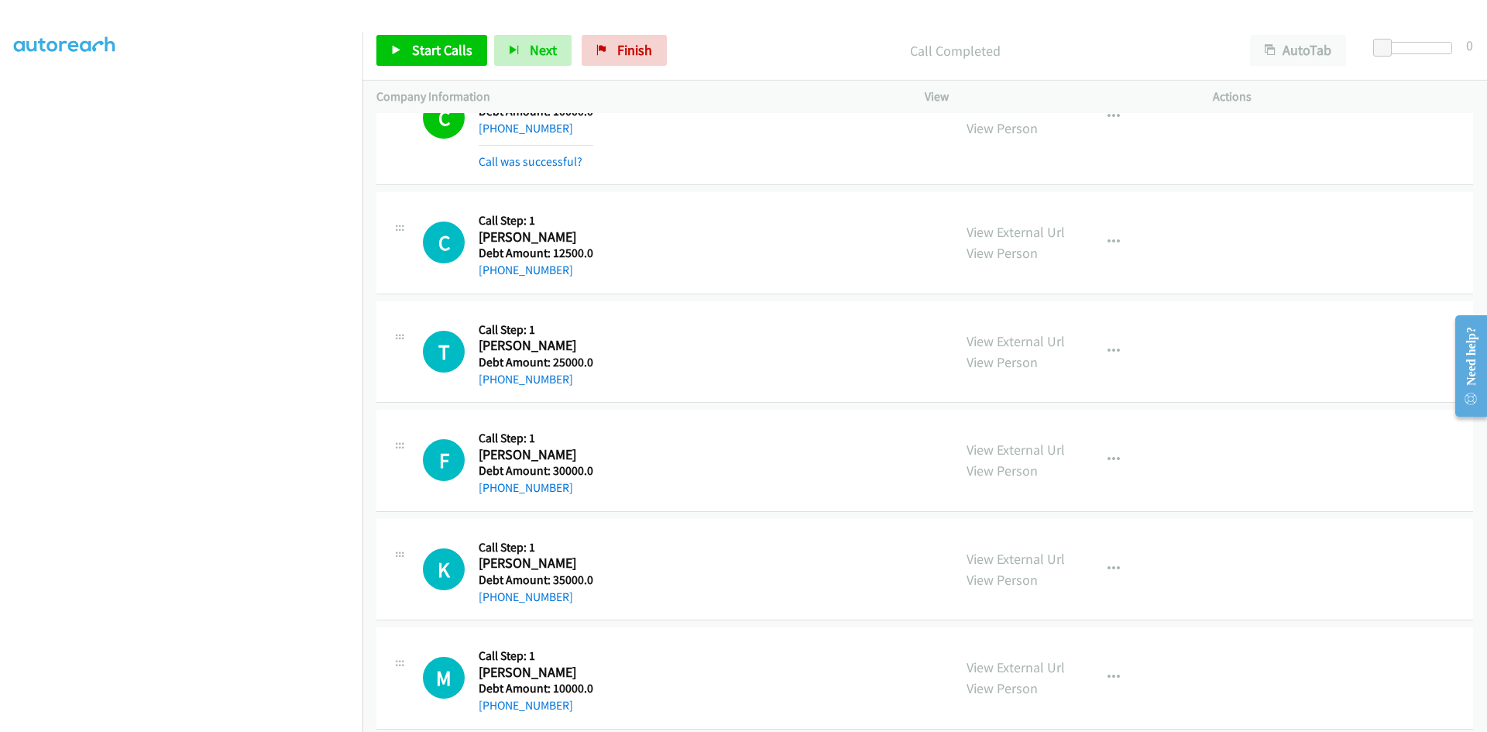
scroll to position [8115, 0]
click at [419, 39] on link "Start Calls" at bounding box center [431, 50] width 111 height 31
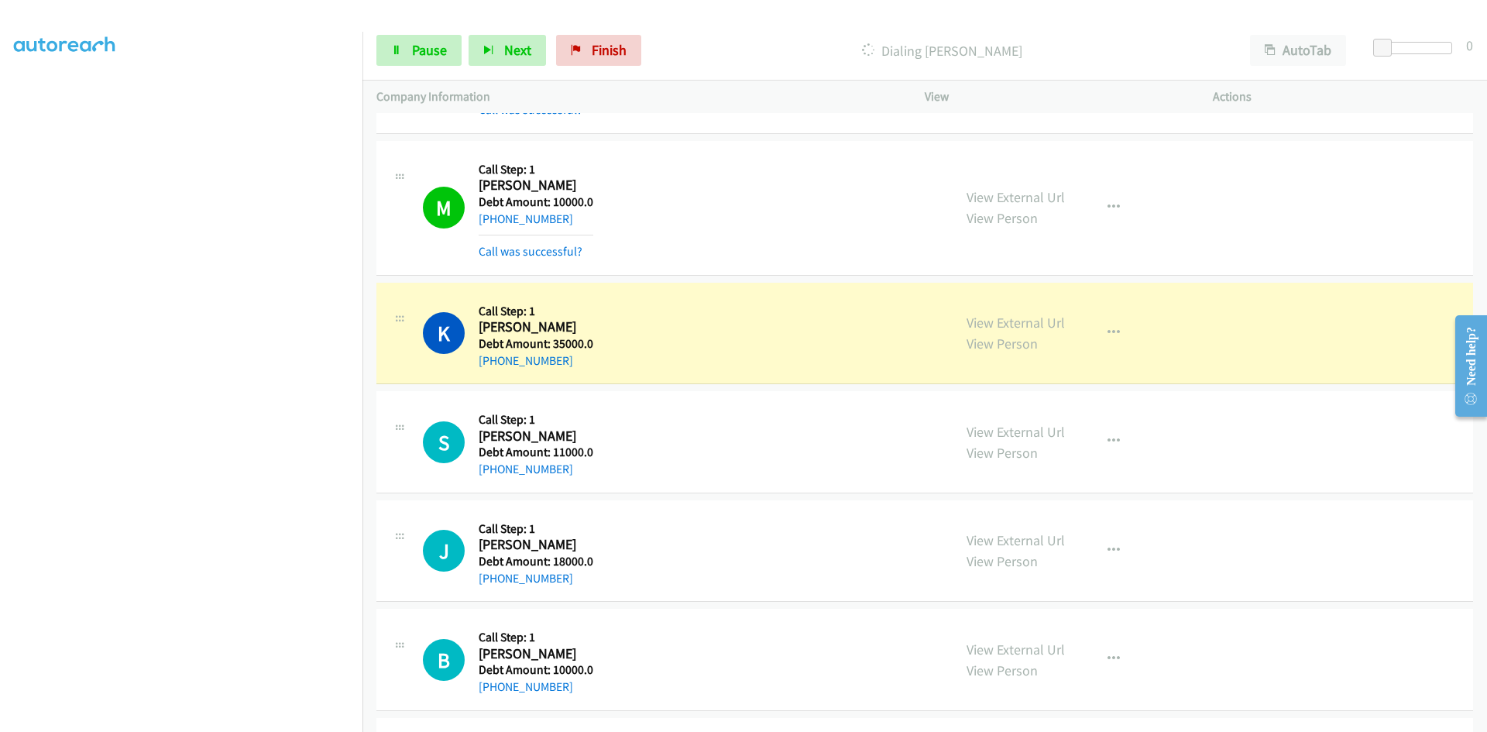
scroll to position [136, 0]
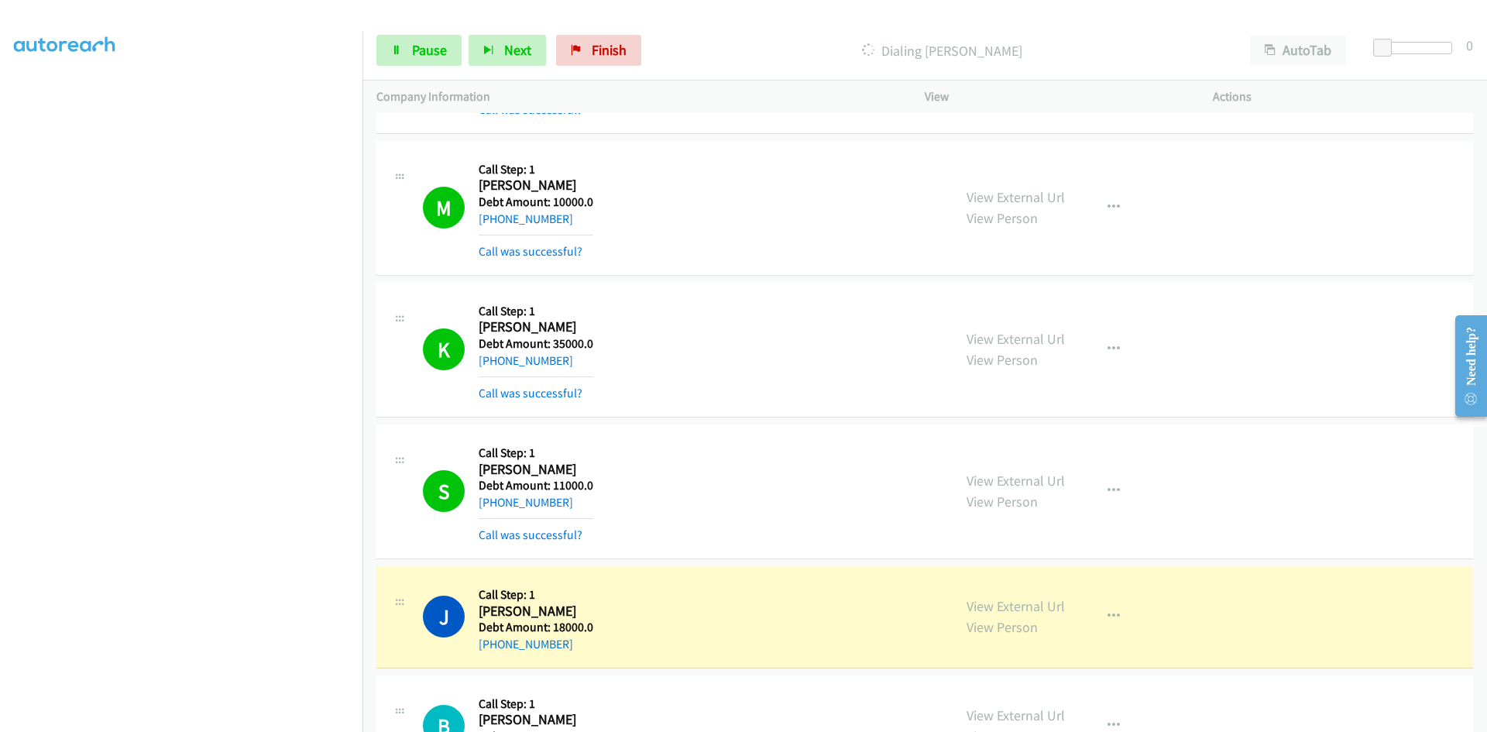
click at [81, 13] on img at bounding box center [65, 27] width 116 height 54
click at [410, 40] on link "Pause" at bounding box center [418, 50] width 85 height 31
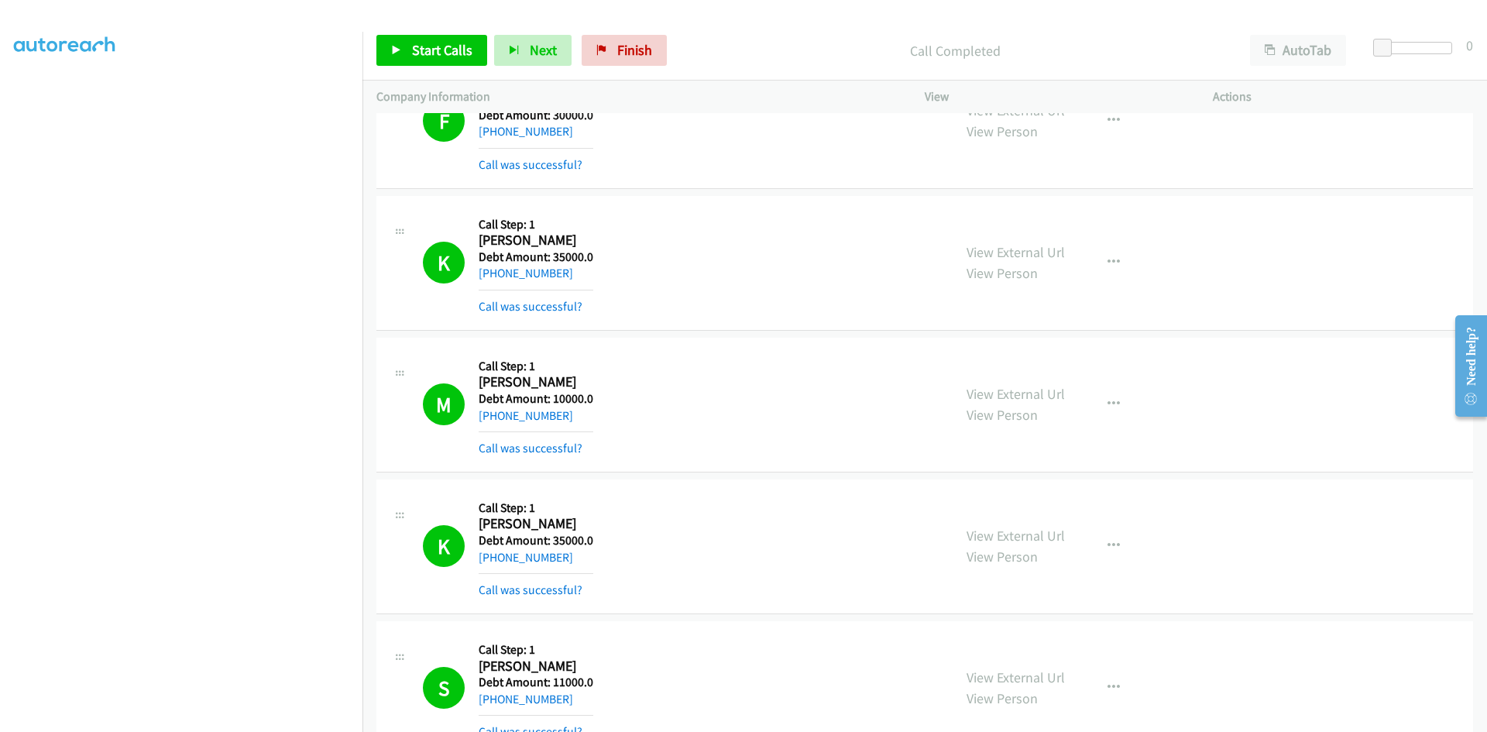
scroll to position [8735, 0]
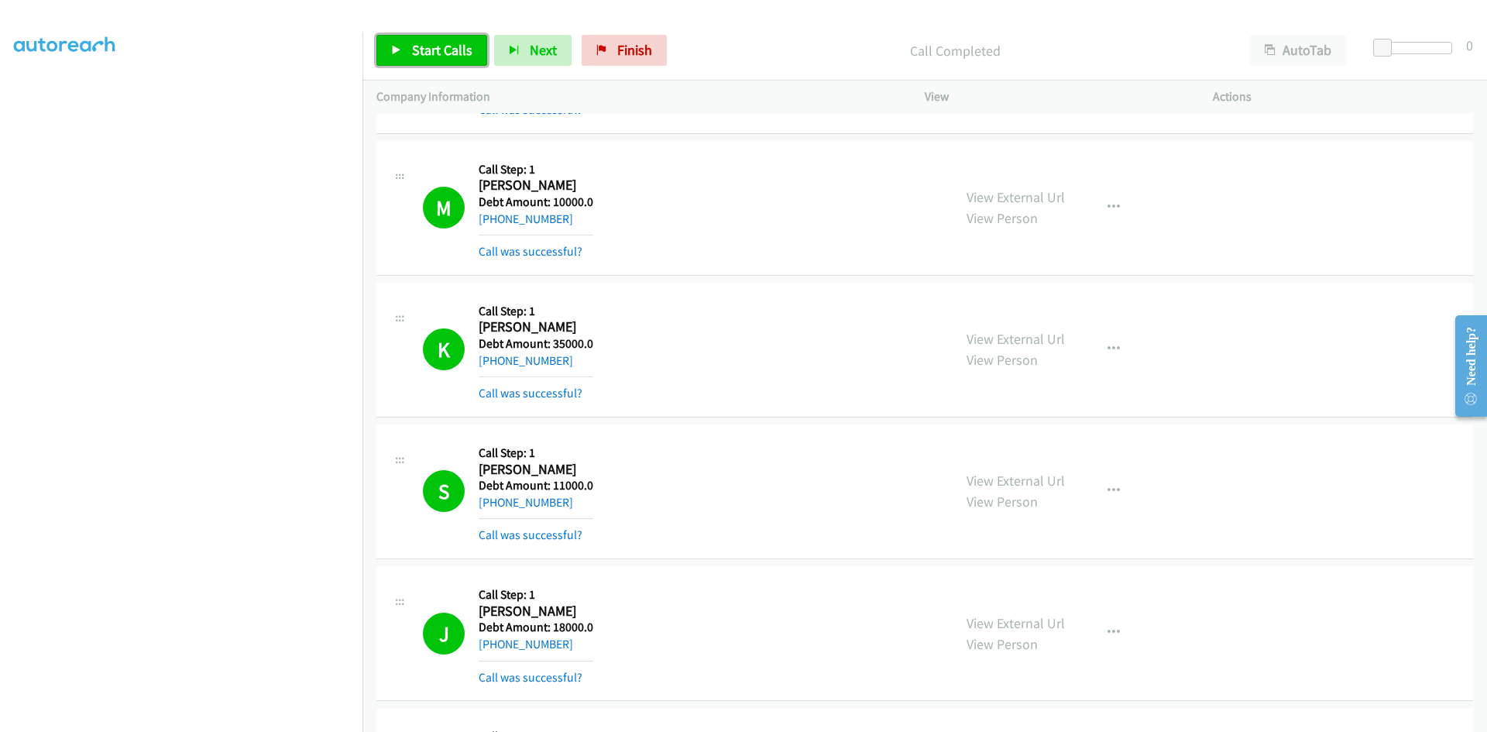
click at [454, 53] on span "Start Calls" at bounding box center [442, 50] width 60 height 18
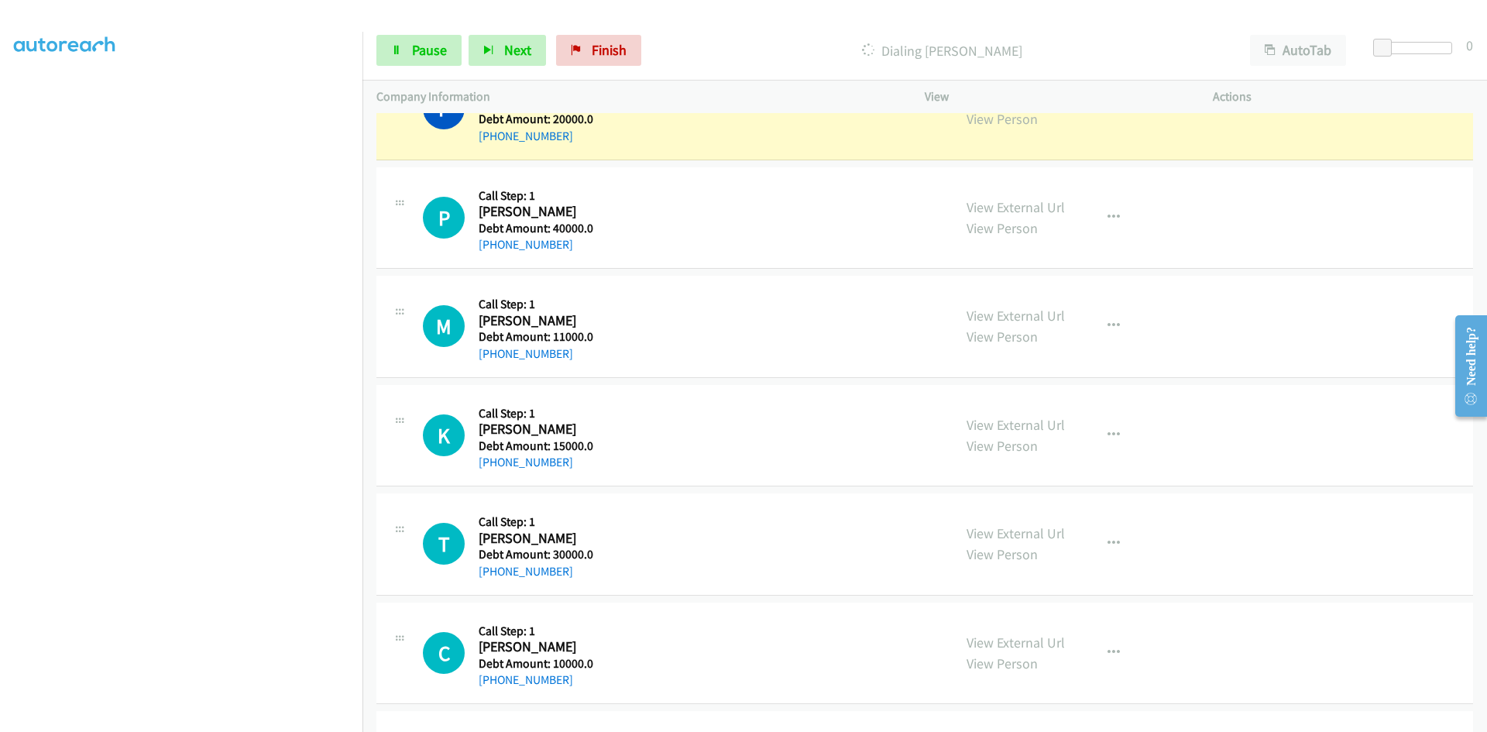
scroll to position [136, 0]
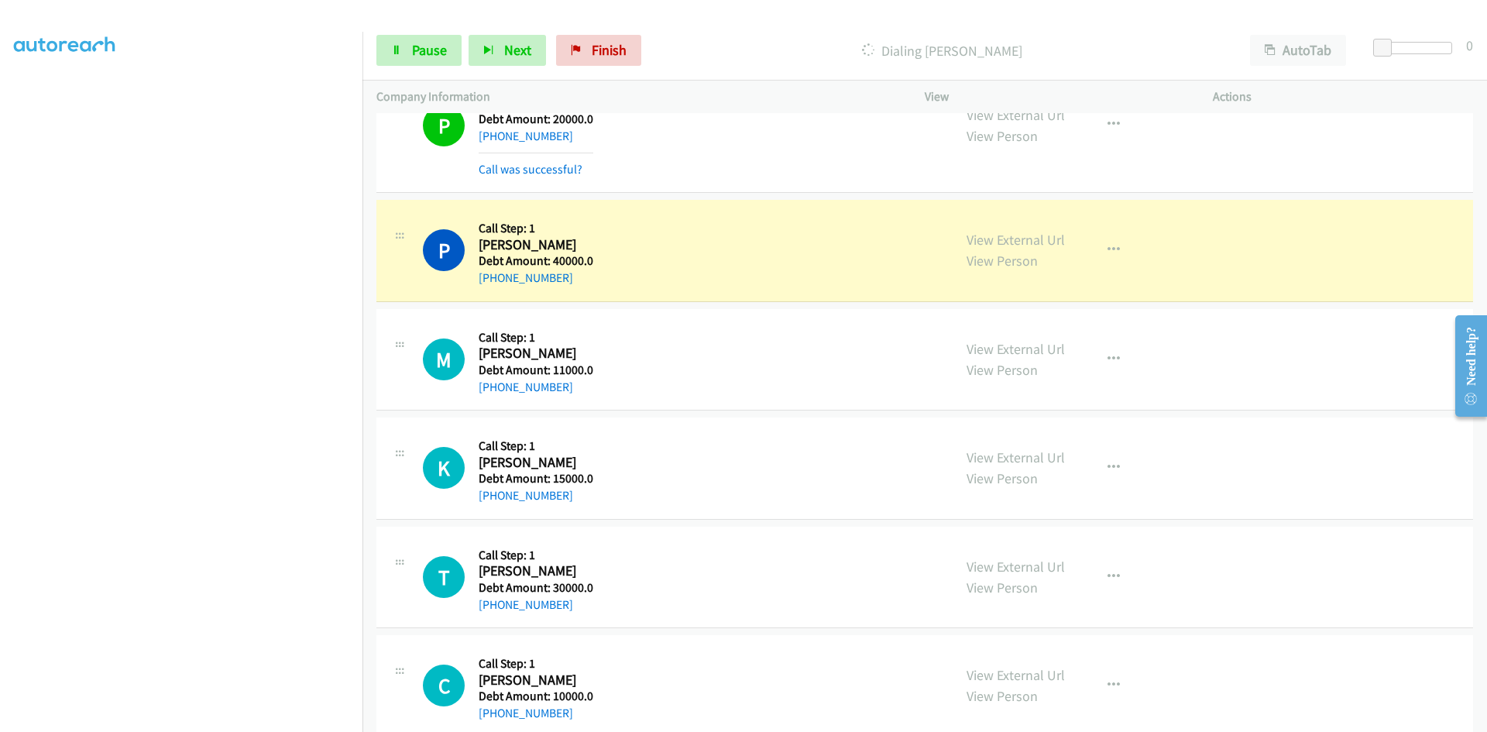
click at [681, 227] on div "P Callback Scheduled Call Step: 1 [PERSON_NAME] America/Chicago Debt Amount: 40…" at bounding box center [681, 251] width 516 height 74
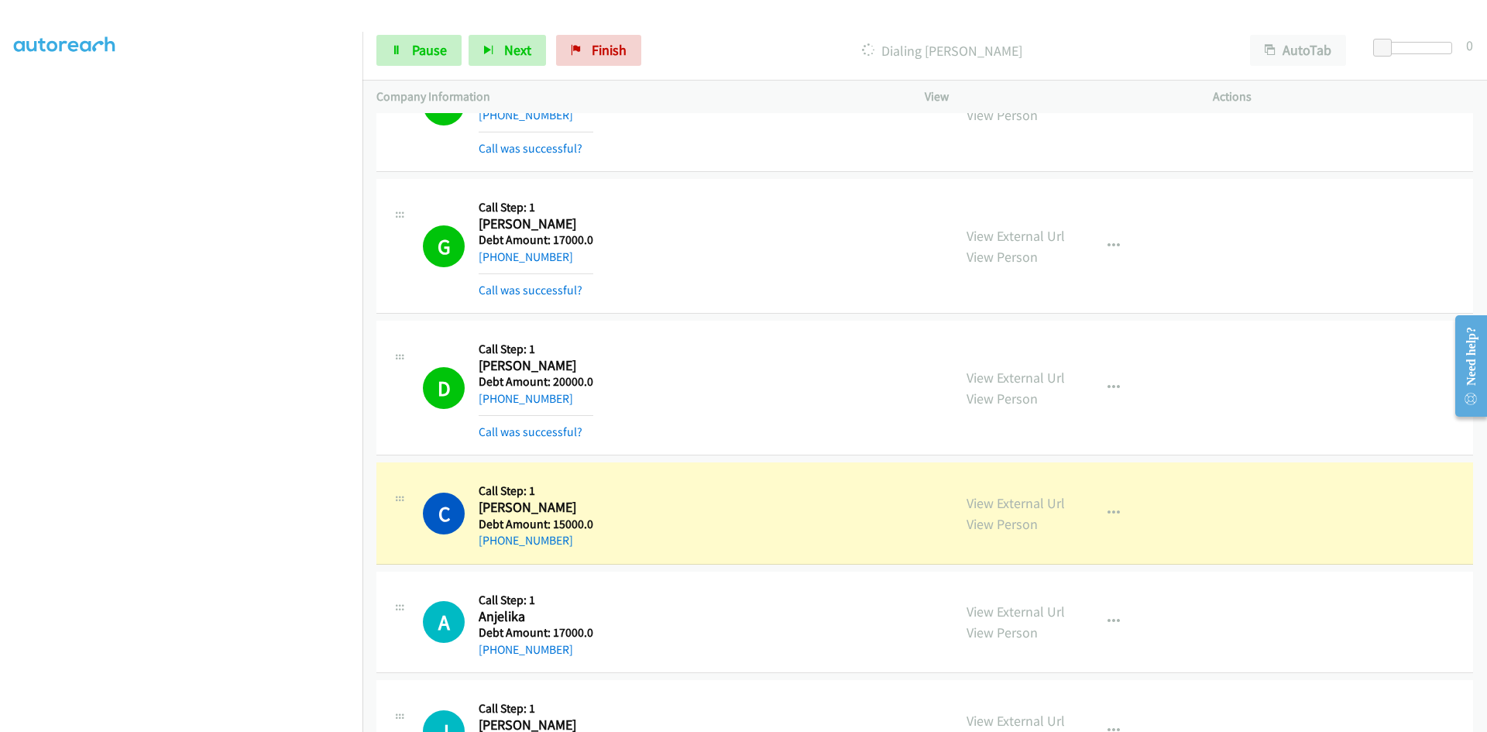
scroll to position [16417, 0]
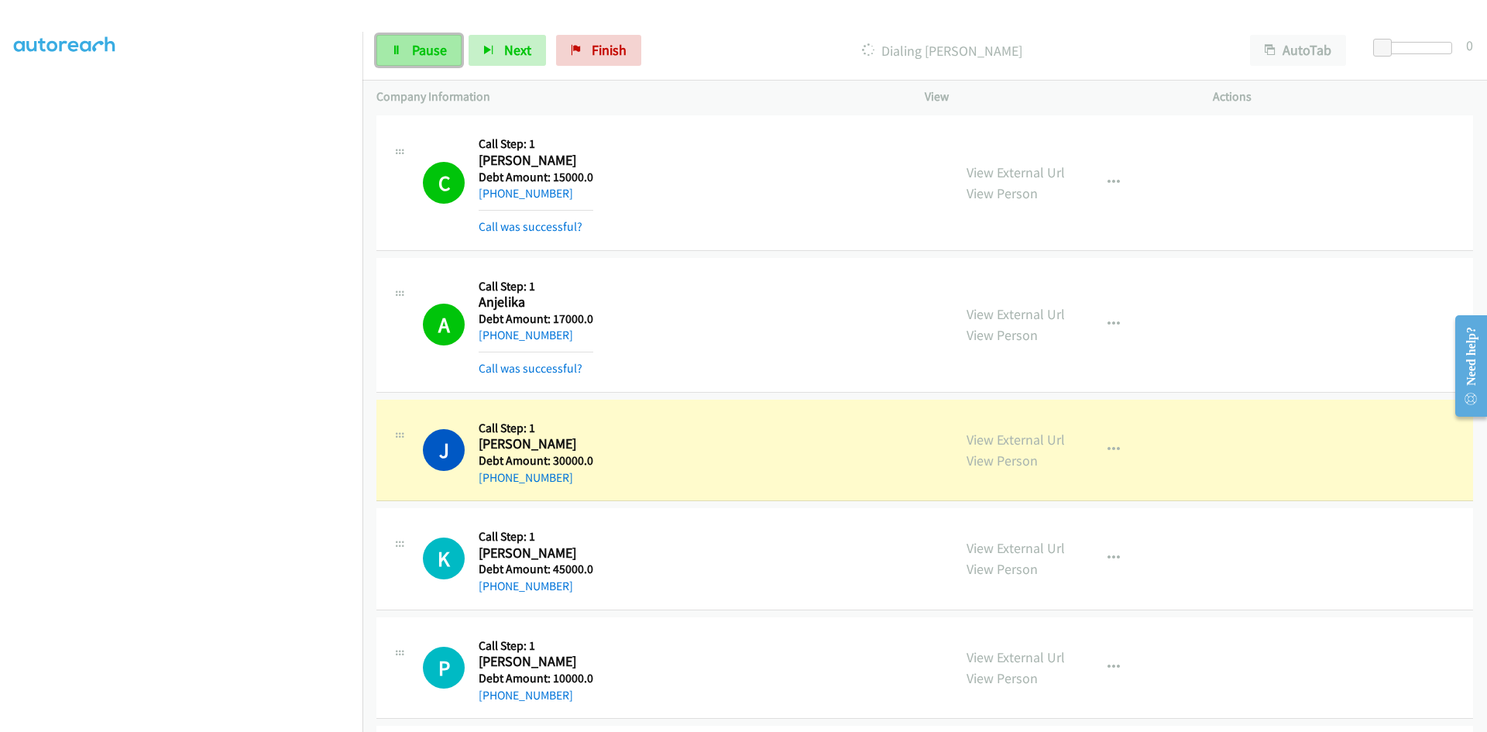
click at [435, 51] on span "Pause" at bounding box center [429, 50] width 35 height 18
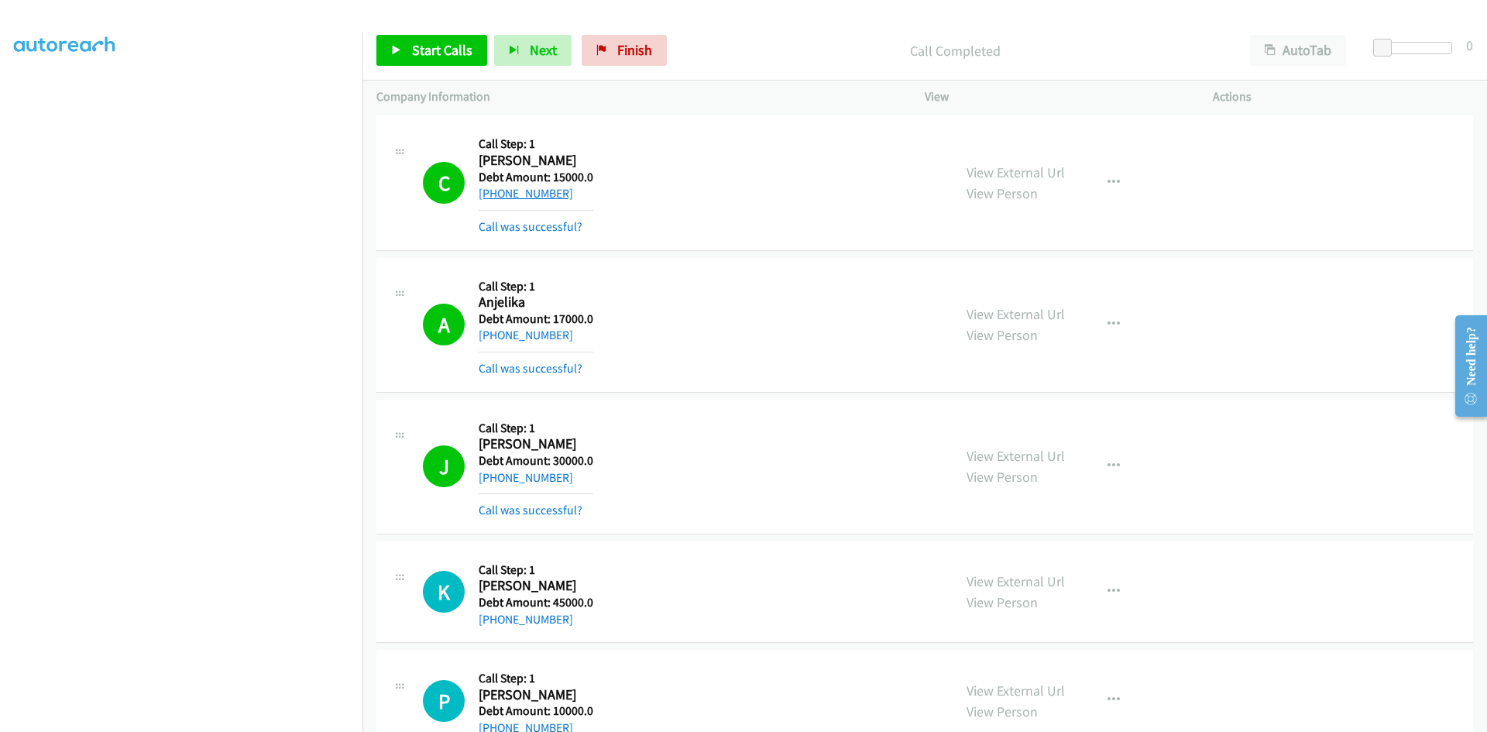
click at [516, 190] on link "[PHONE_NUMBER]" at bounding box center [526, 193] width 94 height 15
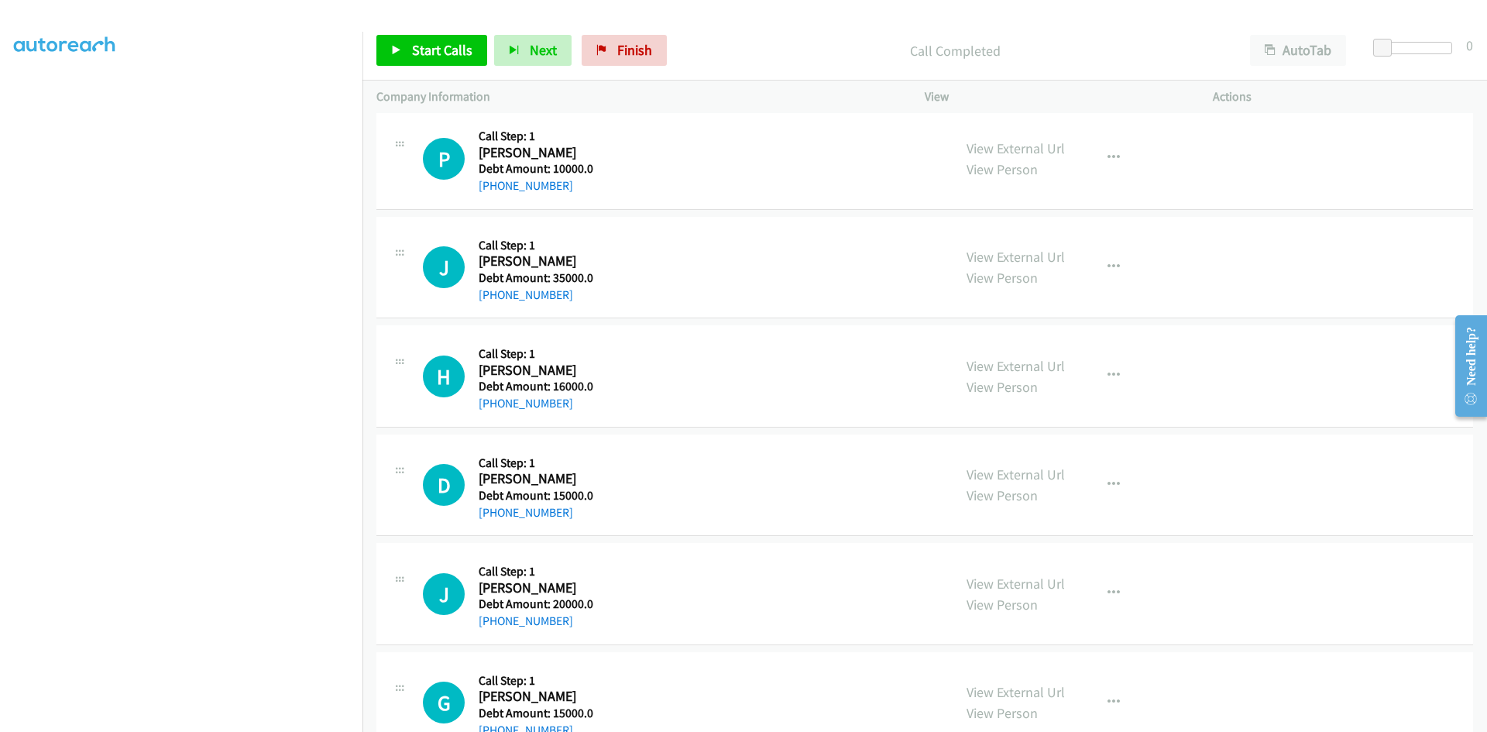
scroll to position [136, 0]
click at [413, 53] on span "Start Calls" at bounding box center [442, 50] width 60 height 18
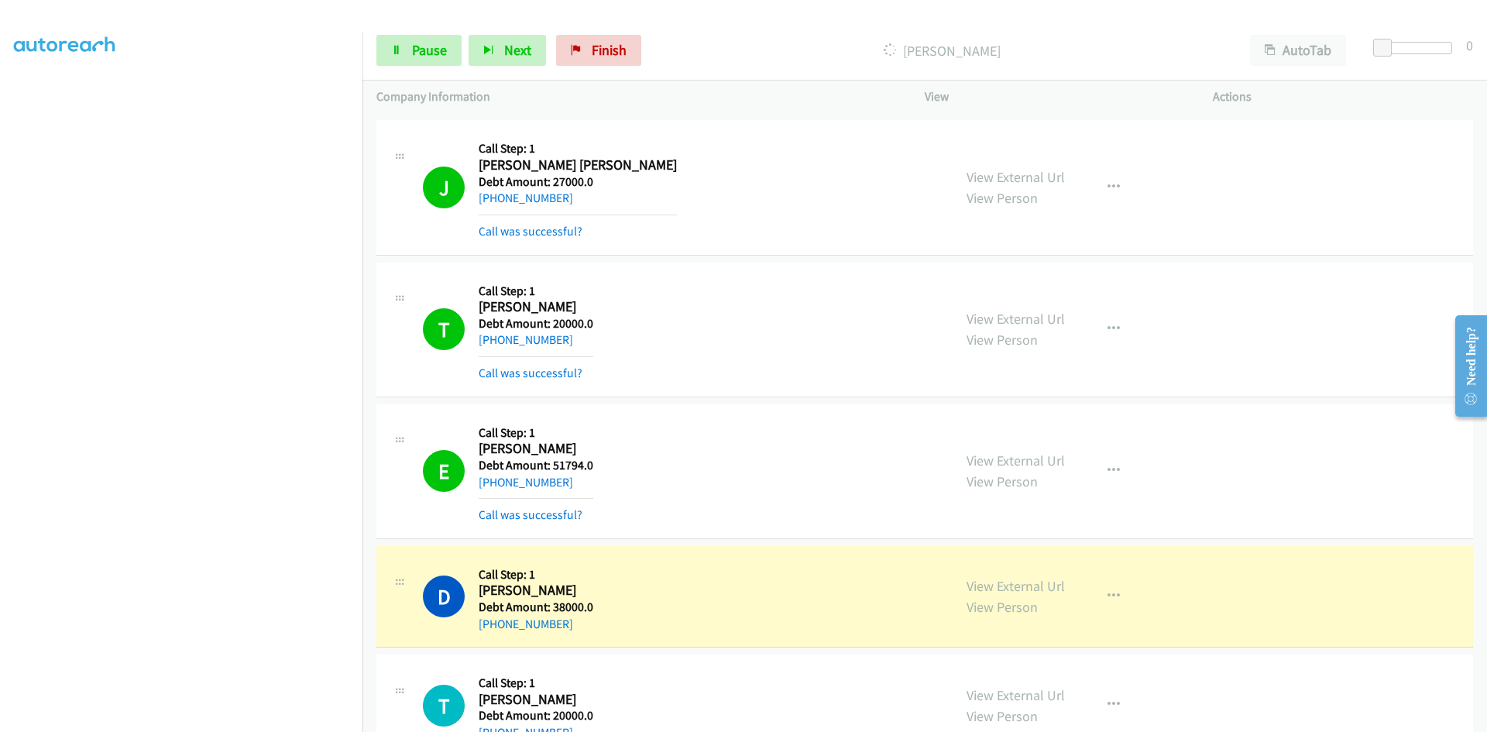
scroll to position [18895, 0]
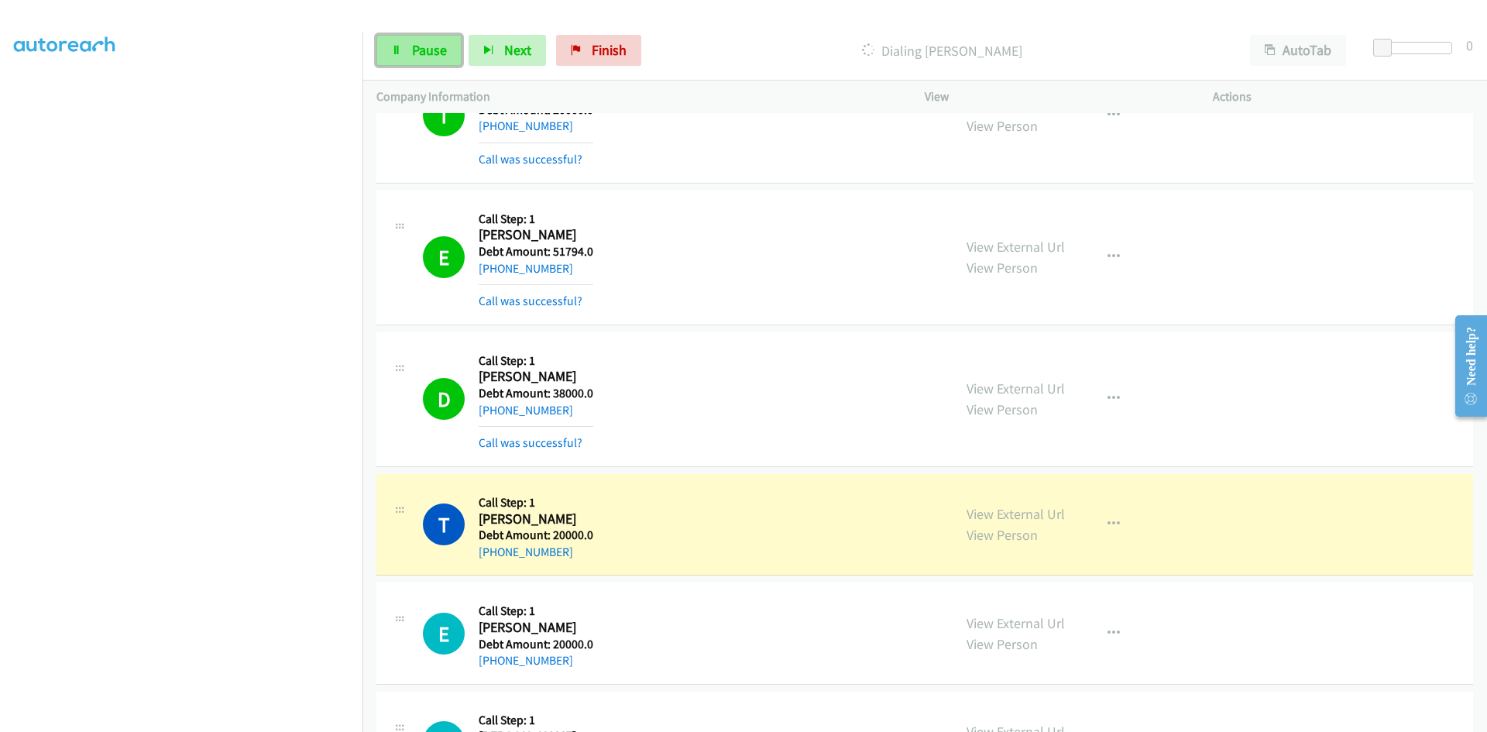
drag, startPoint x: 403, startPoint y: 43, endPoint x: 417, endPoint y: 48, distance: 14.2
click at [403, 43] on link "Pause" at bounding box center [418, 50] width 85 height 31
click at [427, 55] on span "Start Calls" at bounding box center [442, 50] width 60 height 18
click at [703, 536] on div "T Callback Scheduled Call Step: 1 [PERSON_NAME] America/Chicago Debt Amount: 20…" at bounding box center [681, 525] width 516 height 74
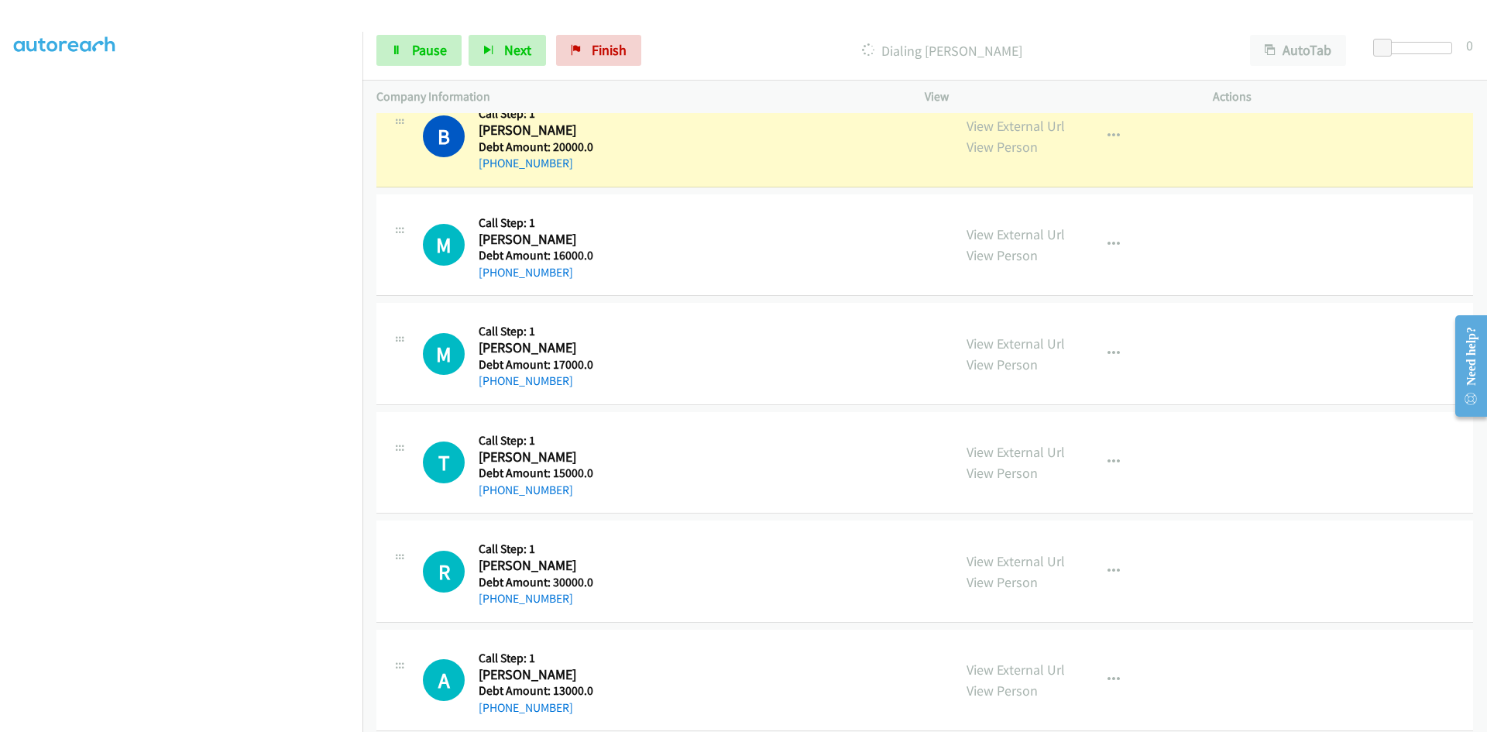
scroll to position [20986, 0]
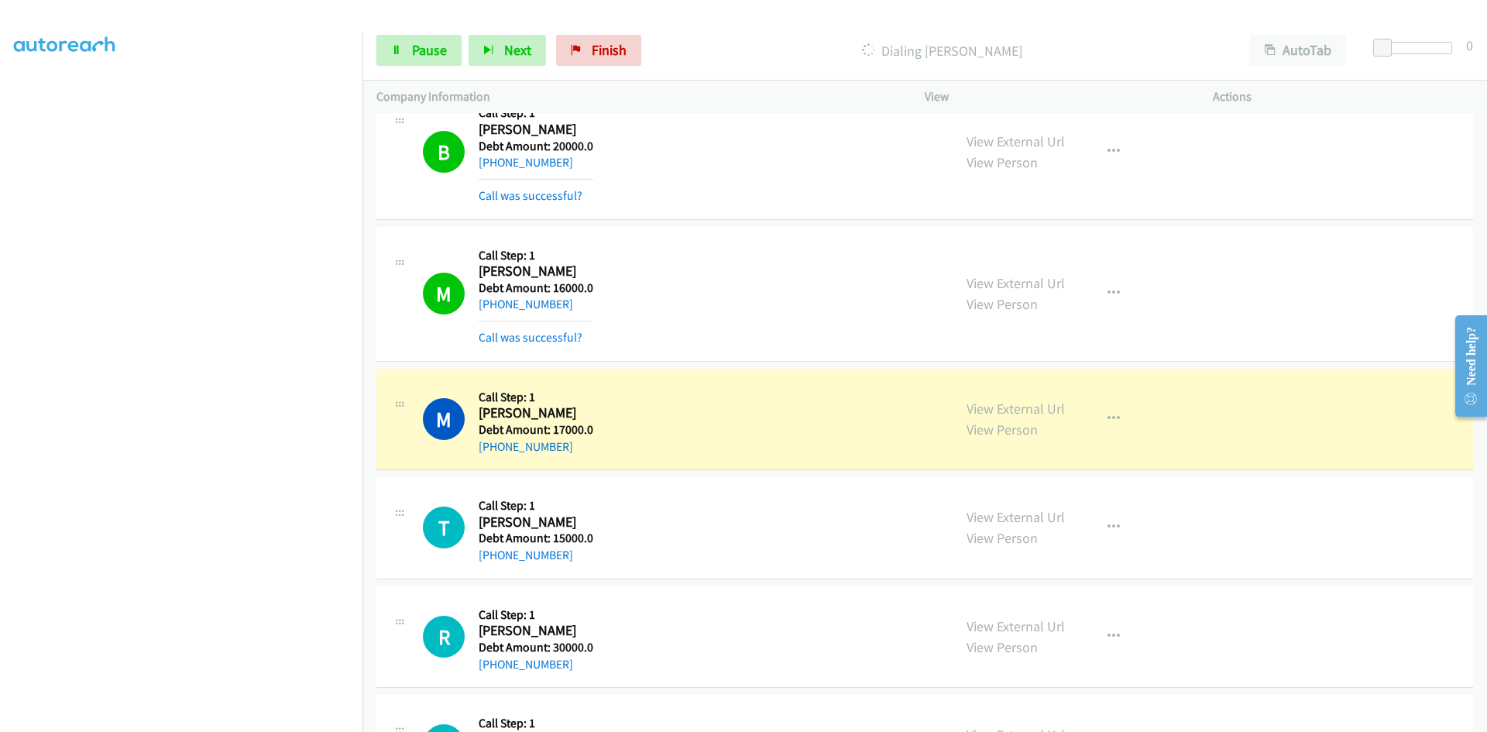
click at [689, 421] on div "M Callback Scheduled Call Step: 1 [PERSON_NAME] America/New_York Debt Amount: 1…" at bounding box center [681, 420] width 516 height 74
drag, startPoint x: 601, startPoint y: 414, endPoint x: 604, endPoint y: 441, distance: 27.3
click at [604, 441] on div "M Callback Scheduled Call Step: 1 [PERSON_NAME] America/New_York Debt Amount: 1…" at bounding box center [681, 420] width 516 height 74
click at [681, 439] on div "M Callback Scheduled Call Step: 1 [PERSON_NAME] America/New_York Debt Amount: 1…" at bounding box center [681, 420] width 516 height 74
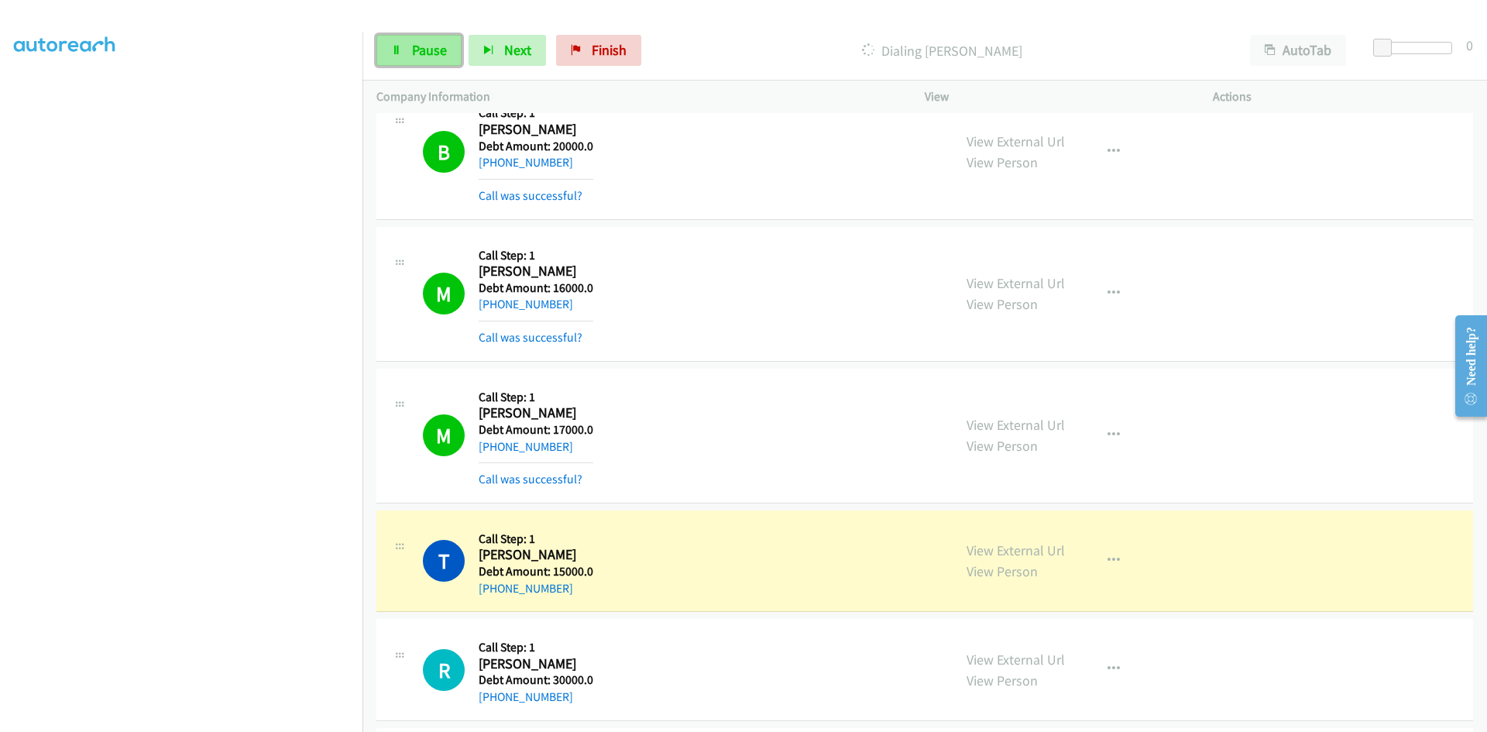
click at [432, 50] on span "Pause" at bounding box center [429, 50] width 35 height 18
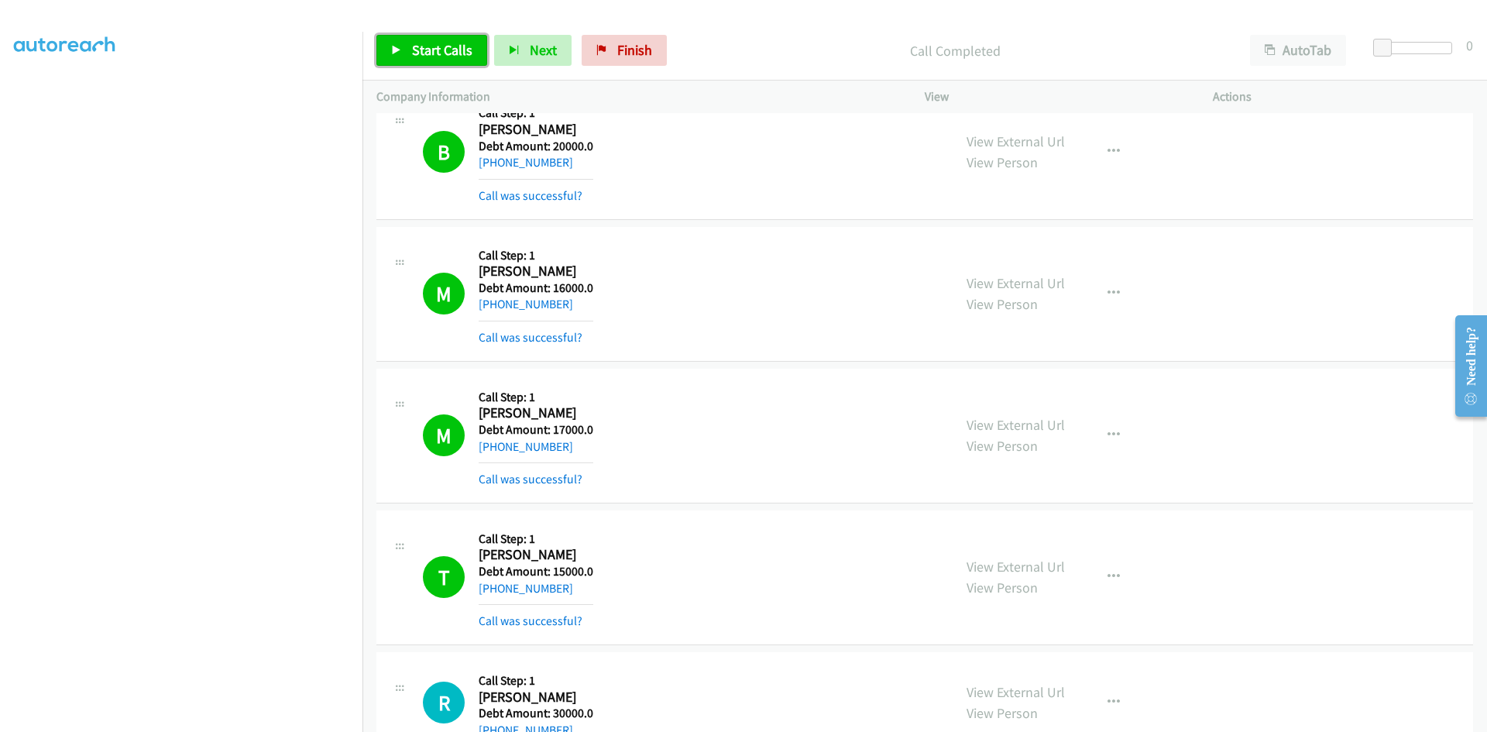
click at [435, 53] on span "Start Calls" at bounding box center [442, 50] width 60 height 18
click at [435, 53] on span "Pause" at bounding box center [429, 50] width 35 height 18
click at [444, 45] on span "Start Calls" at bounding box center [442, 50] width 60 height 18
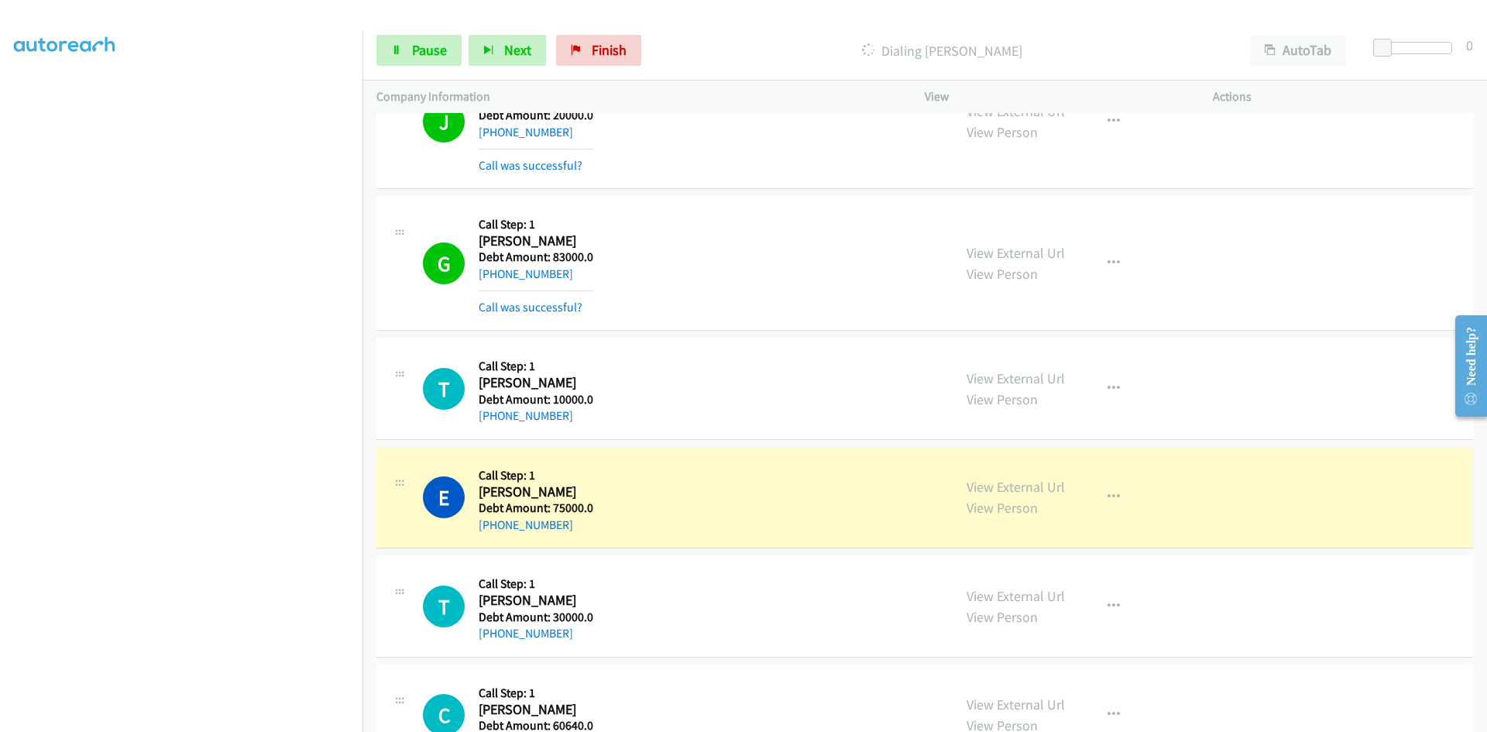
scroll to position [136, 0]
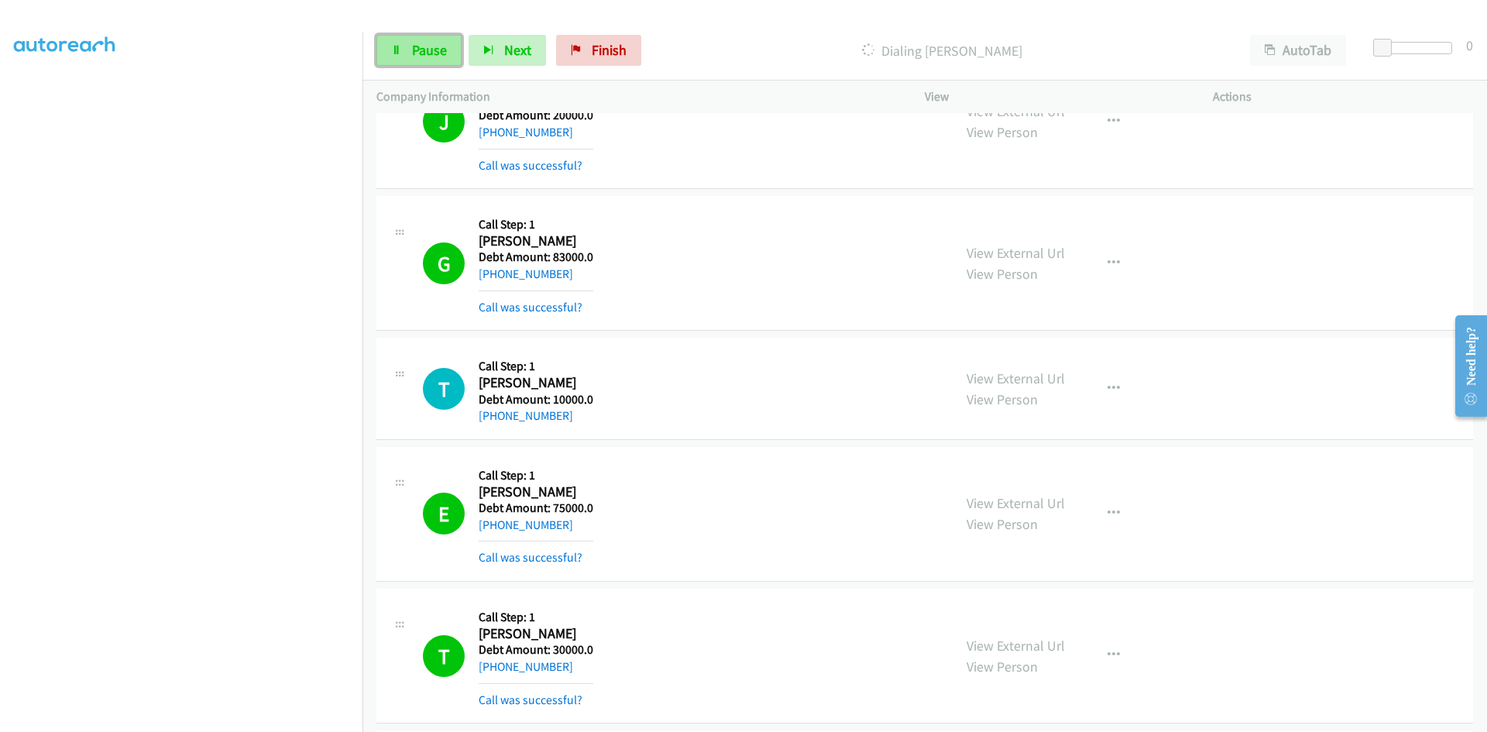
click at [426, 45] on span "Pause" at bounding box center [429, 50] width 35 height 18
click at [453, 46] on span "Start Calls" at bounding box center [442, 50] width 60 height 18
click at [421, 46] on span "Pause" at bounding box center [429, 50] width 35 height 18
click at [432, 52] on span "Start Calls" at bounding box center [442, 50] width 60 height 18
click at [424, 45] on span "Pause" at bounding box center [429, 50] width 35 height 18
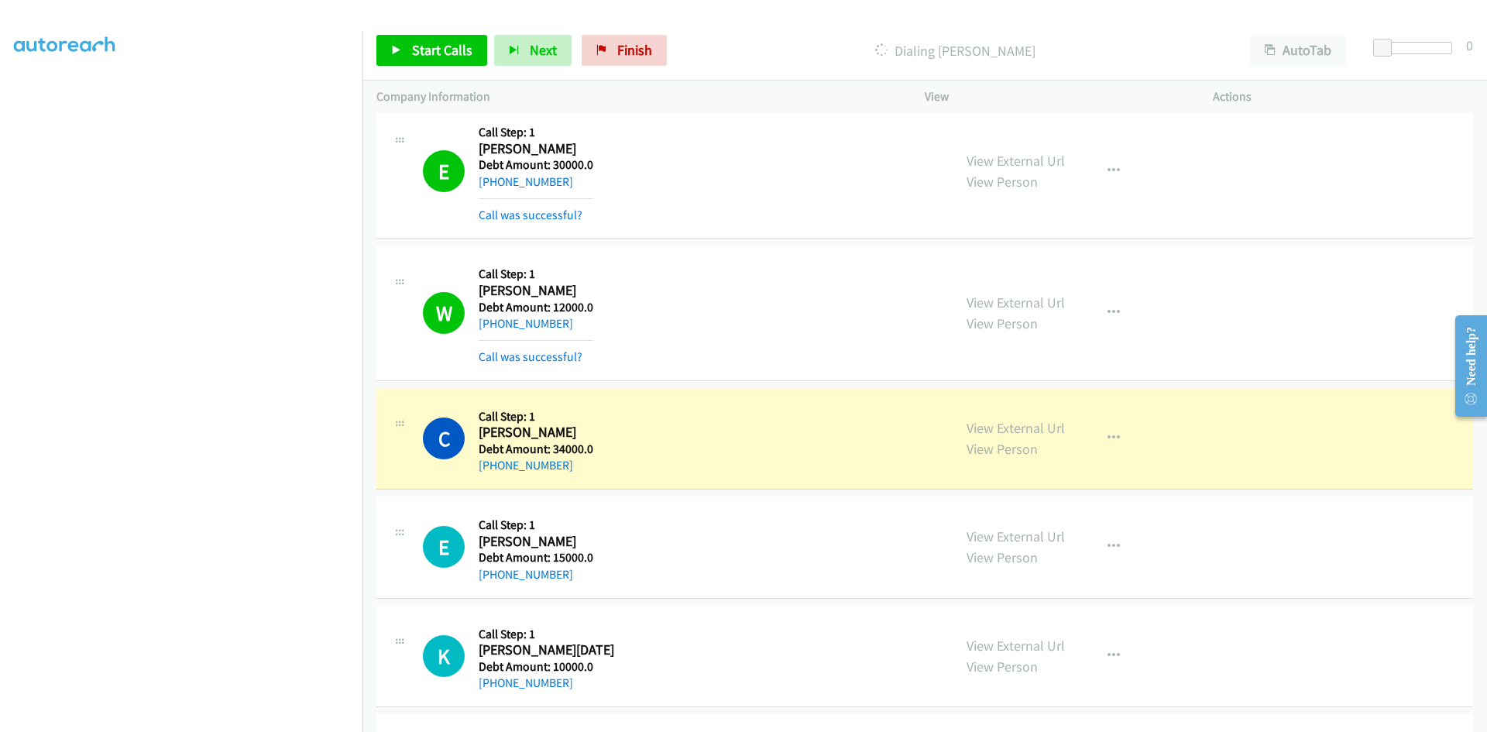
scroll to position [25587, 0]
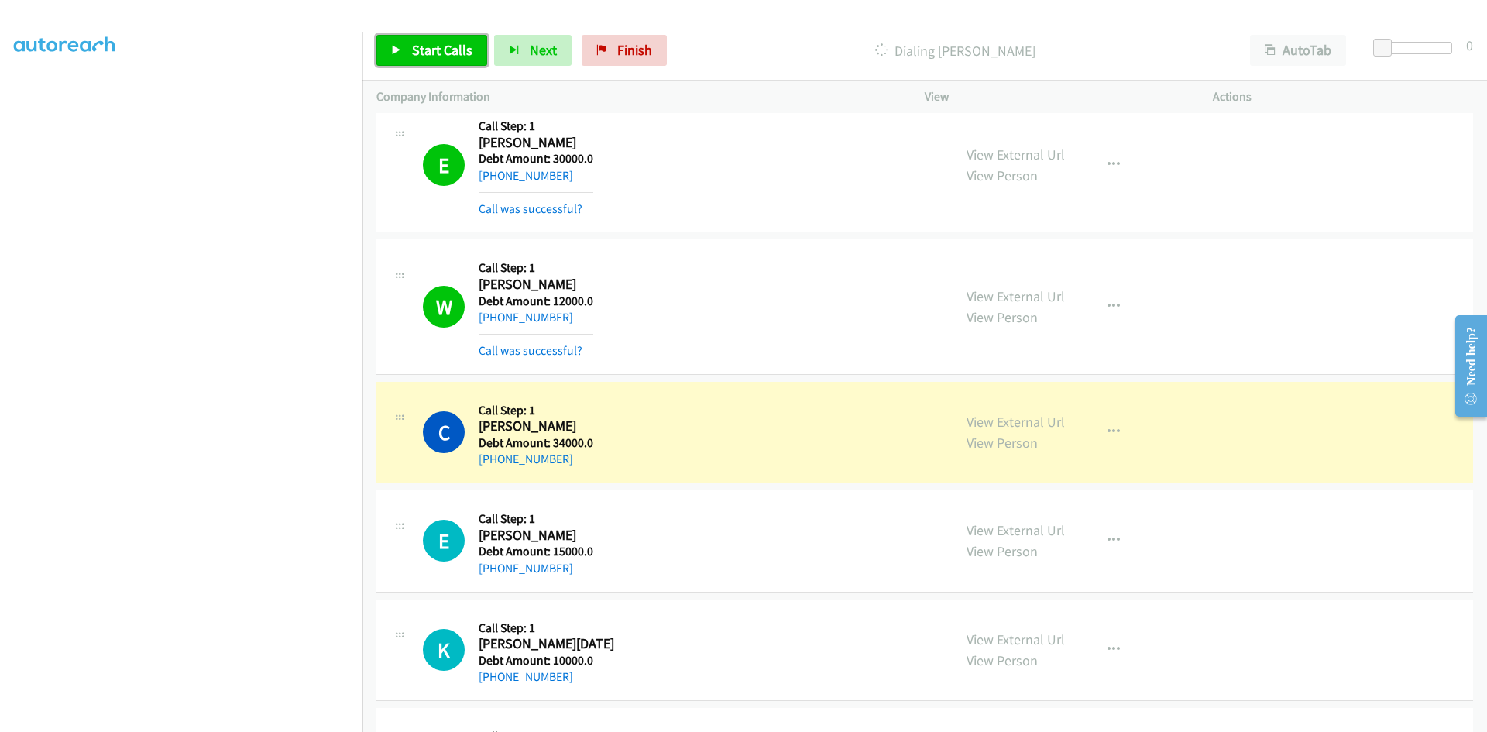
click at [438, 39] on link "Start Calls" at bounding box center [431, 50] width 111 height 31
click at [440, 41] on span "Pause" at bounding box center [429, 50] width 35 height 18
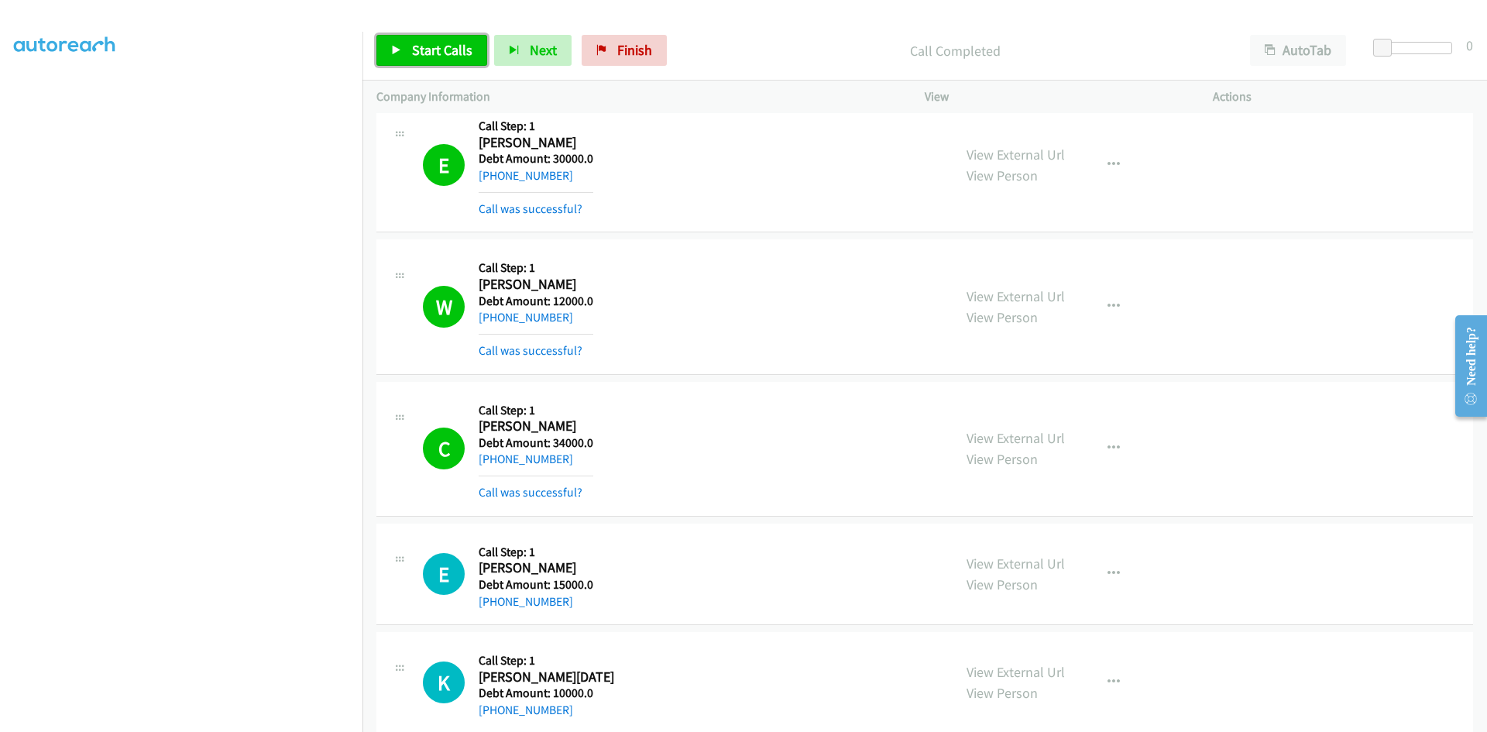
click at [428, 49] on span "Start Calls" at bounding box center [442, 50] width 60 height 18
click at [427, 63] on link "Pause" at bounding box center [418, 50] width 85 height 31
click at [449, 50] on span "Start Calls" at bounding box center [442, 50] width 60 height 18
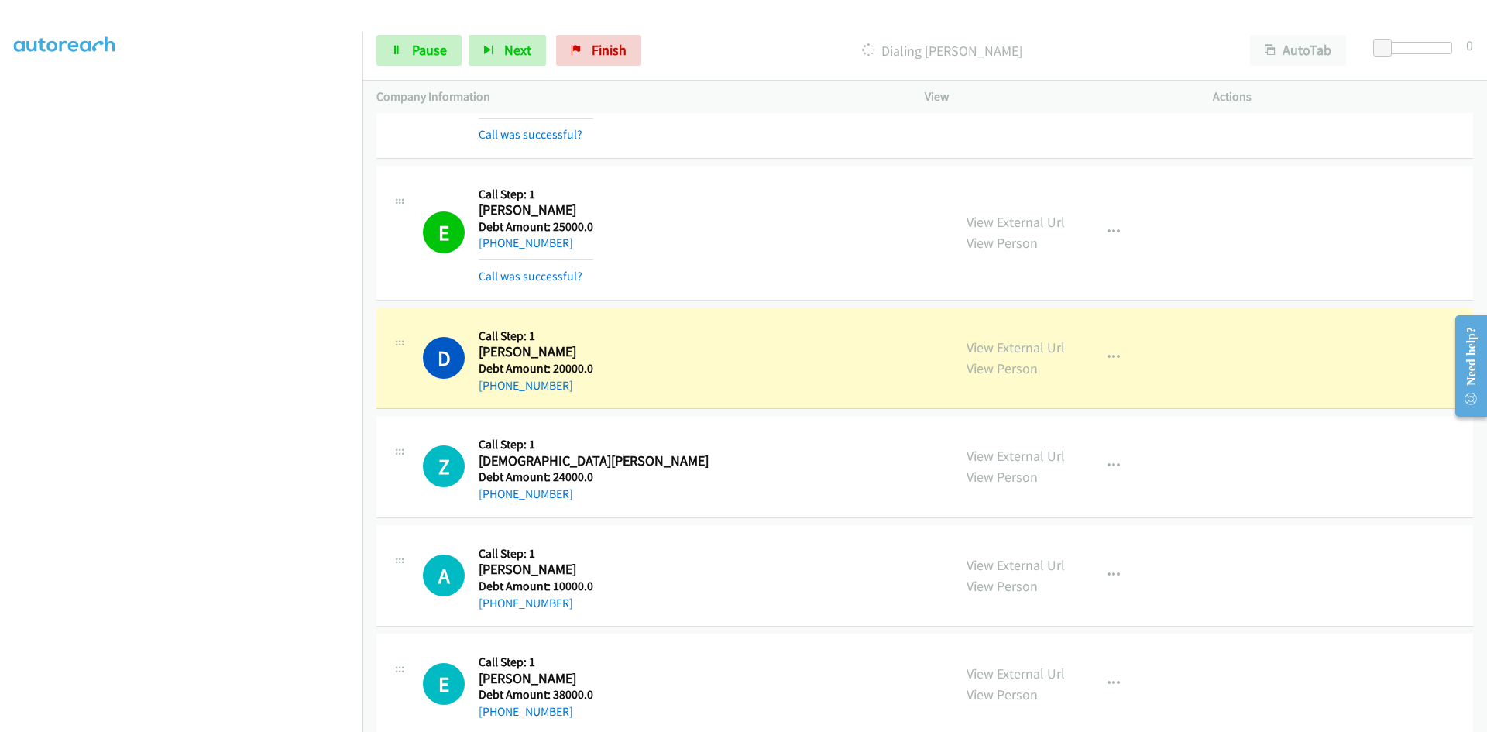
scroll to position [32184, 0]
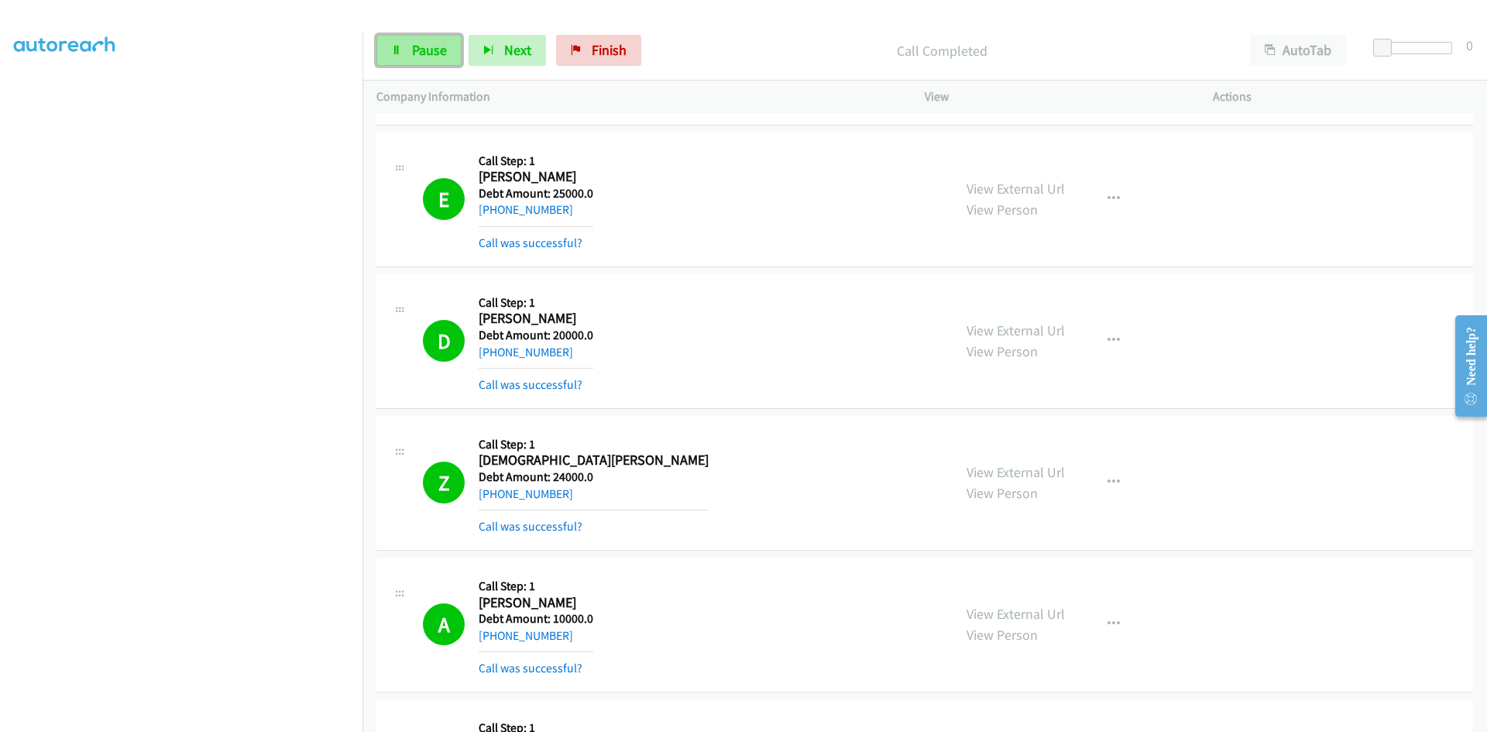
click at [424, 54] on span "Pause" at bounding box center [429, 50] width 35 height 18
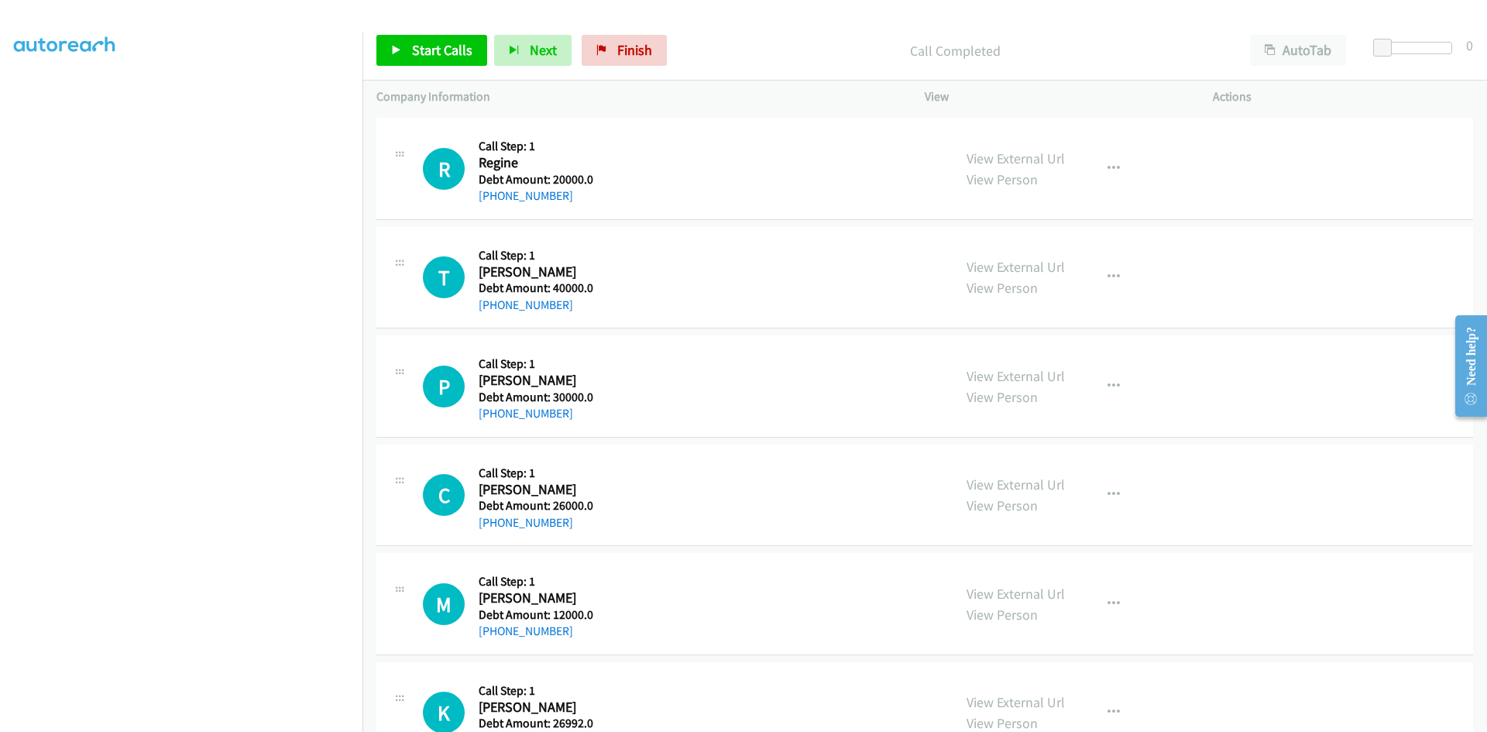
scroll to position [104, 0]
click at [452, 46] on span "Start Calls" at bounding box center [442, 50] width 60 height 18
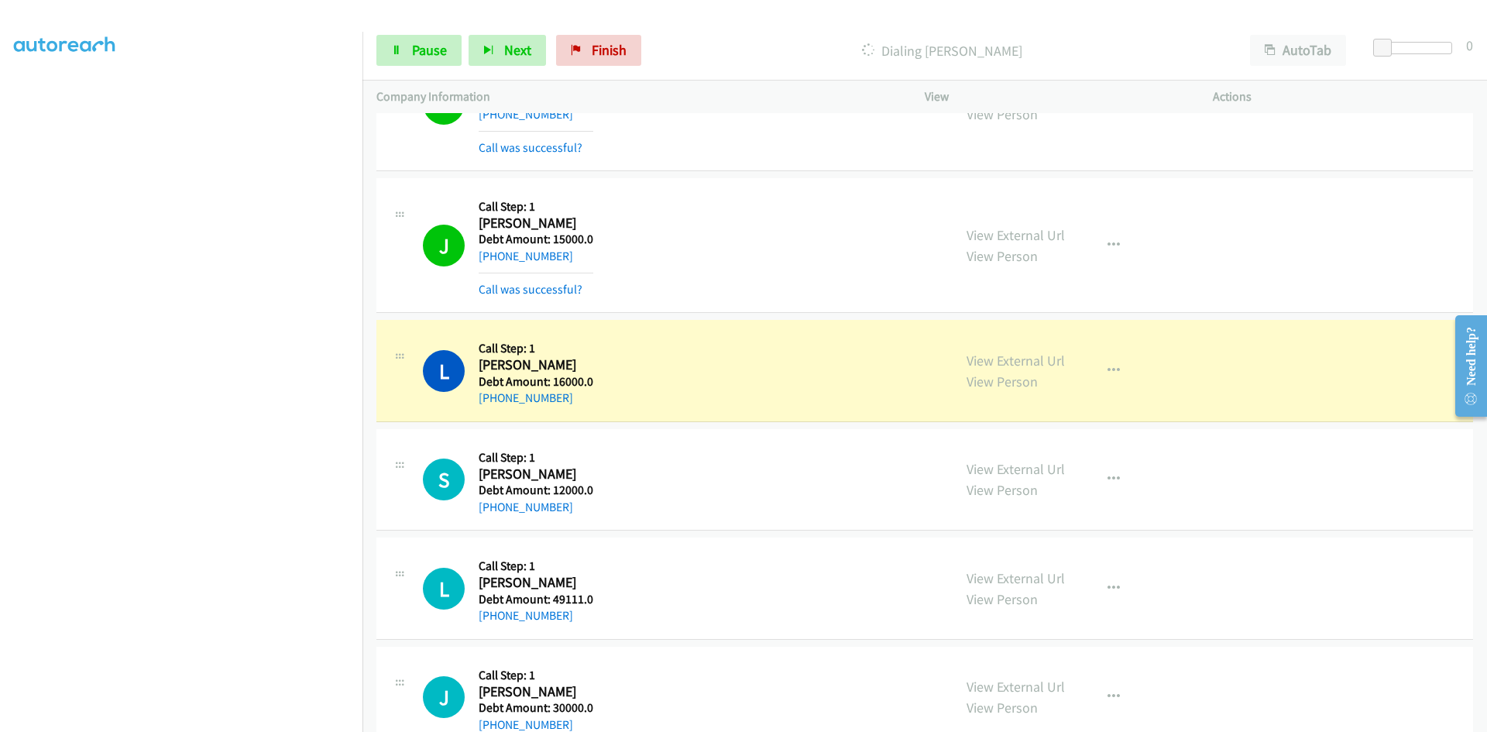
scroll to position [43238, 0]
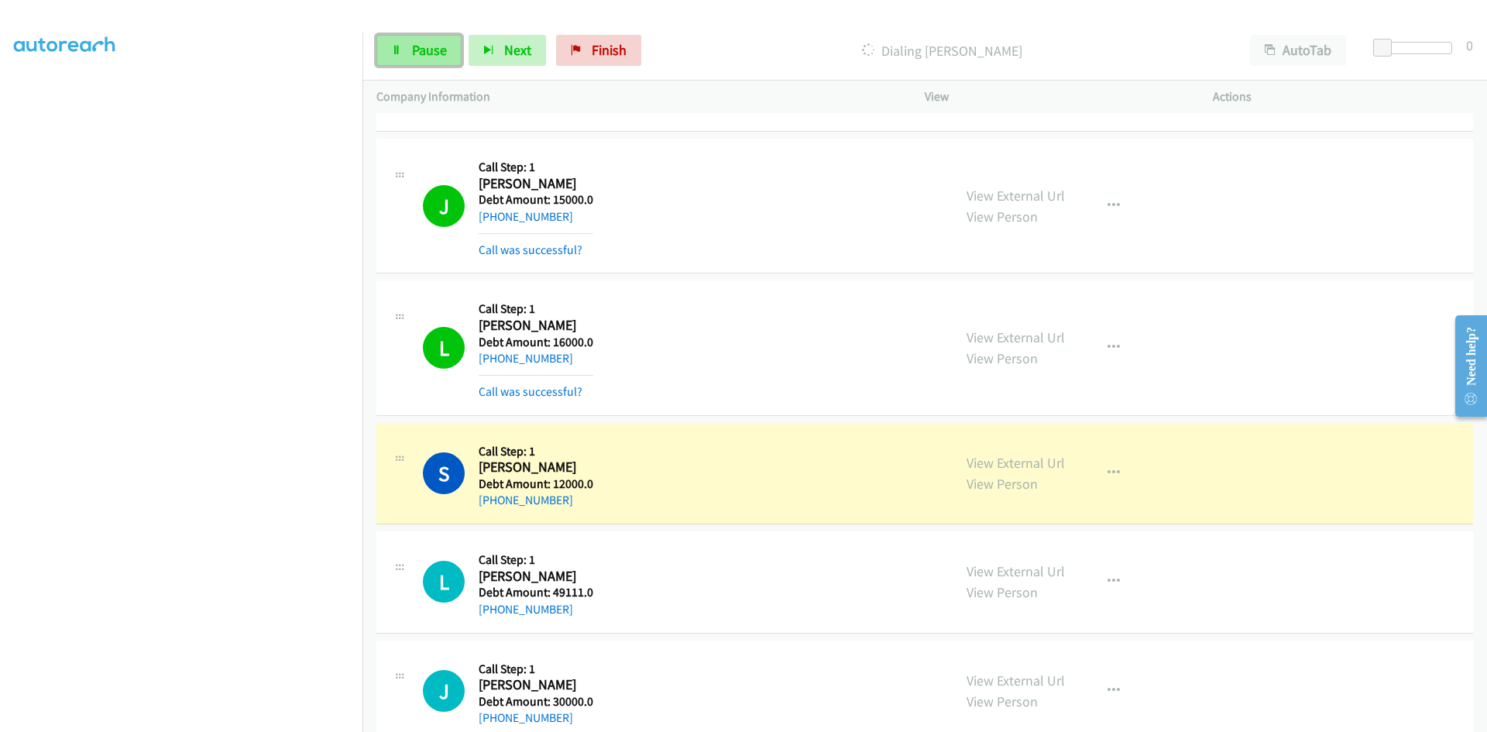
click at [417, 51] on span "Pause" at bounding box center [429, 50] width 35 height 18
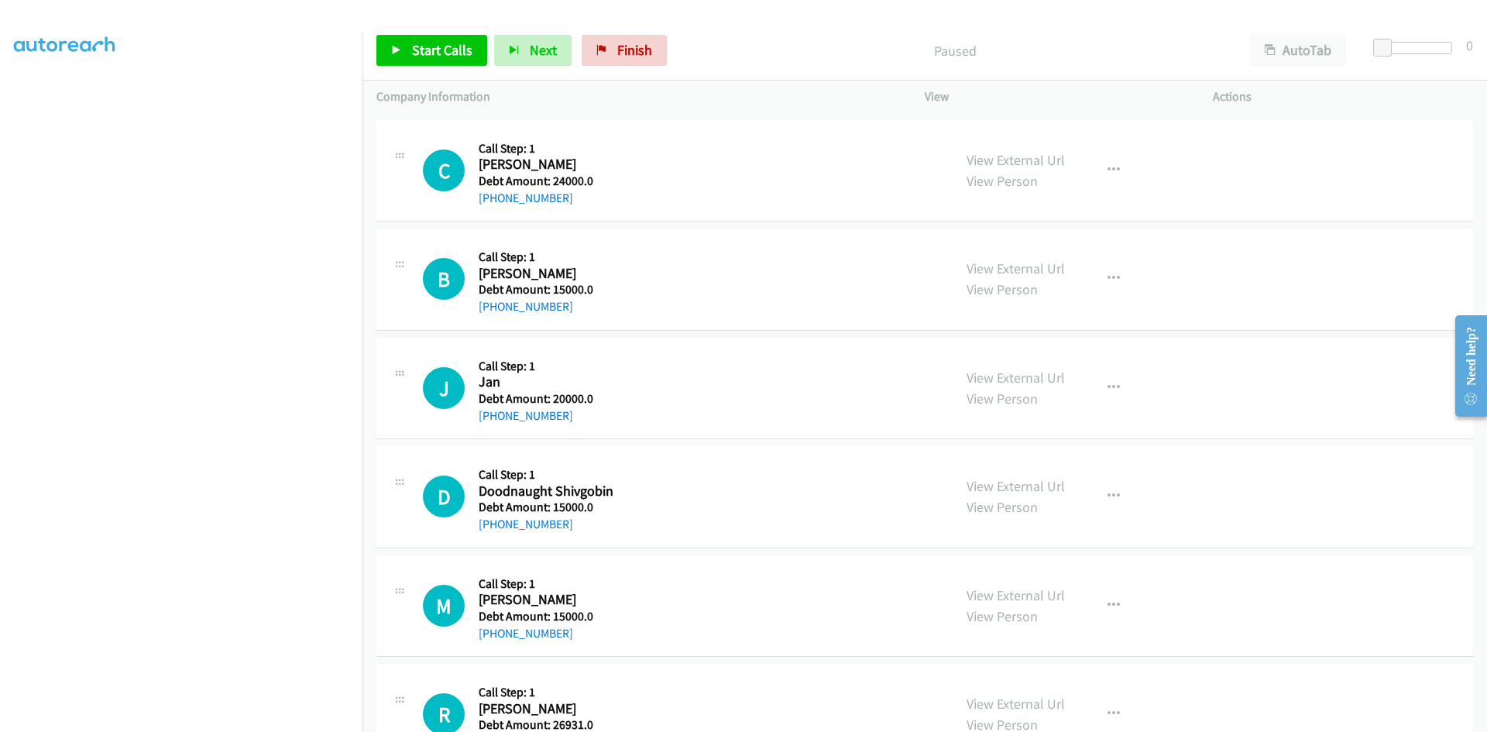
scroll to position [44168, 0]
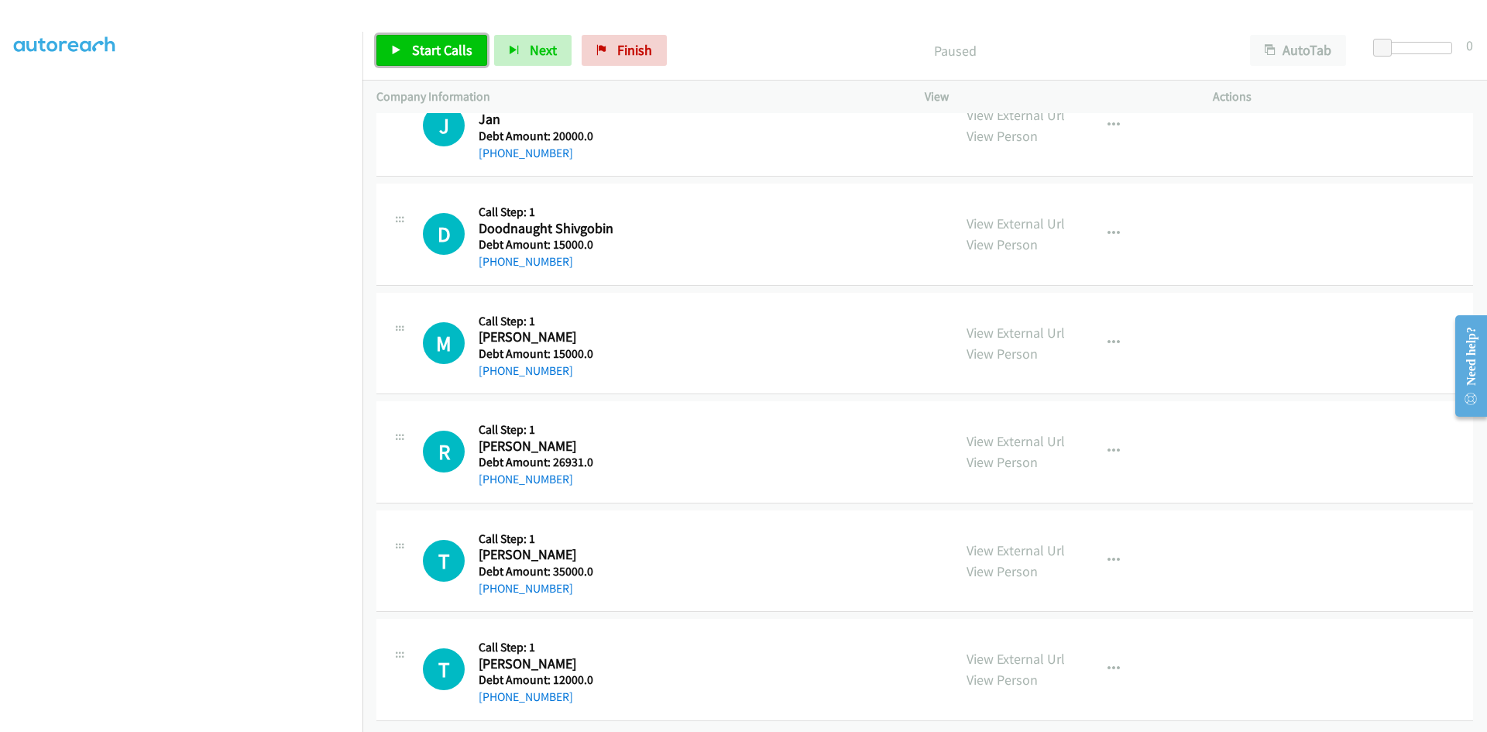
click at [415, 44] on span "Start Calls" at bounding box center [442, 50] width 60 height 18
click at [434, 47] on span "Pause" at bounding box center [429, 50] width 35 height 18
click at [434, 47] on span "Start Calls" at bounding box center [442, 50] width 60 height 18
click at [362, 150] on nav "Dialing Mode: Power | Switch to Preview My Lists" at bounding box center [181, 398] width 363 height 732
click at [63, 14] on img at bounding box center [65, 27] width 116 height 54
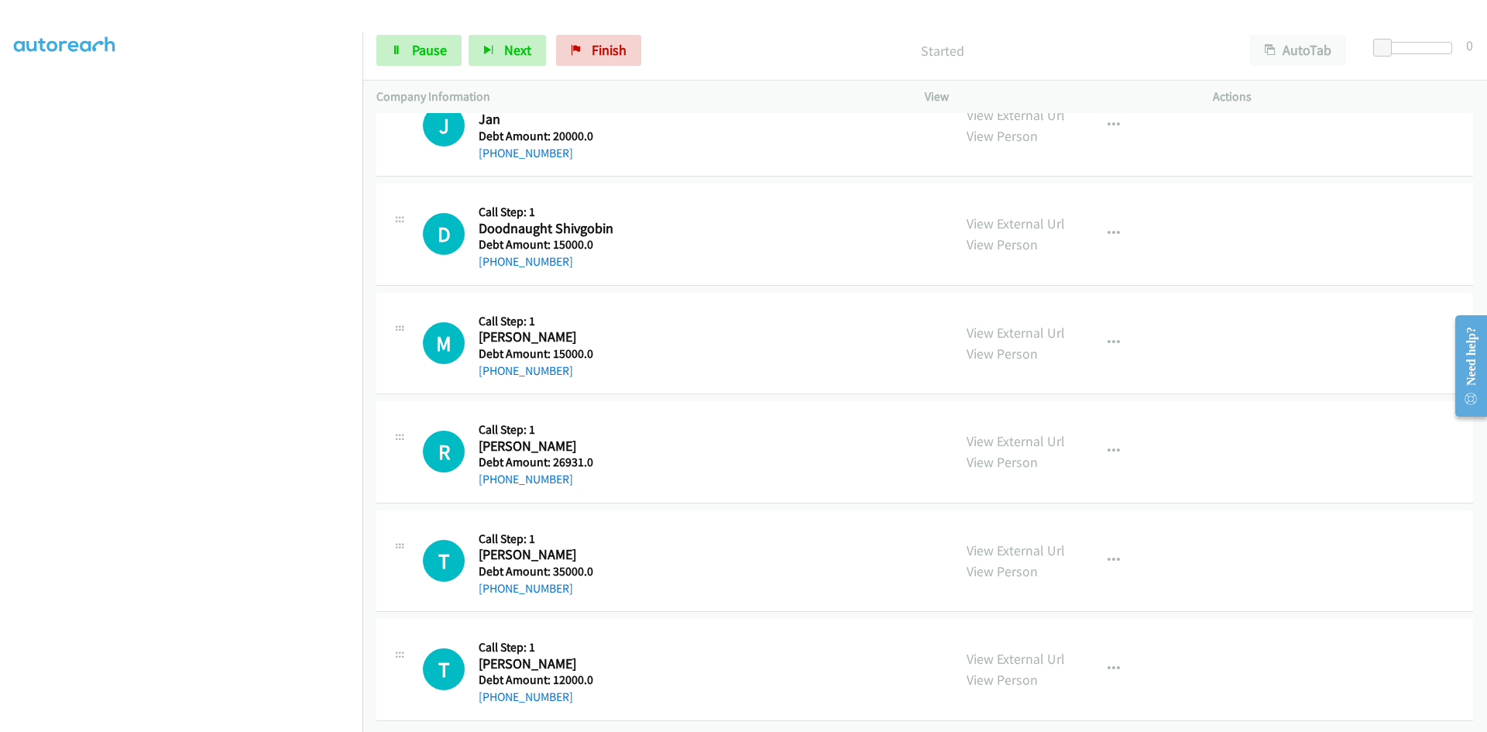
click at [781, 344] on div "M Callback Scheduled Call Step: 1 [PERSON_NAME] America/New_York Debt Amount: 1…" at bounding box center [681, 344] width 516 height 74
click at [441, 51] on span "Pause" at bounding box center [429, 50] width 35 height 18
click at [441, 51] on span "Start Calls" at bounding box center [442, 50] width 60 height 18
click at [441, 51] on span "Pause" at bounding box center [429, 50] width 35 height 18
click at [412, 47] on span "Start Calls" at bounding box center [442, 50] width 60 height 18
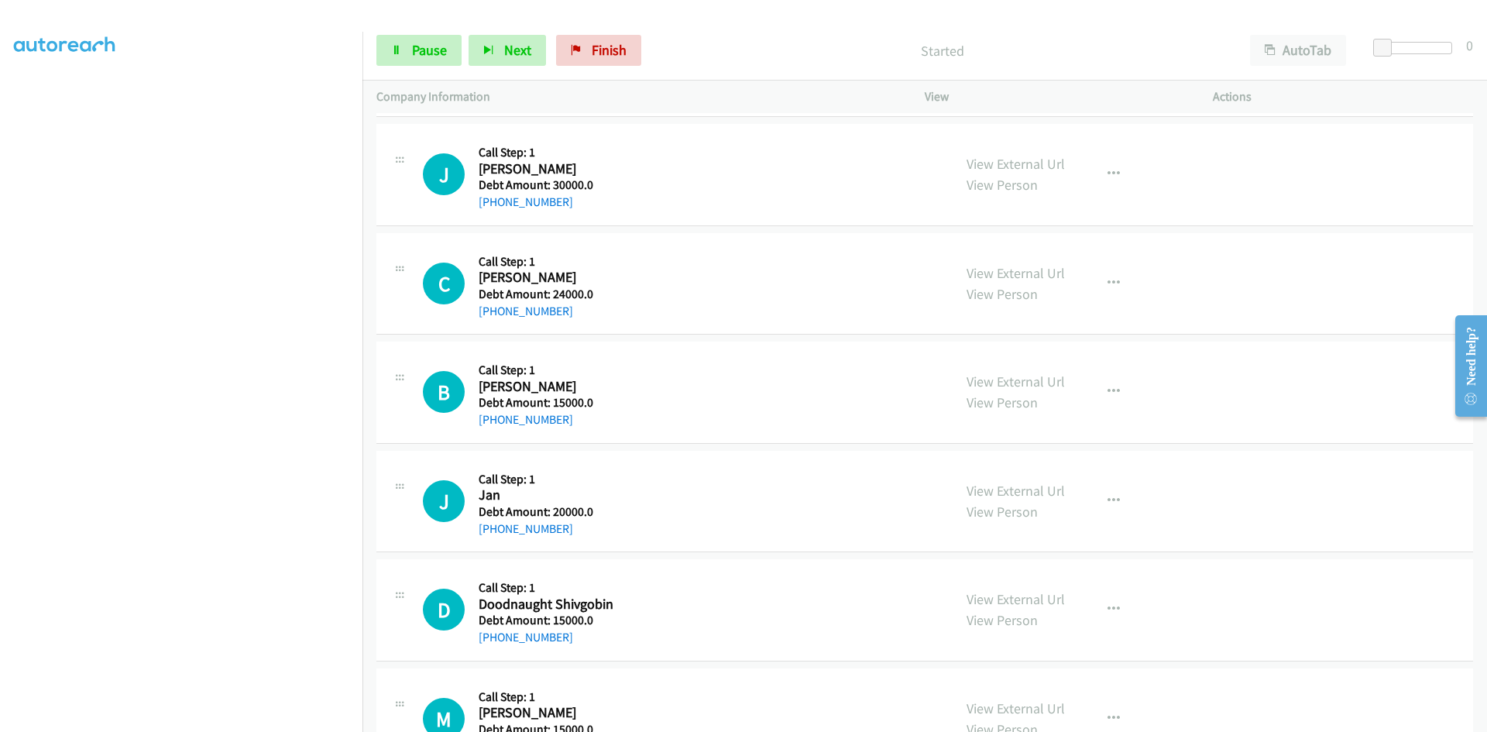
scroll to position [44175, 0]
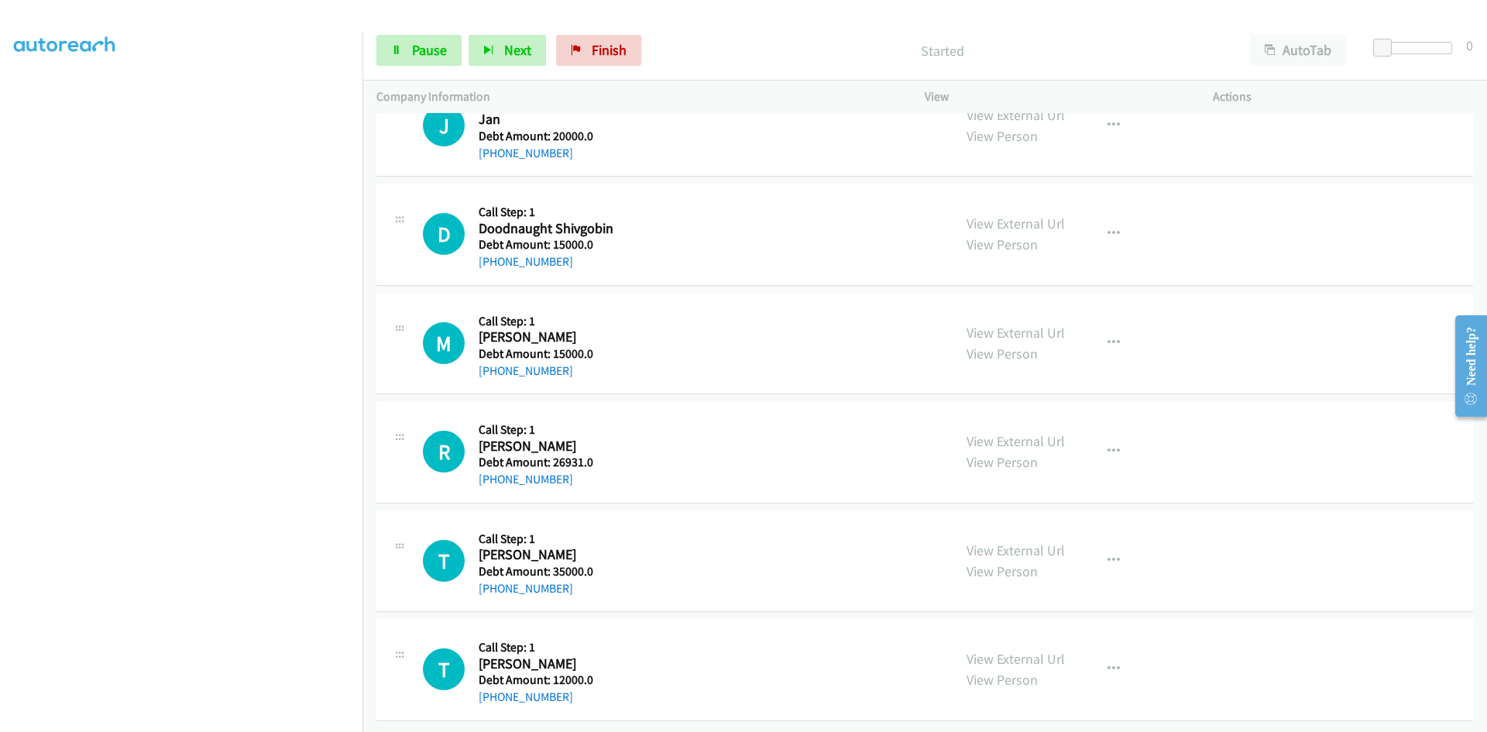
click at [5, 91] on aside "Dialing Mode: Power | Switch to Preview My Lists" at bounding box center [181, 334] width 362 height 857
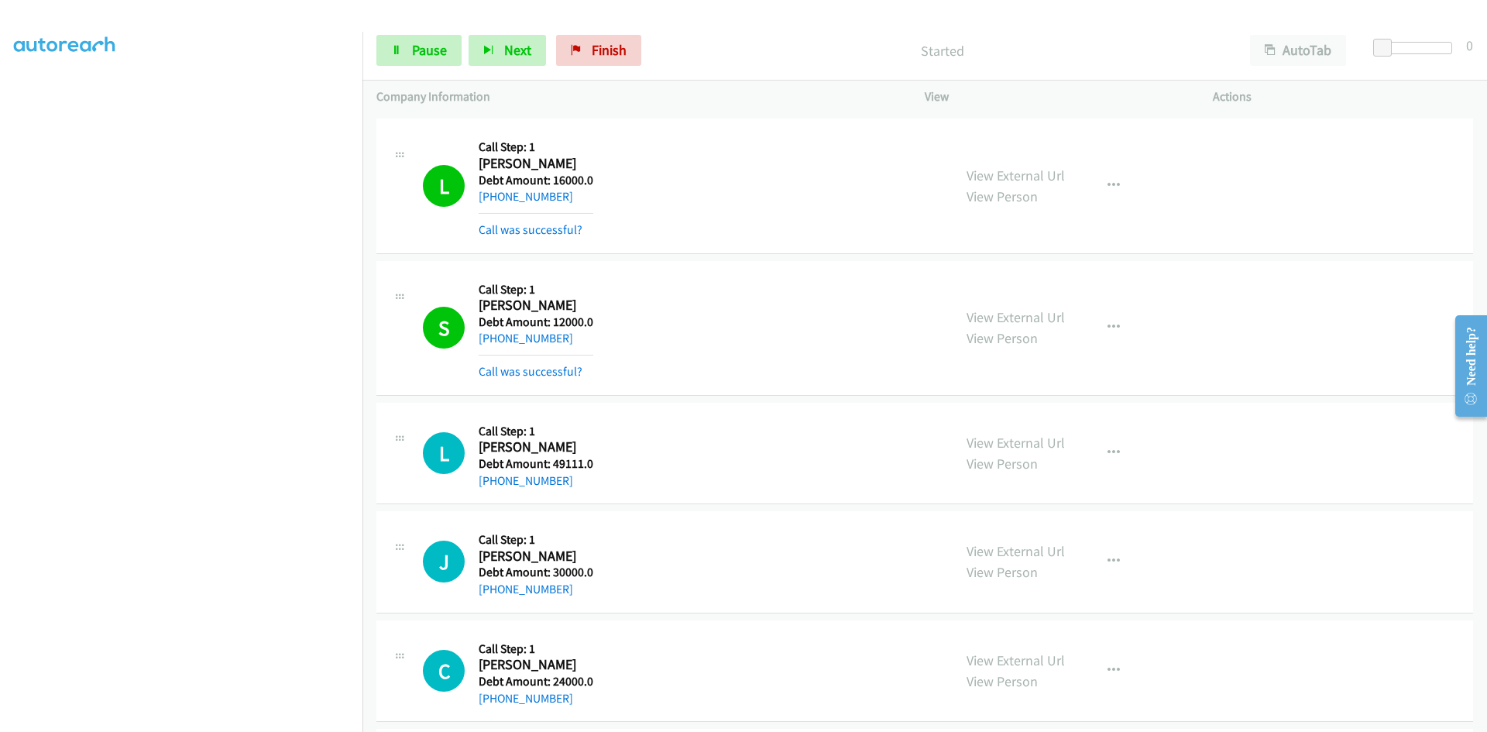
scroll to position [43323, 0]
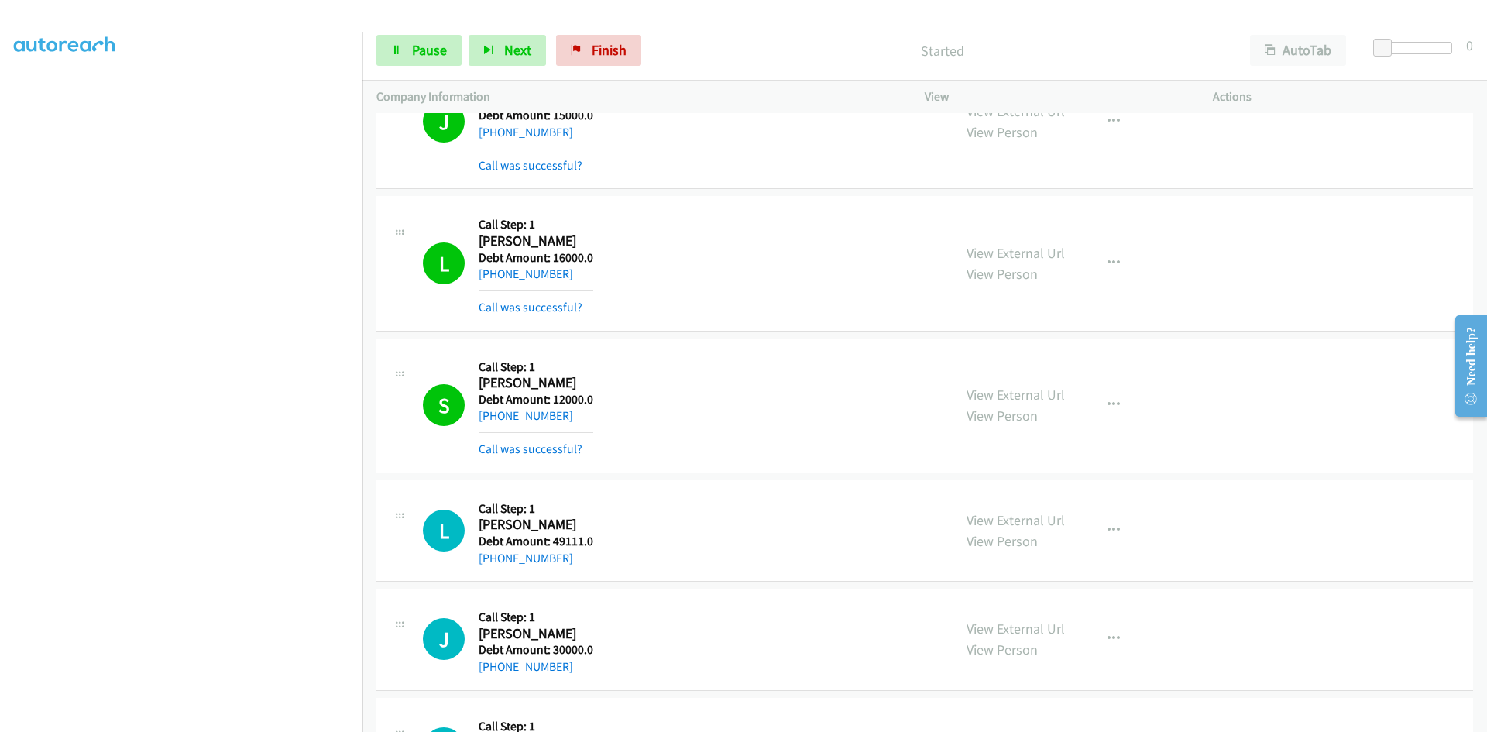
click at [475, 558] on div "L Callback Scheduled Call Step: 1 [PERSON_NAME] America/Chicago Debt Amount: 49…" at bounding box center [681, 531] width 516 height 74
click at [398, 48] on icon at bounding box center [396, 51] width 11 height 11
click at [429, 43] on span "Start Calls" at bounding box center [442, 50] width 60 height 18
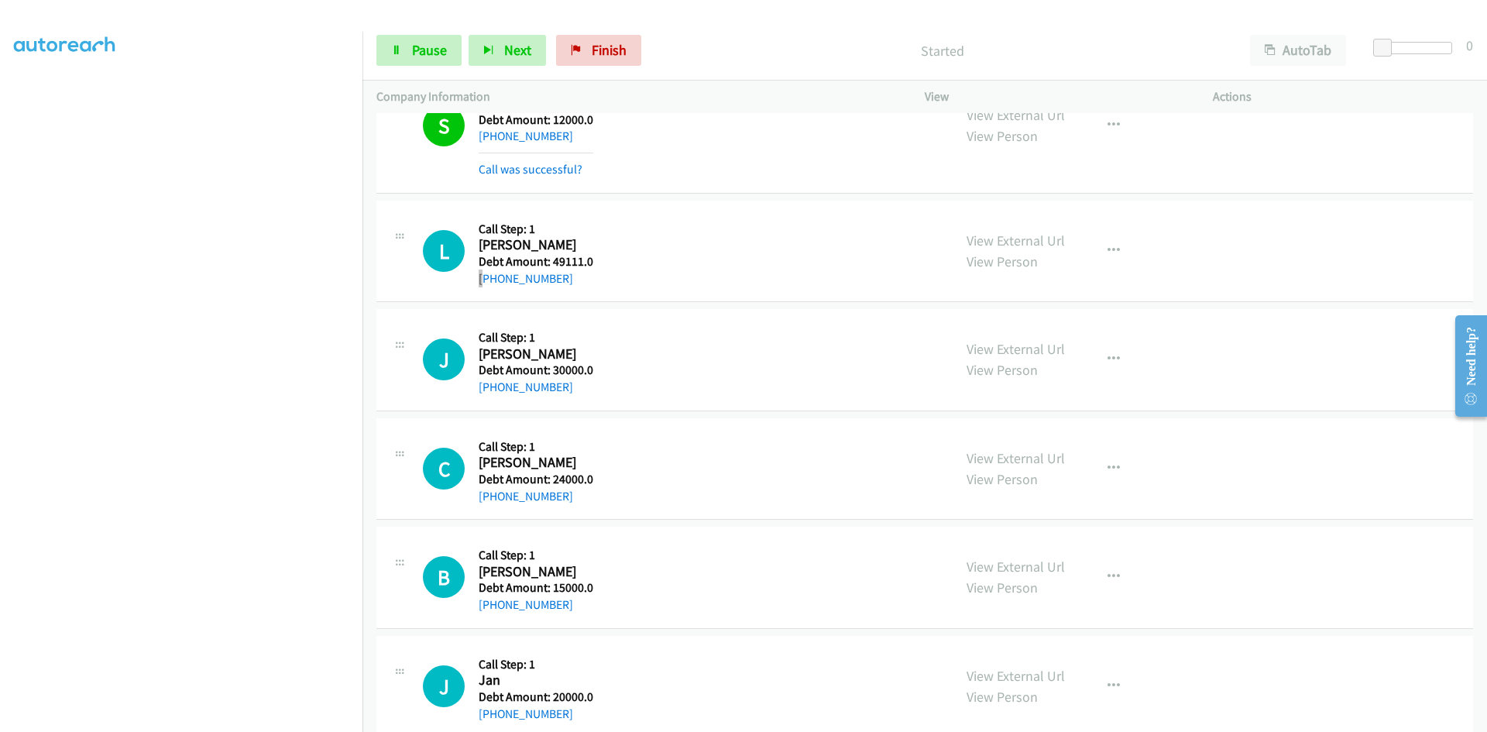
scroll to position [43710, 0]
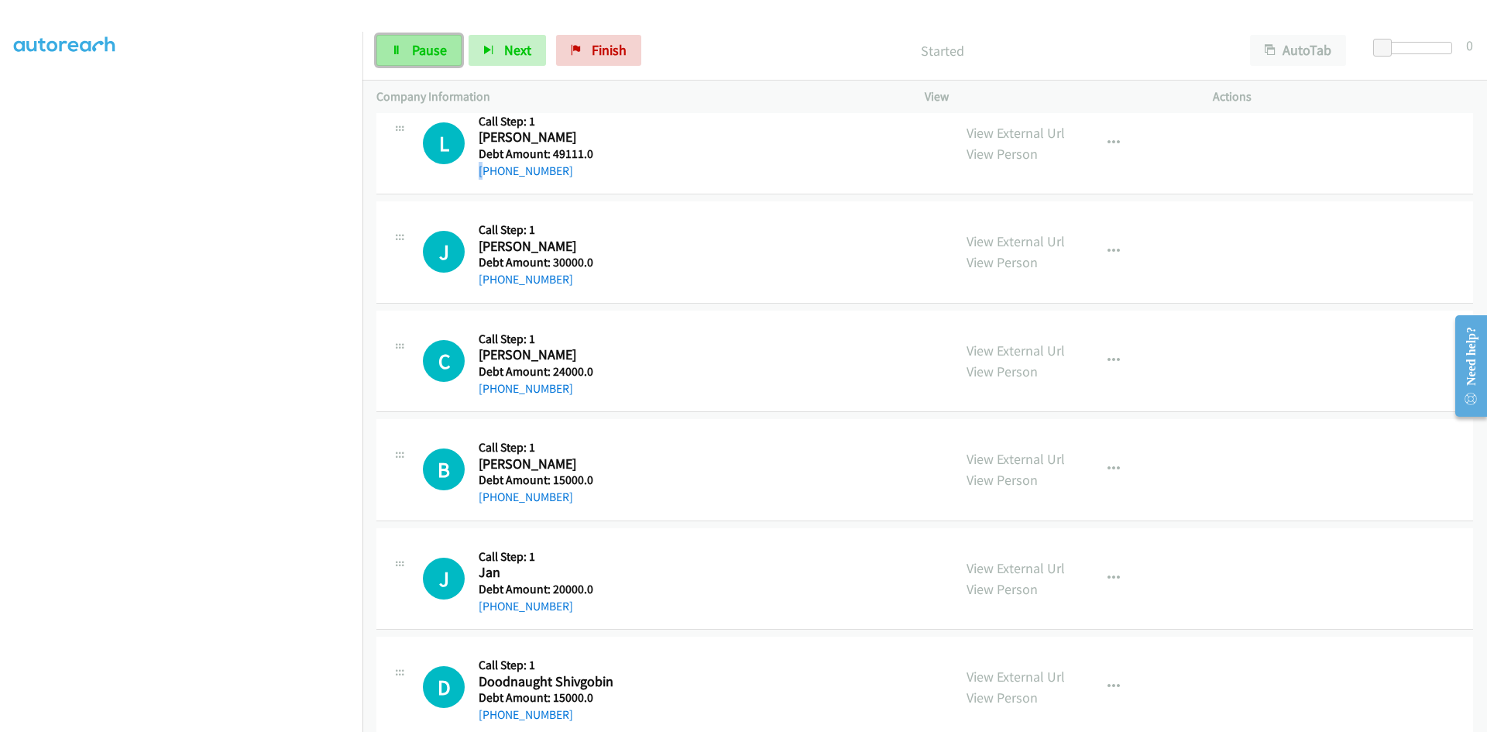
click at [419, 58] on span "Pause" at bounding box center [429, 50] width 35 height 18
click at [420, 43] on span "Start Calls" at bounding box center [442, 50] width 60 height 18
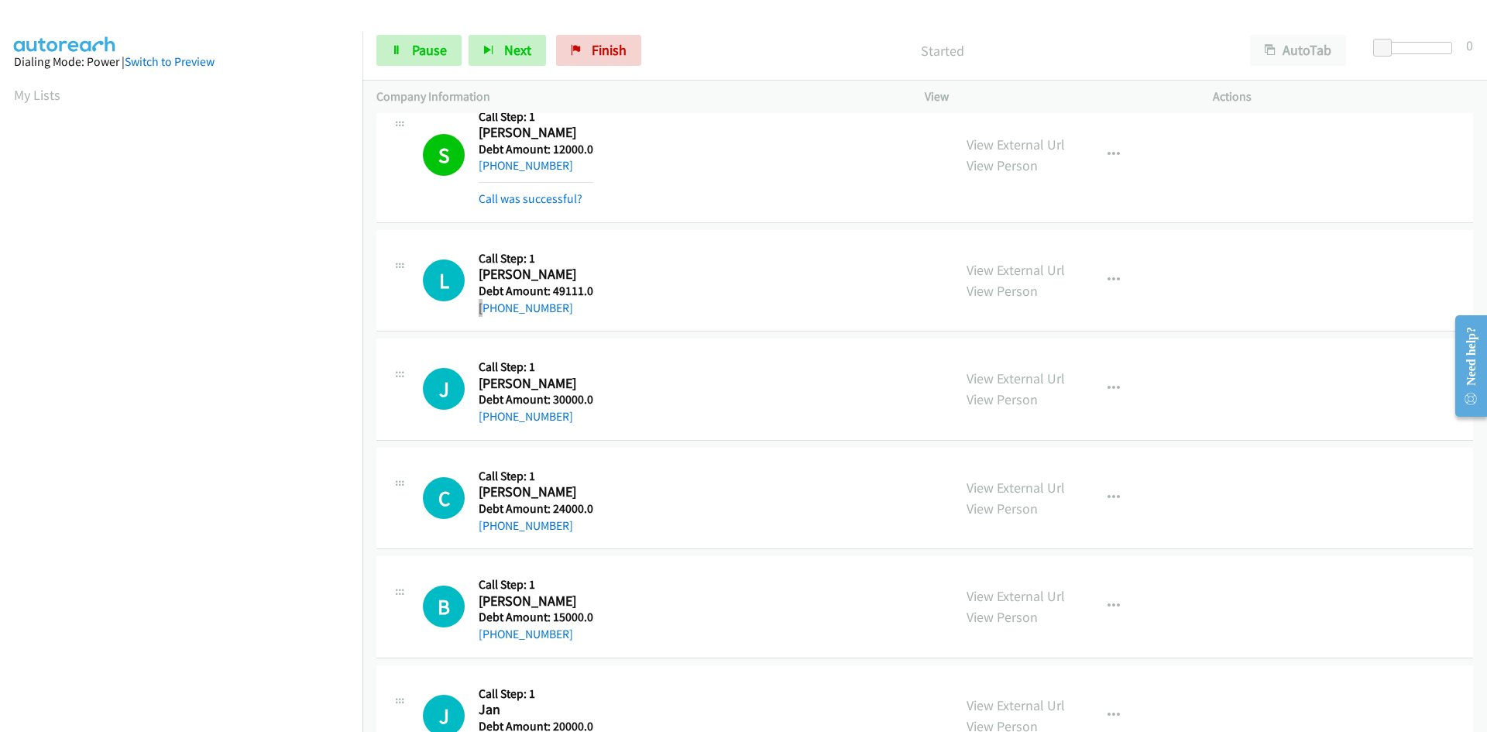
scroll to position [43509, 0]
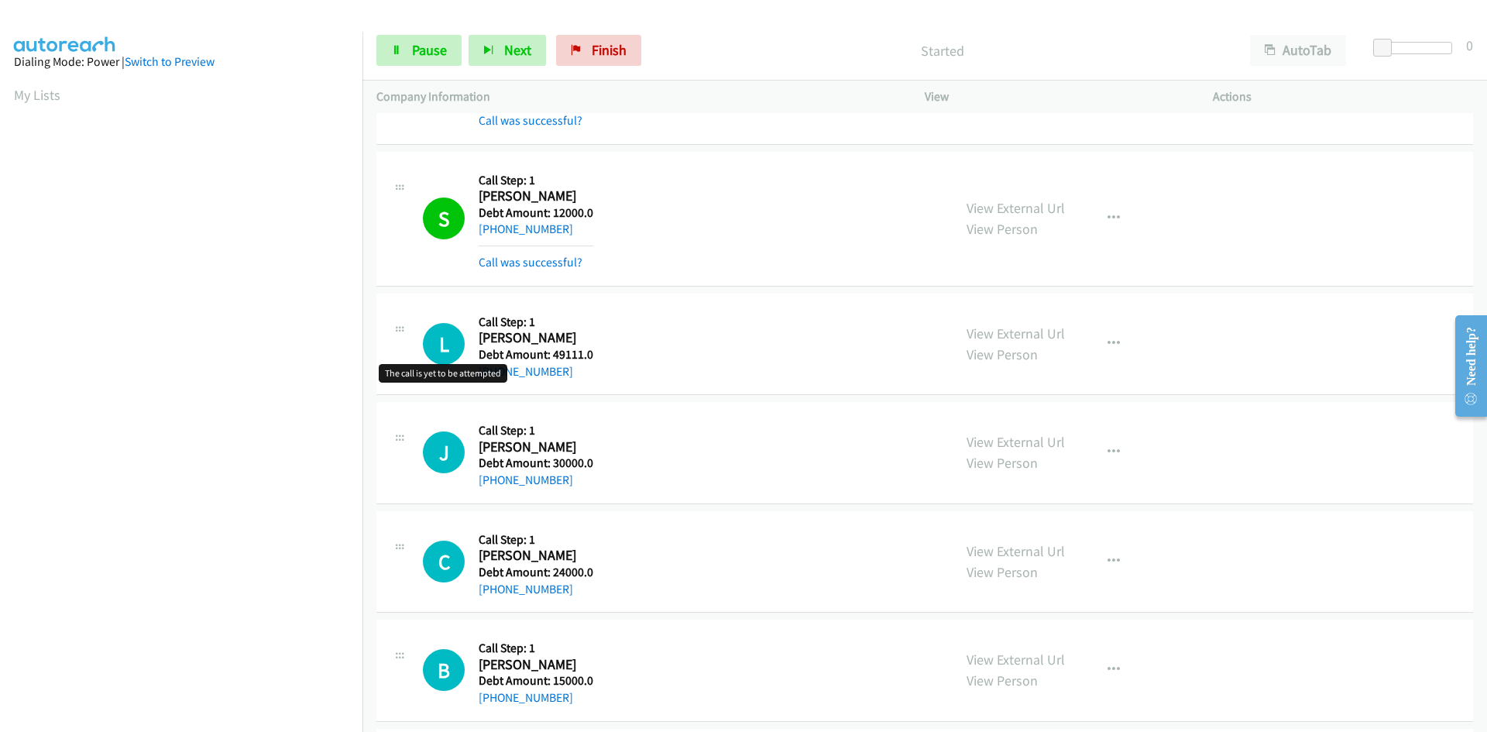
click at [445, 343] on h1 "L" at bounding box center [444, 344] width 42 height 42
click at [401, 329] on icon at bounding box center [399, 332] width 19 height 8
click at [540, 375] on link "[PHONE_NUMBER]" at bounding box center [526, 371] width 94 height 15
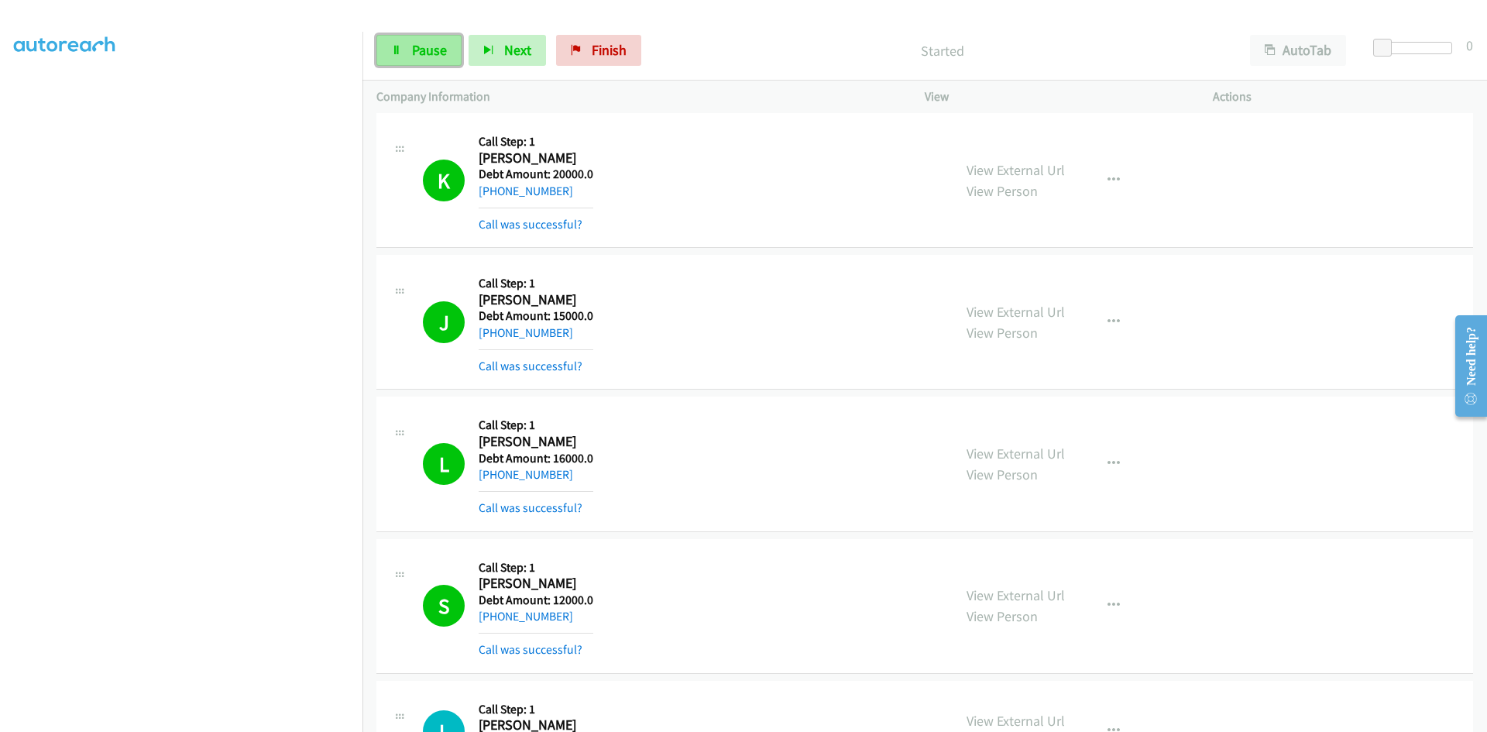
click at [415, 57] on span "Pause" at bounding box center [429, 50] width 35 height 18
click at [415, 57] on span "Start Calls" at bounding box center [442, 50] width 60 height 18
click at [651, 191] on div "K Callback Scheduled Call Step: 1 [PERSON_NAME] America/Chicago Debt Amount: 20…" at bounding box center [681, 180] width 516 height 106
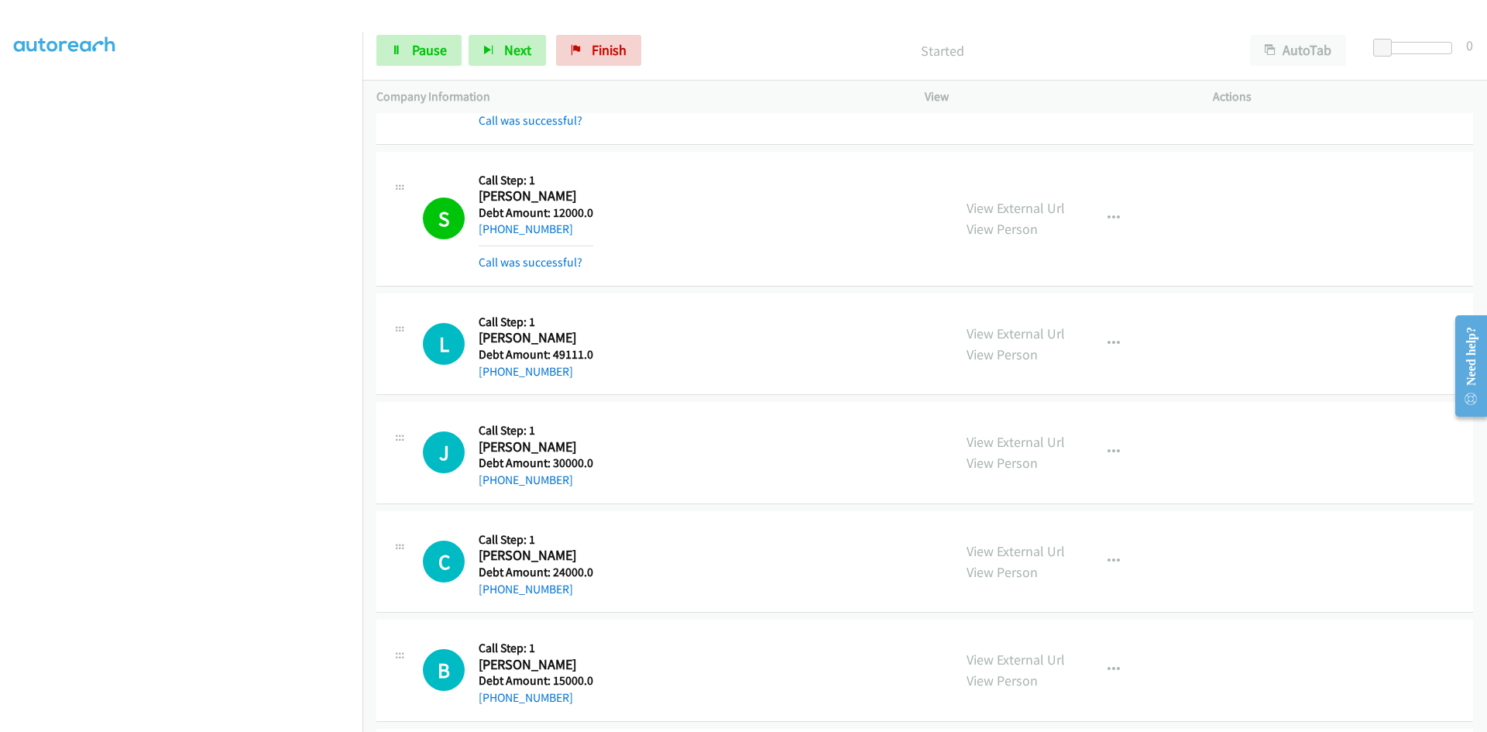
scroll to position [136, 0]
click at [402, 47] on link "Pause" at bounding box center [418, 50] width 85 height 31
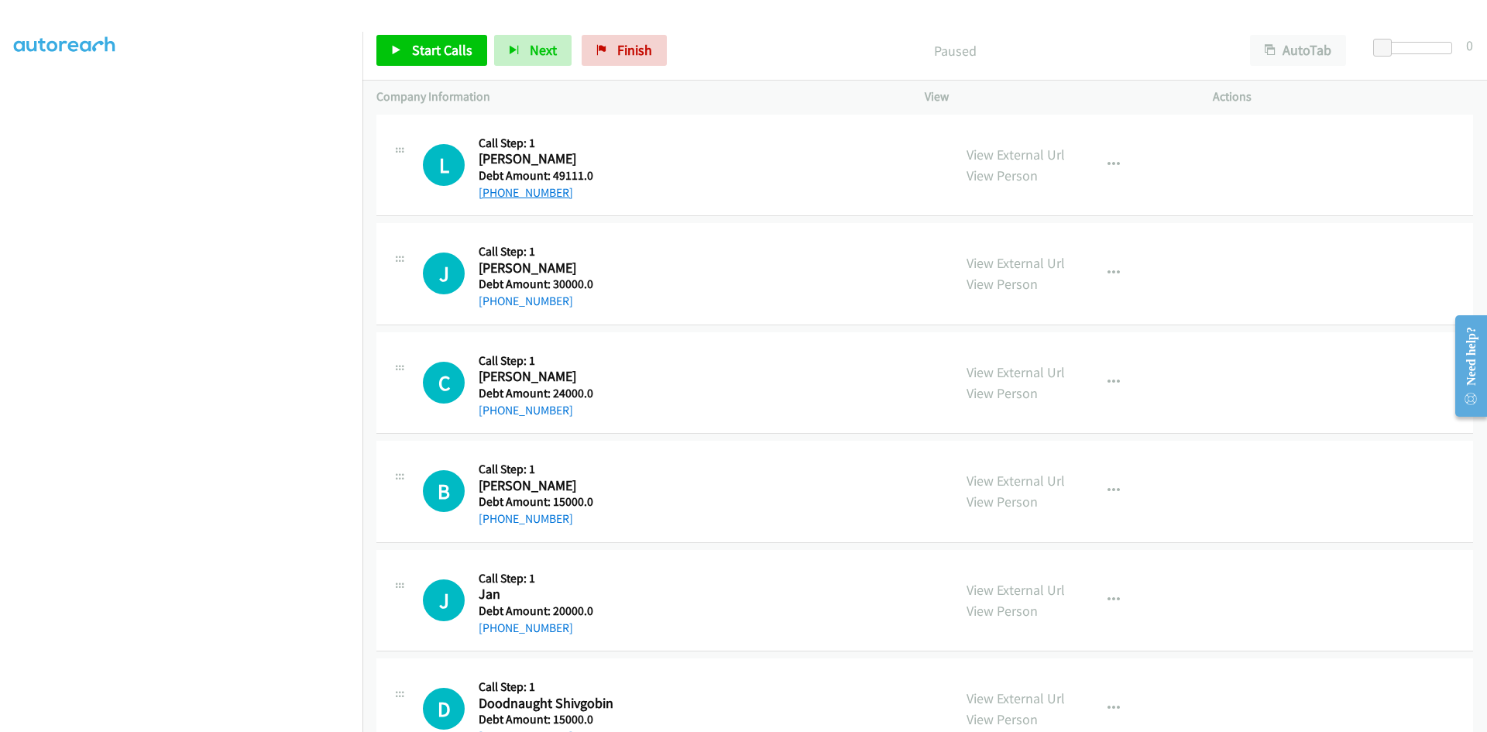
scroll to position [43664, 0]
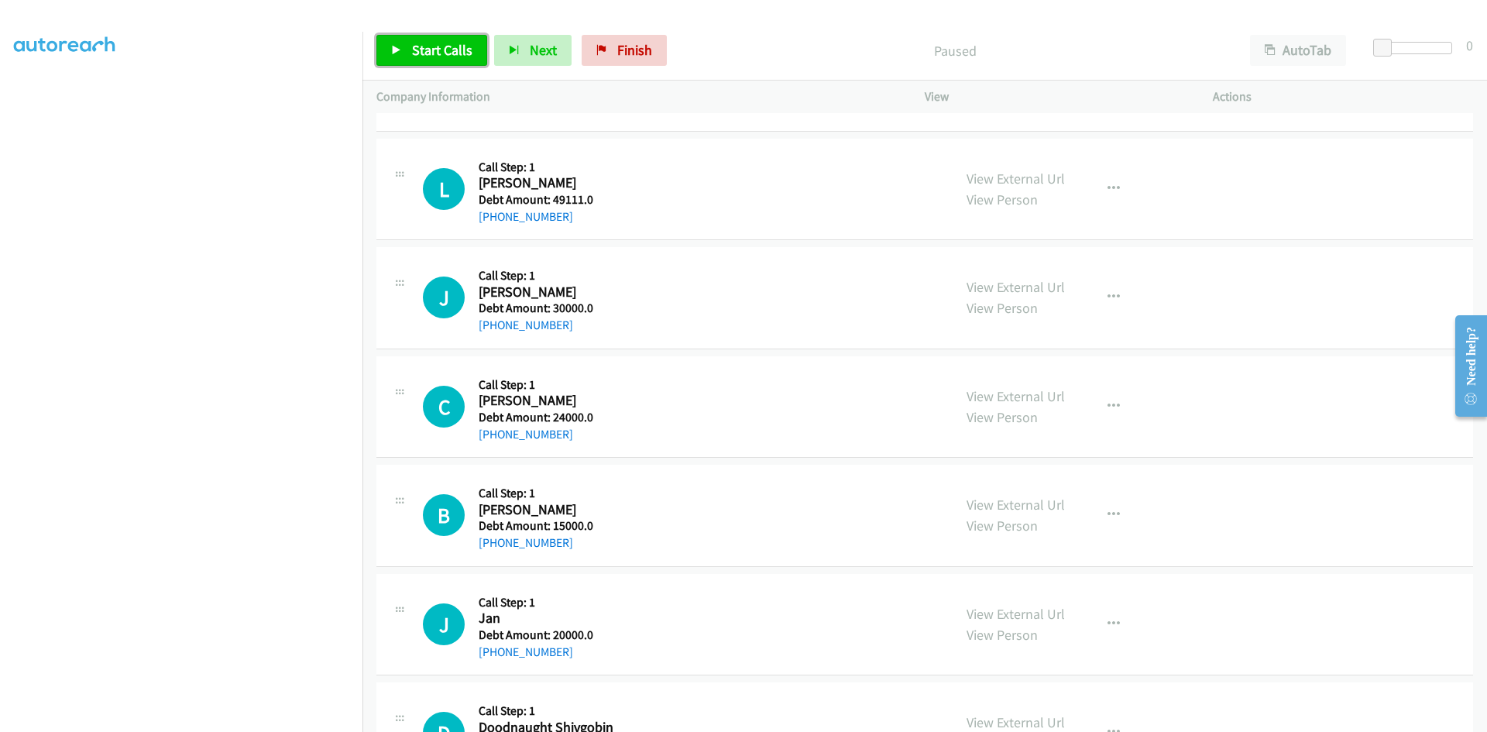
click at [428, 46] on span "Start Calls" at bounding box center [442, 50] width 60 height 18
drag, startPoint x: 544, startPoint y: 215, endPoint x: 526, endPoint y: 215, distance: 17.8
click at [526, 215] on link "[PHONE_NUMBER]" at bounding box center [526, 216] width 94 height 15
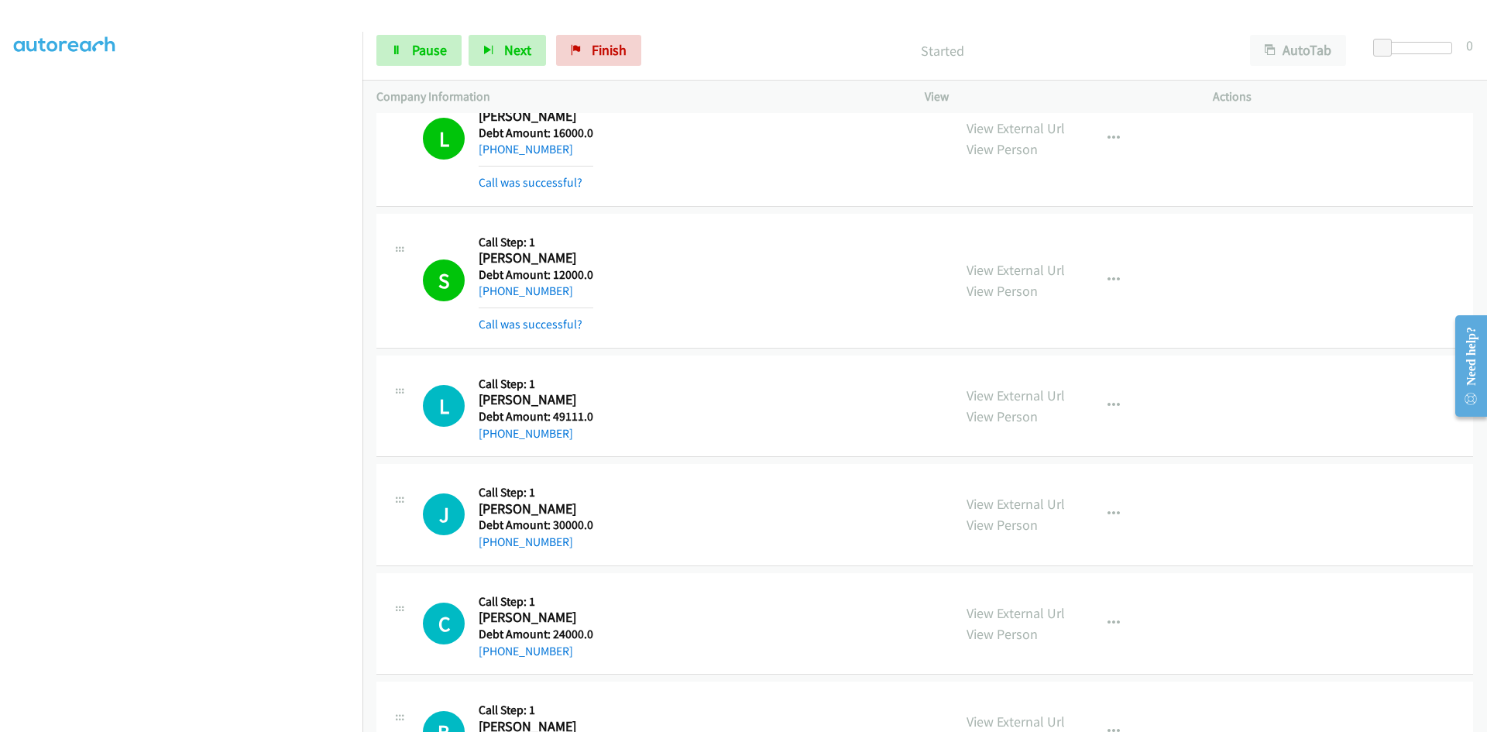
scroll to position [43432, 0]
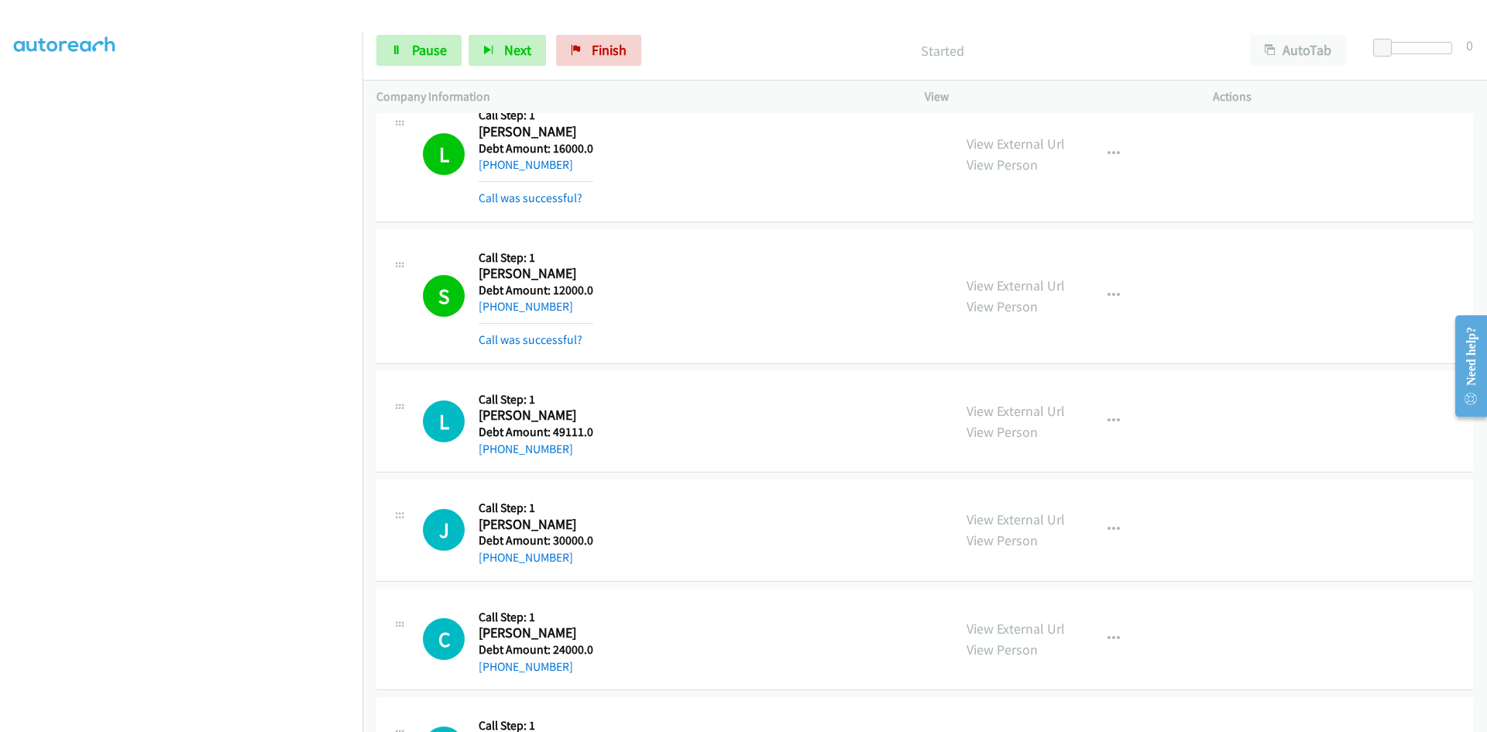
click at [407, 174] on div "L Callback Scheduled Call Step: 1 [PERSON_NAME] America/Los_Angeles Debt Amount…" at bounding box center [664, 154] width 548 height 106
click at [403, 41] on link "Pause" at bounding box center [418, 50] width 85 height 31
click at [403, 41] on link "Start Calls" at bounding box center [431, 50] width 111 height 31
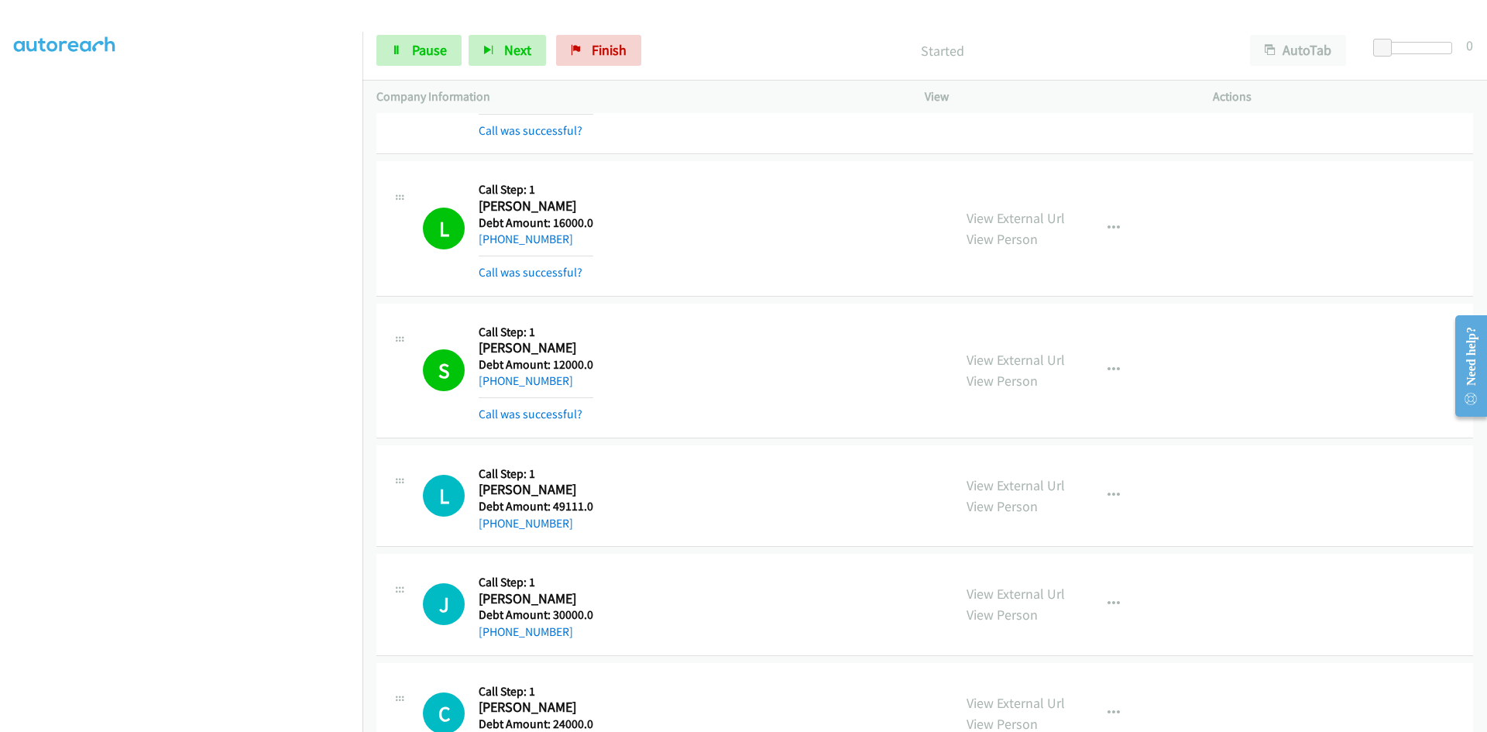
scroll to position [43509, 0]
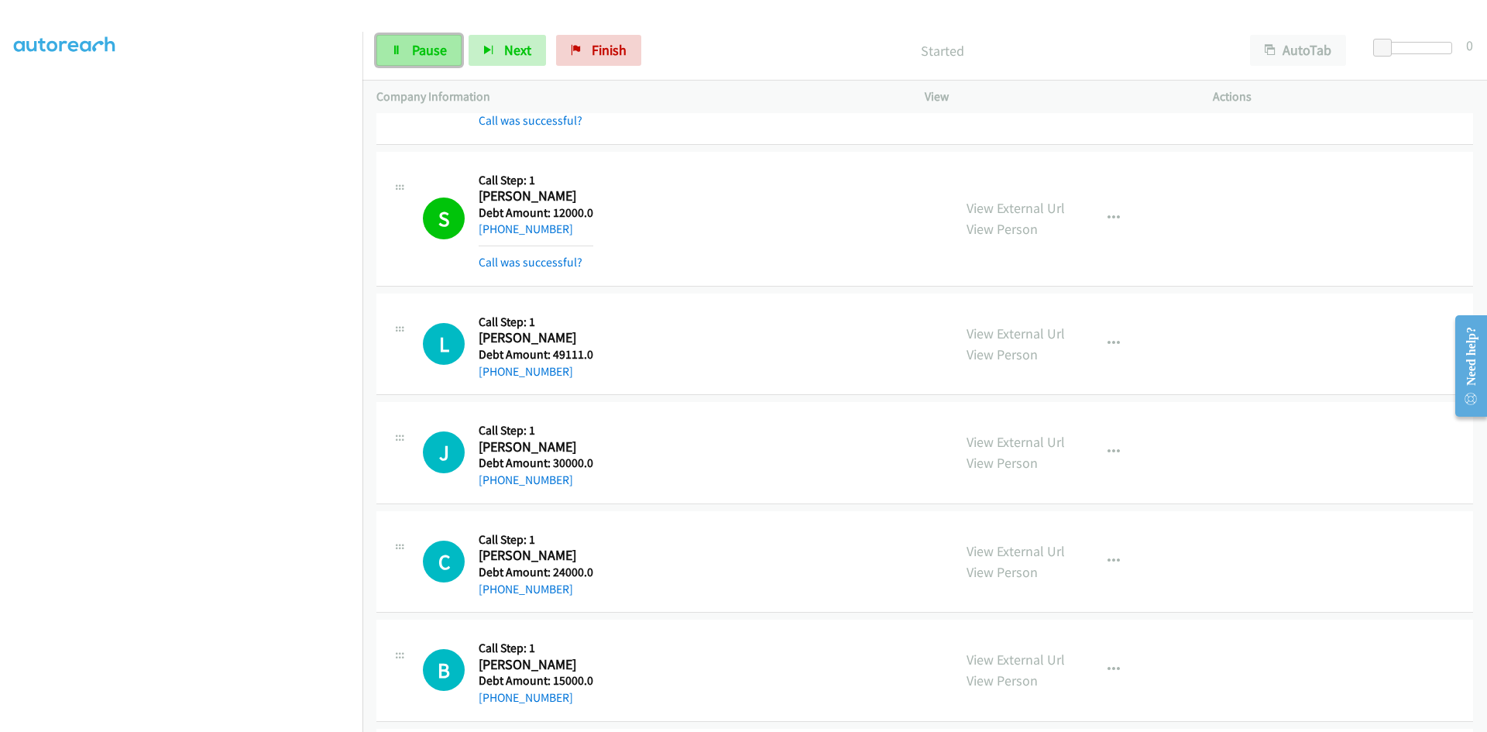
click at [451, 48] on link "Pause" at bounding box center [418, 50] width 85 height 31
click at [393, 51] on icon at bounding box center [396, 51] width 11 height 11
click at [605, 48] on span "Finish" at bounding box center [609, 50] width 35 height 18
